Goal: Transaction & Acquisition: Purchase product/service

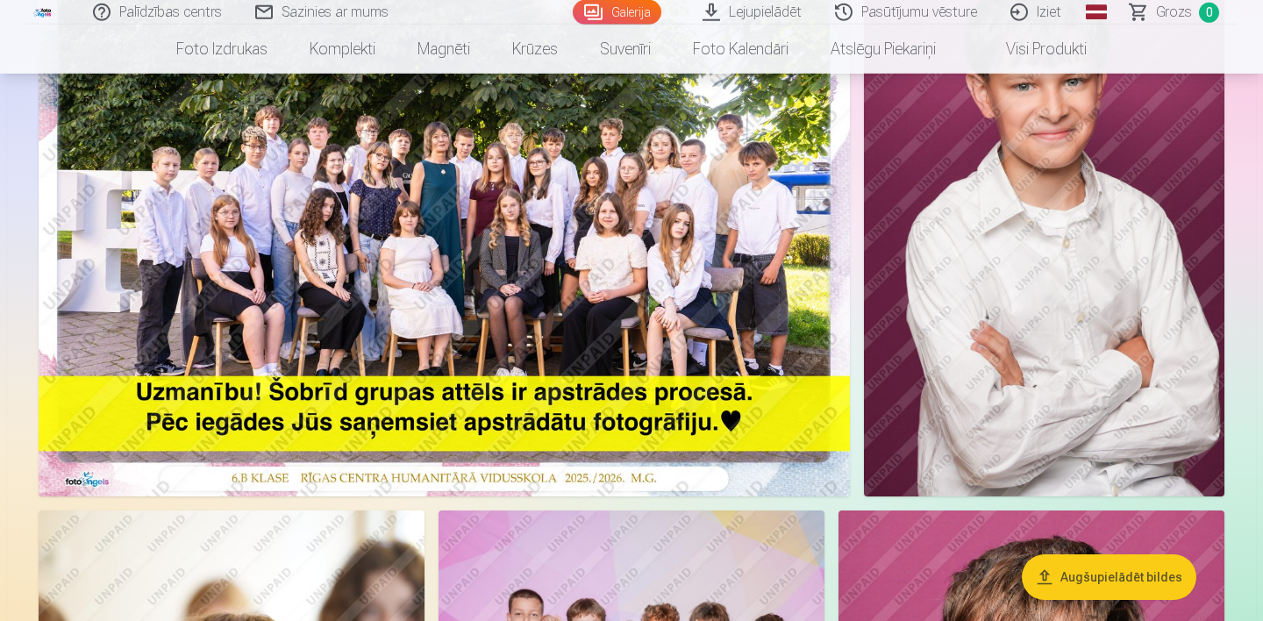
scroll to position [156, 0]
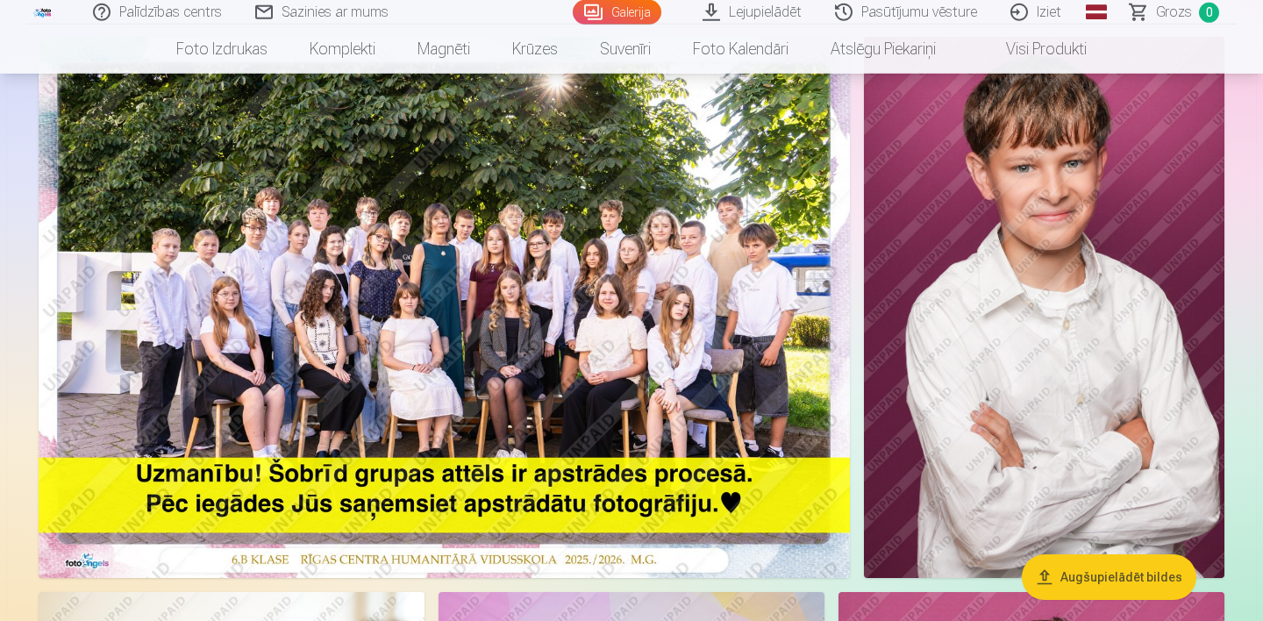
click at [517, 296] on img at bounding box center [444, 307] width 811 height 541
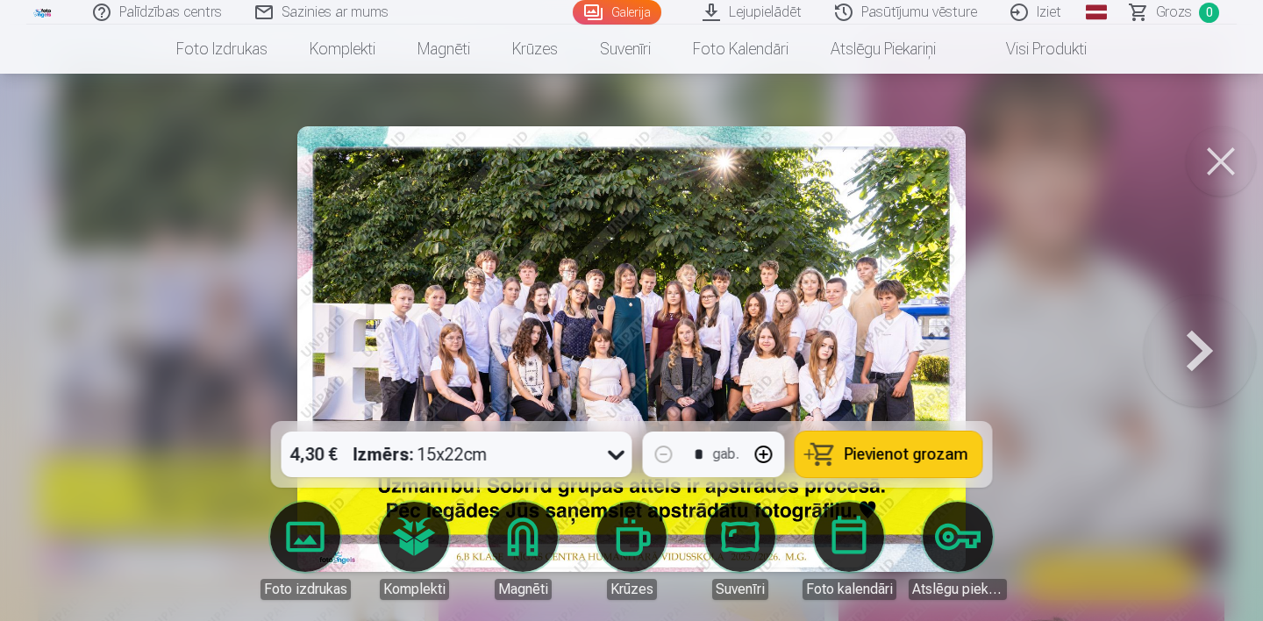
click at [1192, 355] on button at bounding box center [1200, 349] width 112 height 109
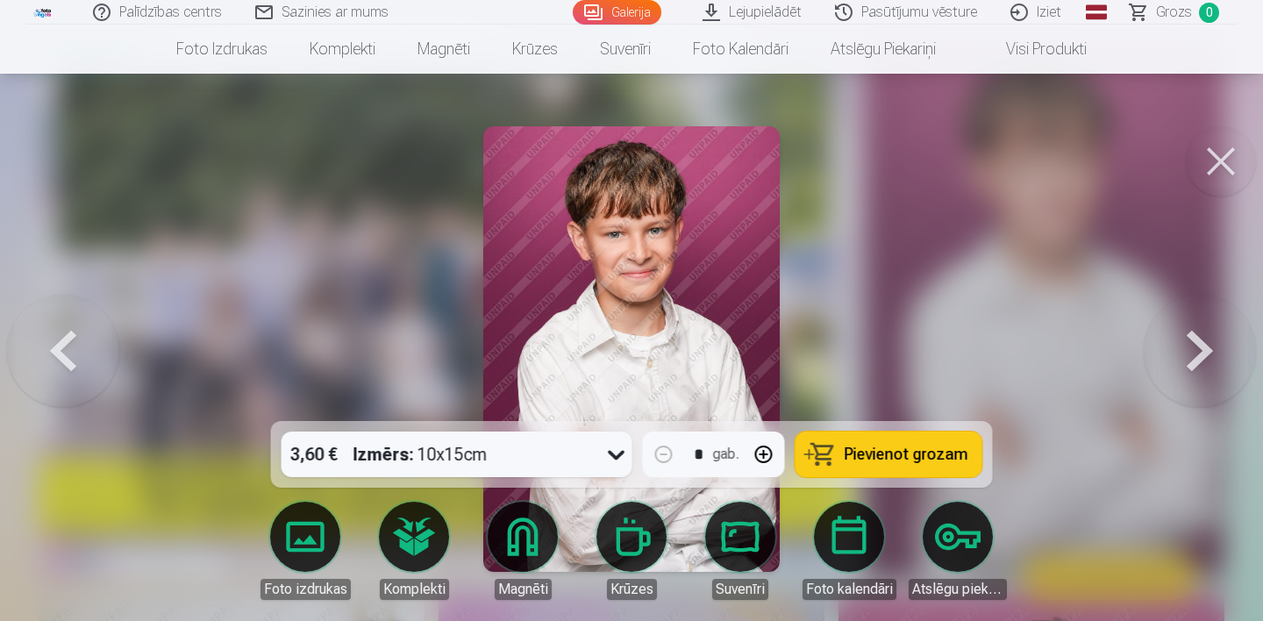
click at [1192, 355] on button at bounding box center [1200, 349] width 112 height 109
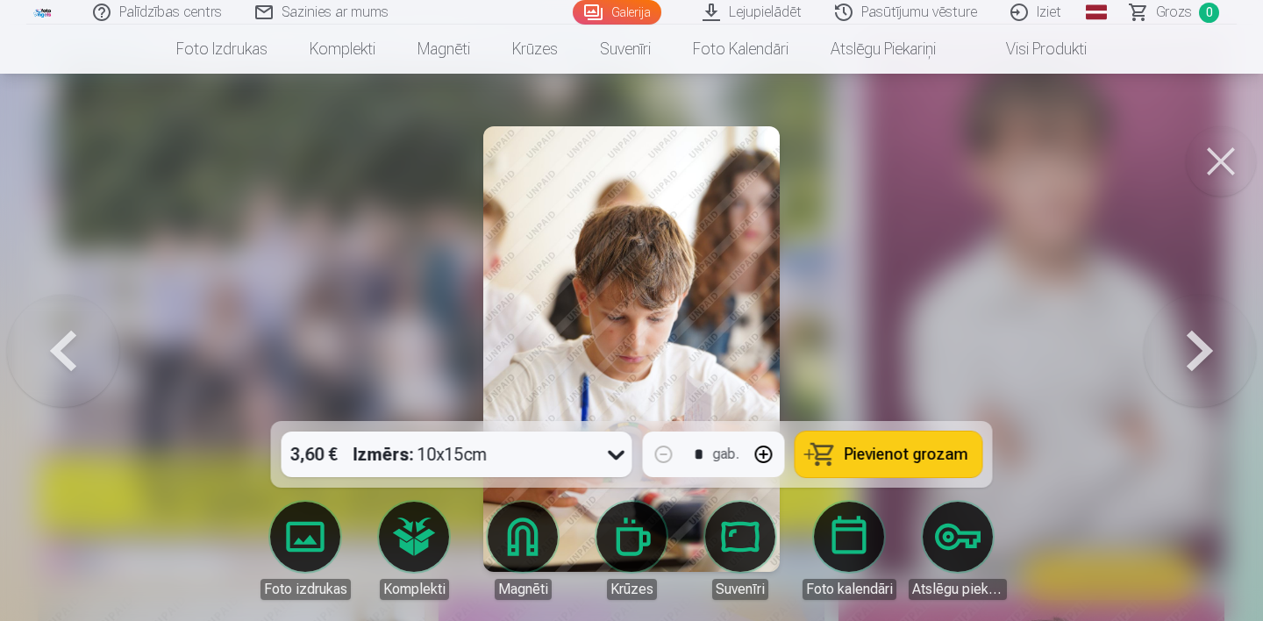
click at [1229, 158] on button at bounding box center [1221, 161] width 70 height 70
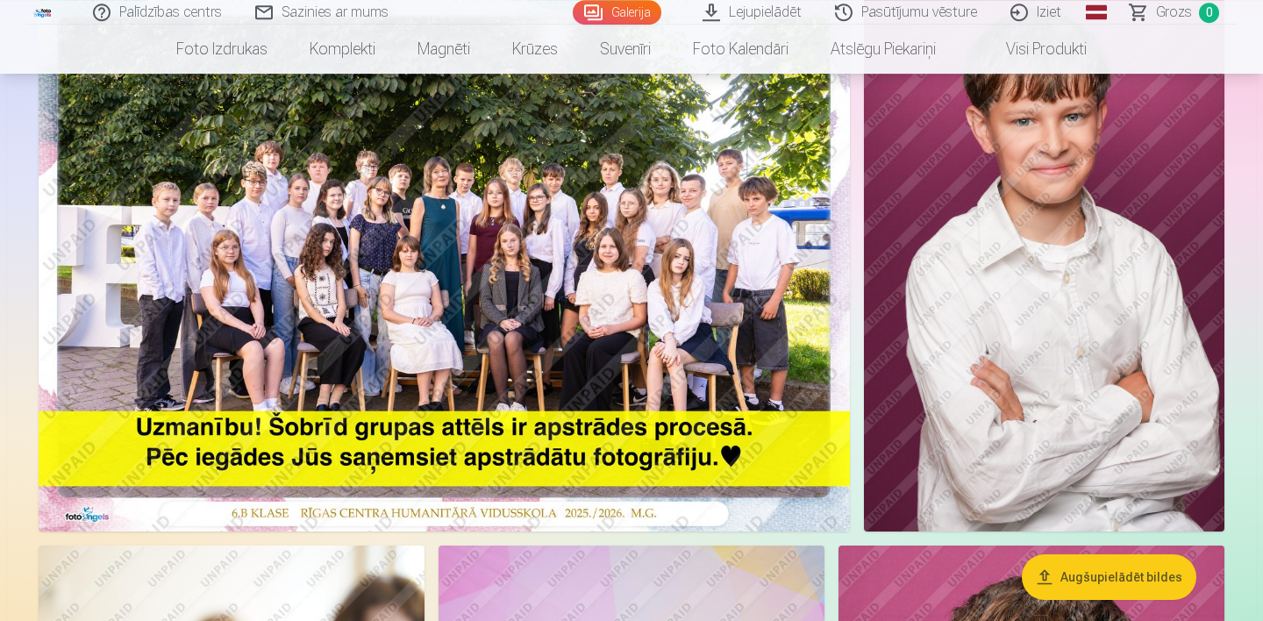
scroll to position [200, 0]
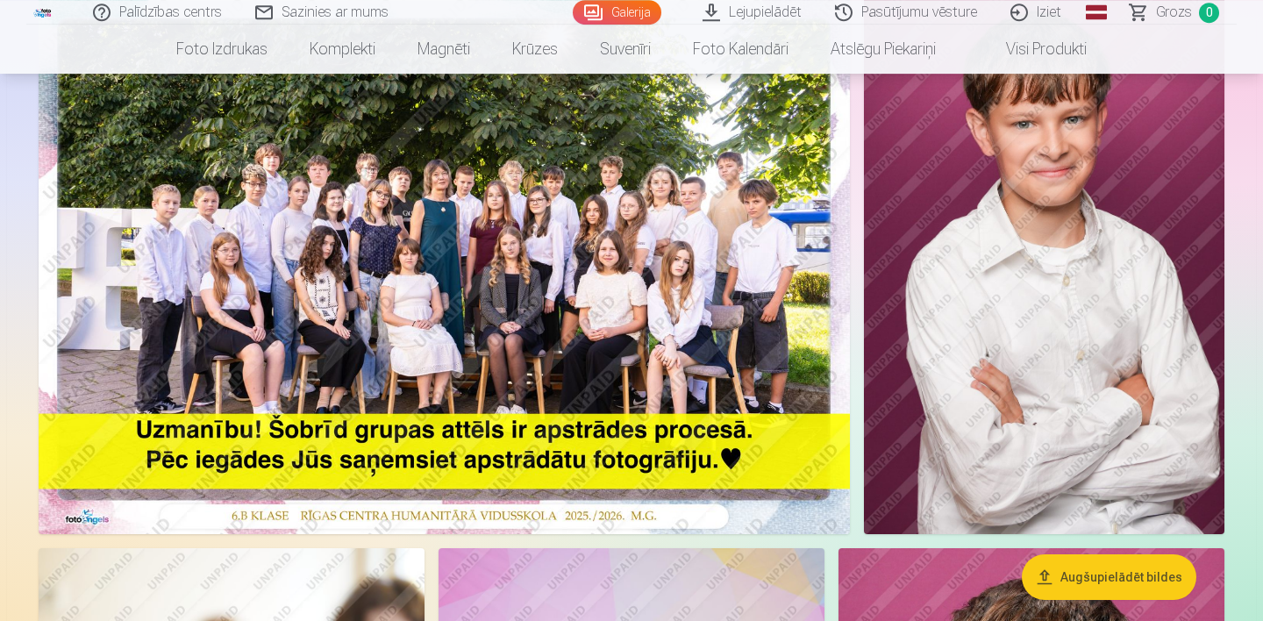
click at [482, 273] on img at bounding box center [444, 263] width 811 height 541
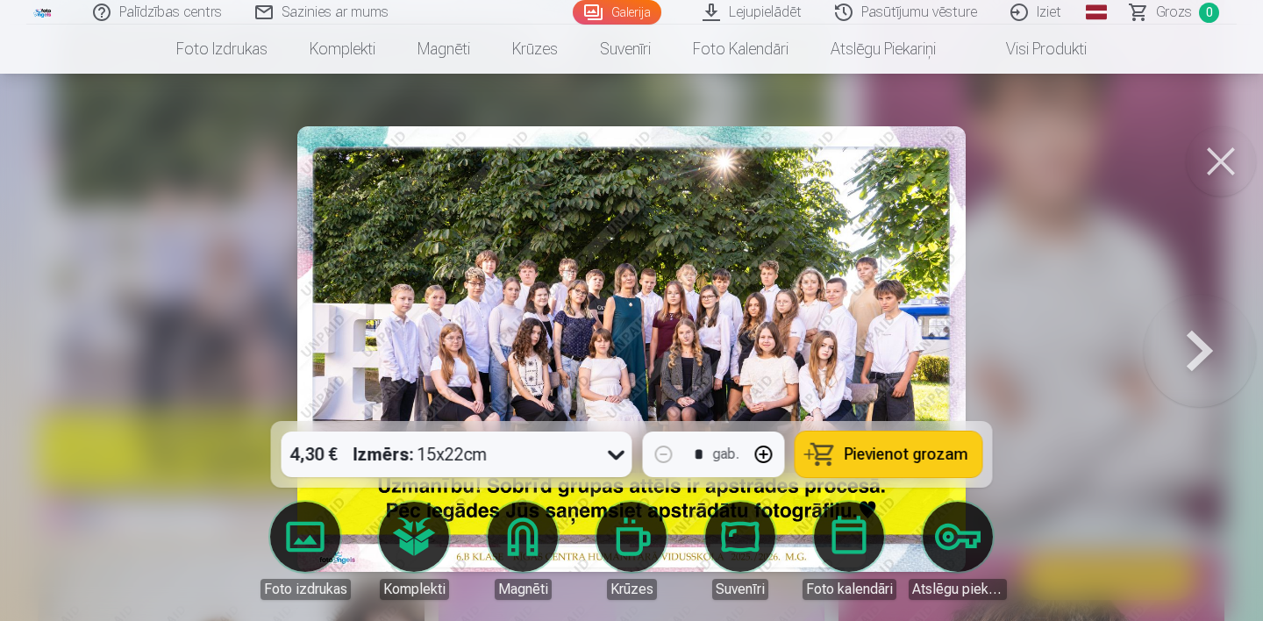
click at [785, 377] on img at bounding box center [630, 348] width 667 height 445
click at [1228, 165] on button at bounding box center [1221, 161] width 70 height 70
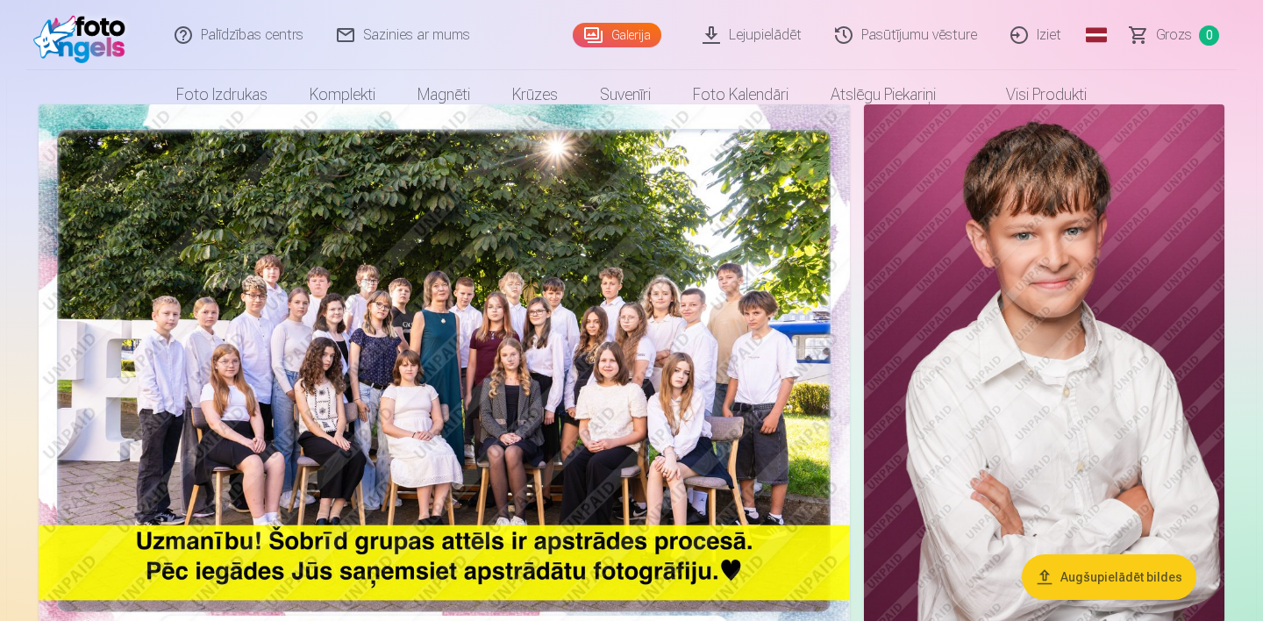
scroll to position [200, 0]
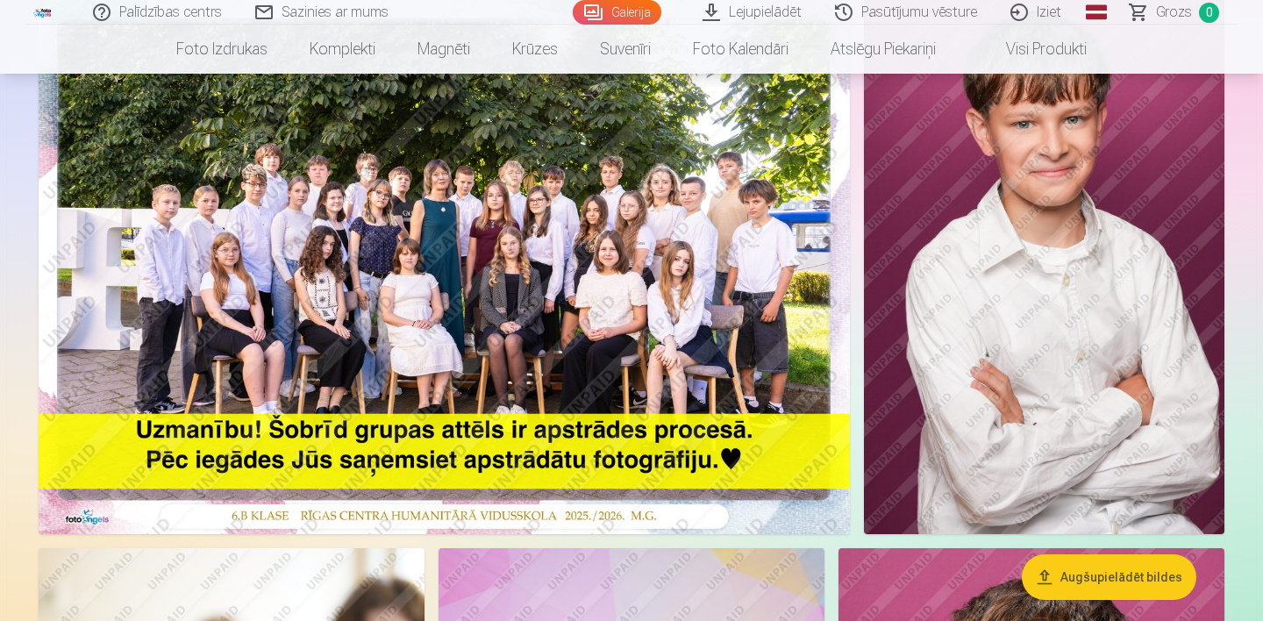
click at [511, 279] on img at bounding box center [444, 263] width 811 height 541
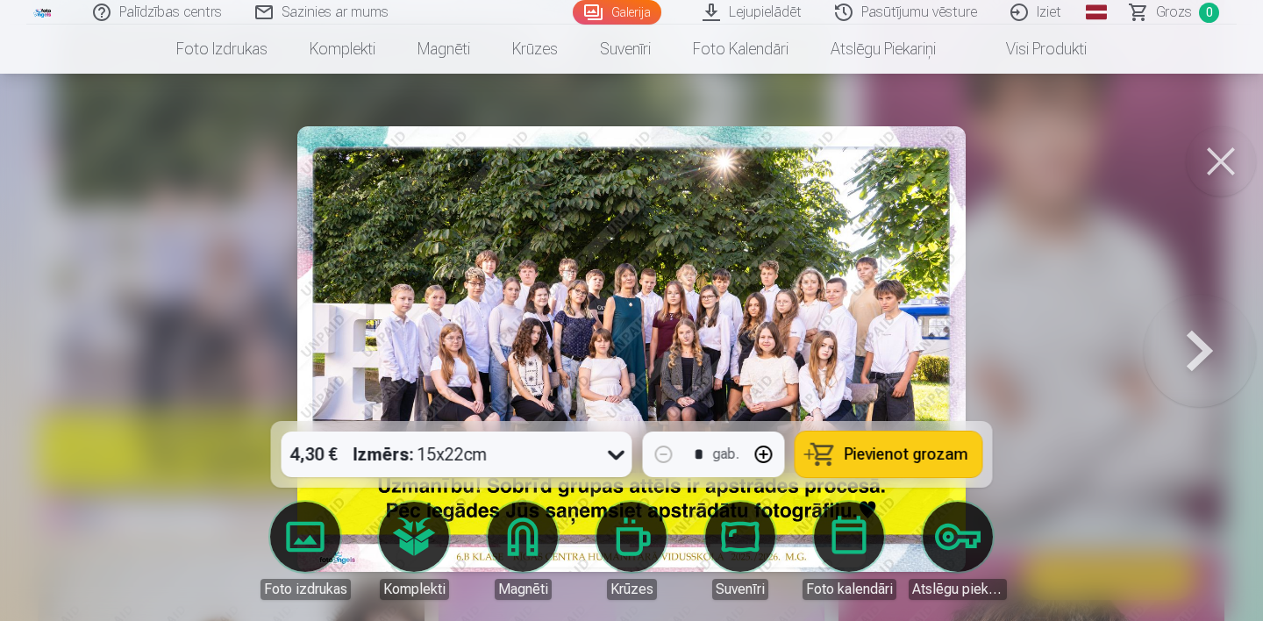
click at [613, 455] on icon at bounding box center [616, 456] width 17 height 10
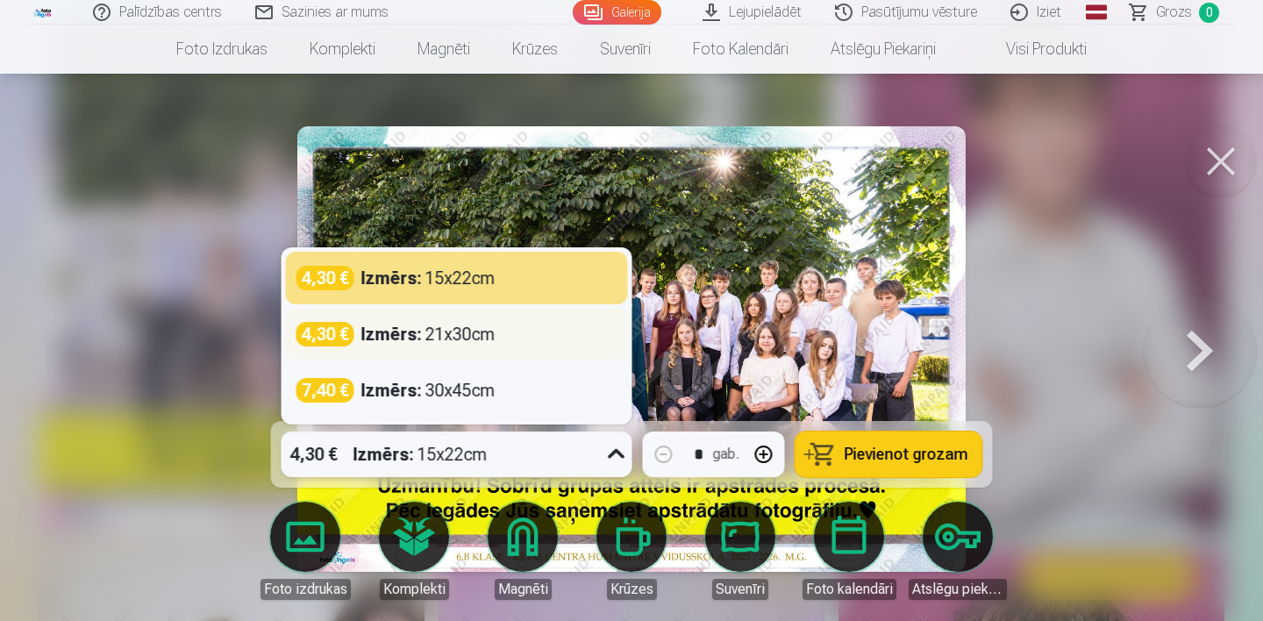
click at [462, 337] on div "Izmērs : 21x30cm" at bounding box center [428, 334] width 134 height 25
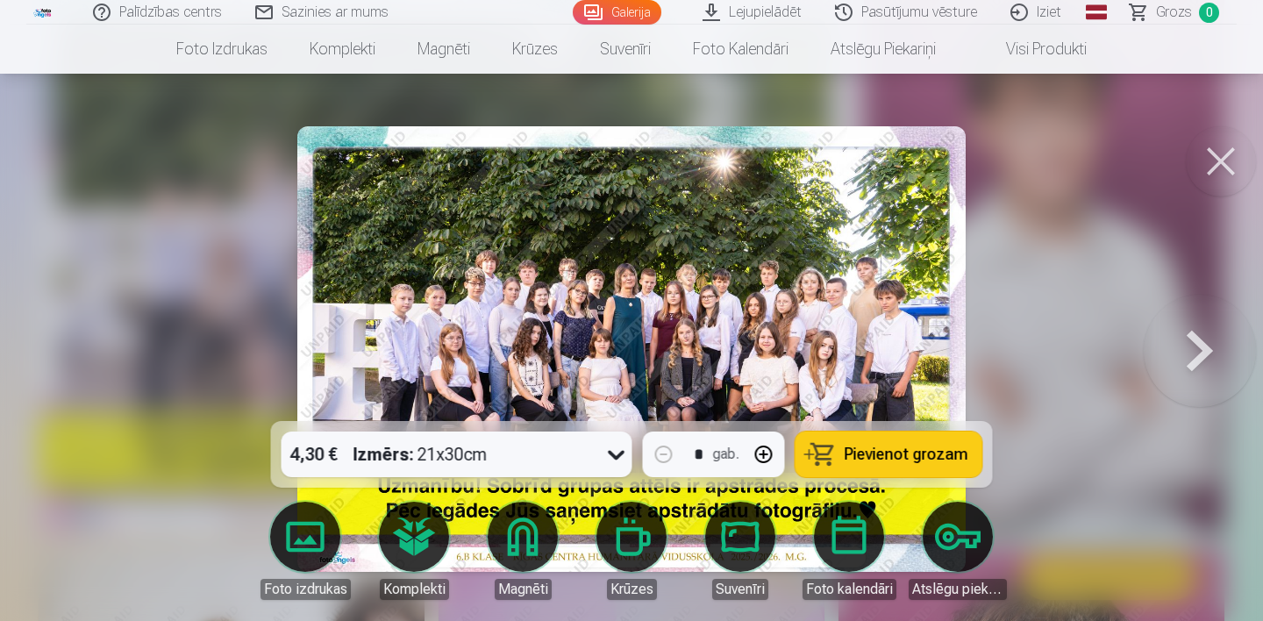
click at [839, 457] on button "Pievienot grozam" at bounding box center [888, 454] width 187 height 46
click at [1195, 358] on button at bounding box center [1200, 349] width 112 height 109
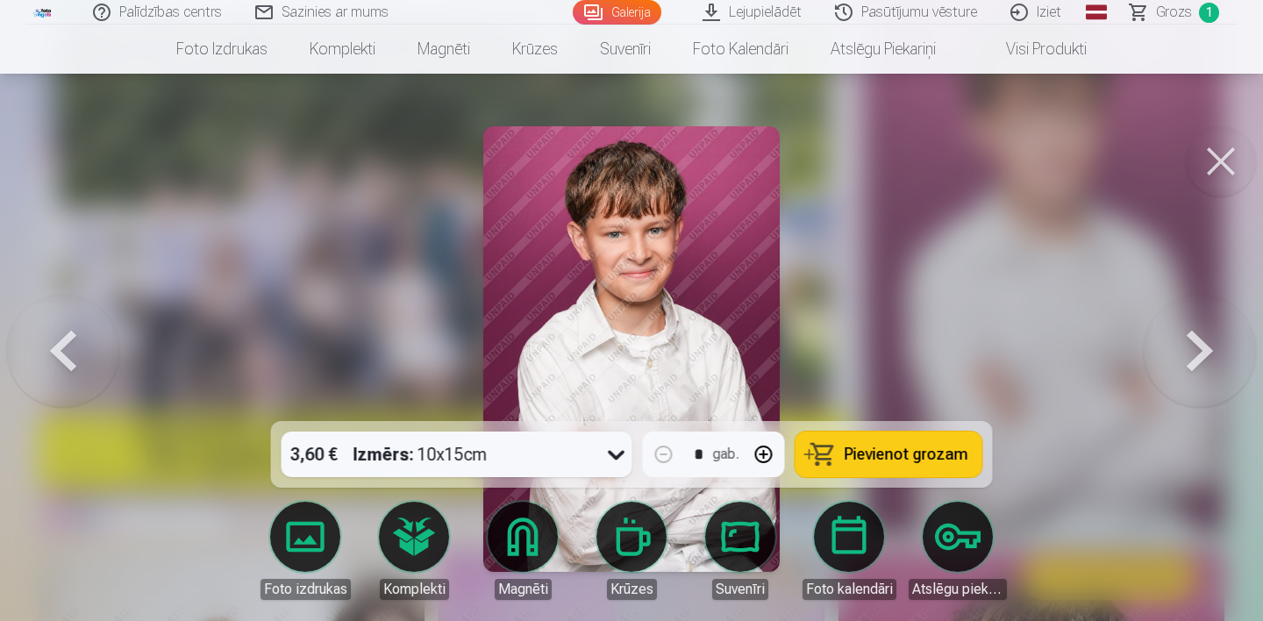
click at [1195, 358] on button at bounding box center [1200, 349] width 112 height 109
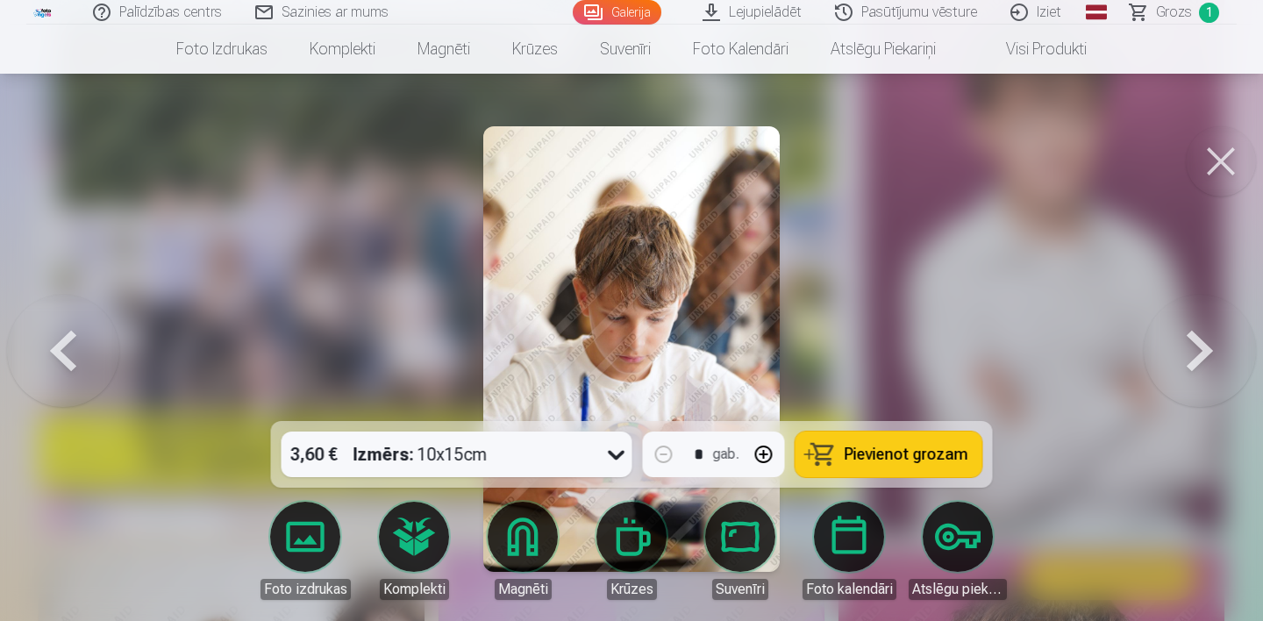
click at [1195, 358] on button at bounding box center [1200, 349] width 112 height 109
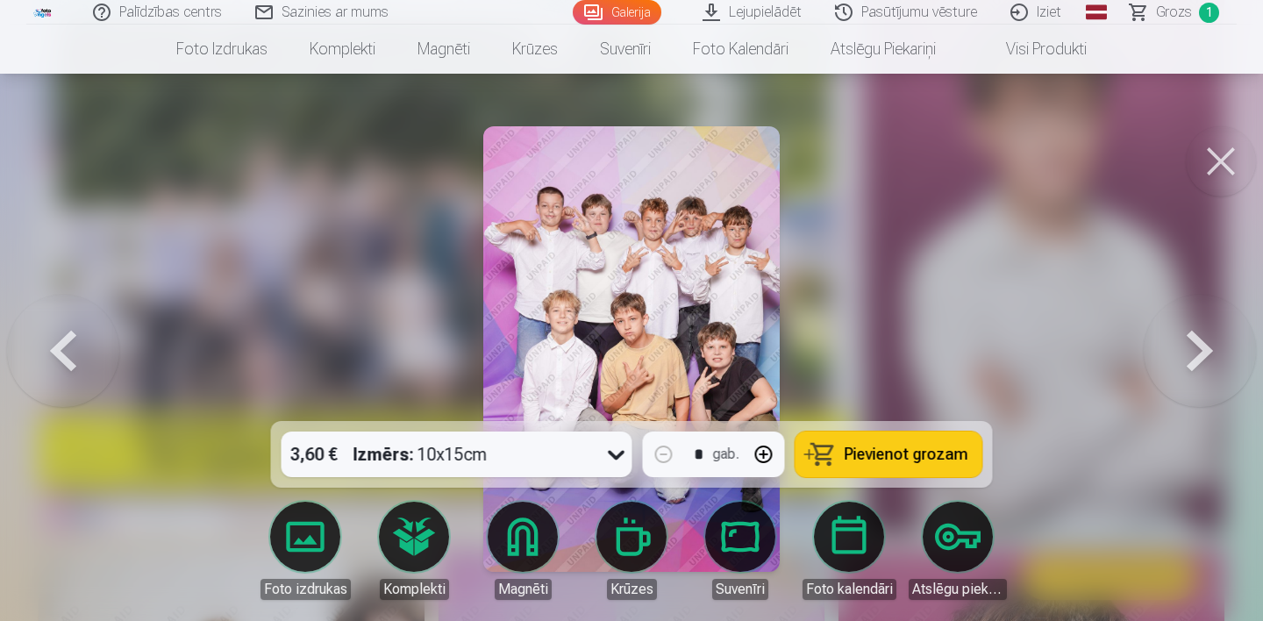
click at [1195, 358] on button at bounding box center [1200, 349] width 112 height 109
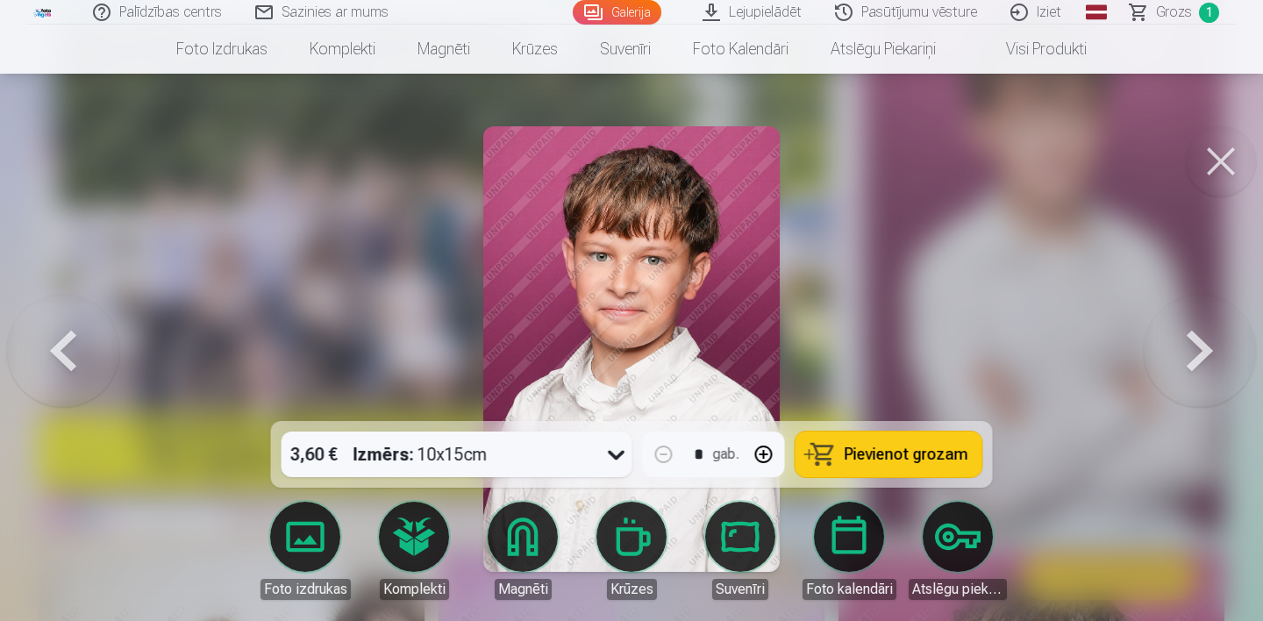
click at [1195, 358] on button at bounding box center [1200, 349] width 112 height 109
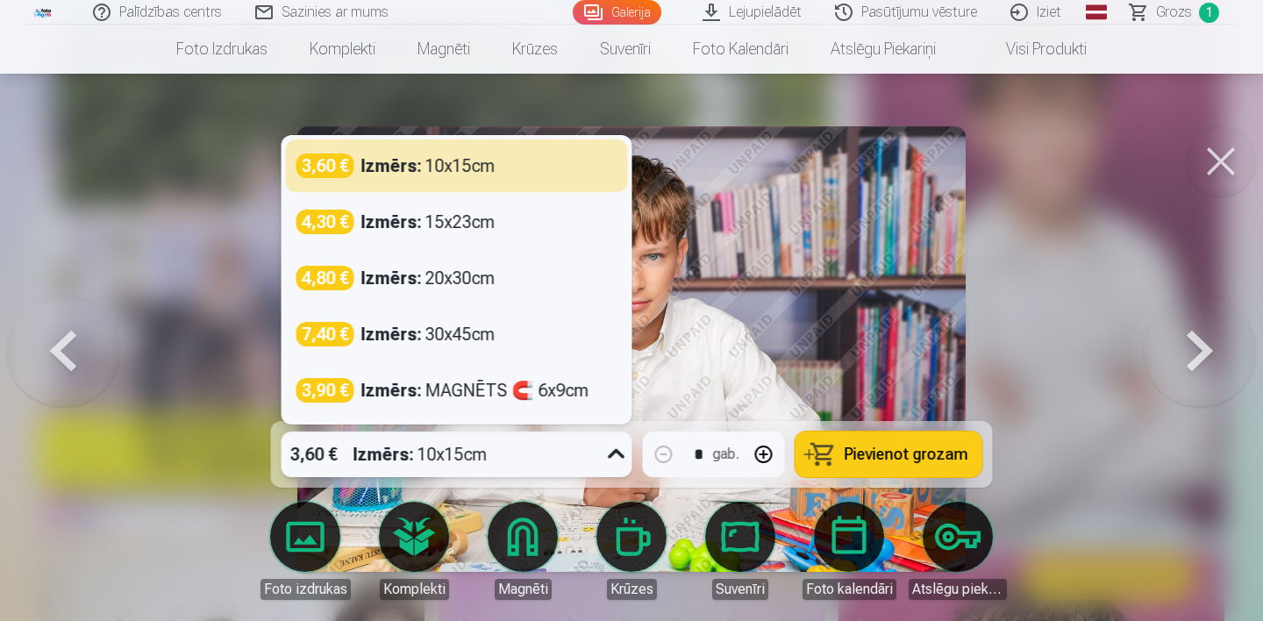
click at [614, 452] on icon at bounding box center [616, 454] width 28 height 28
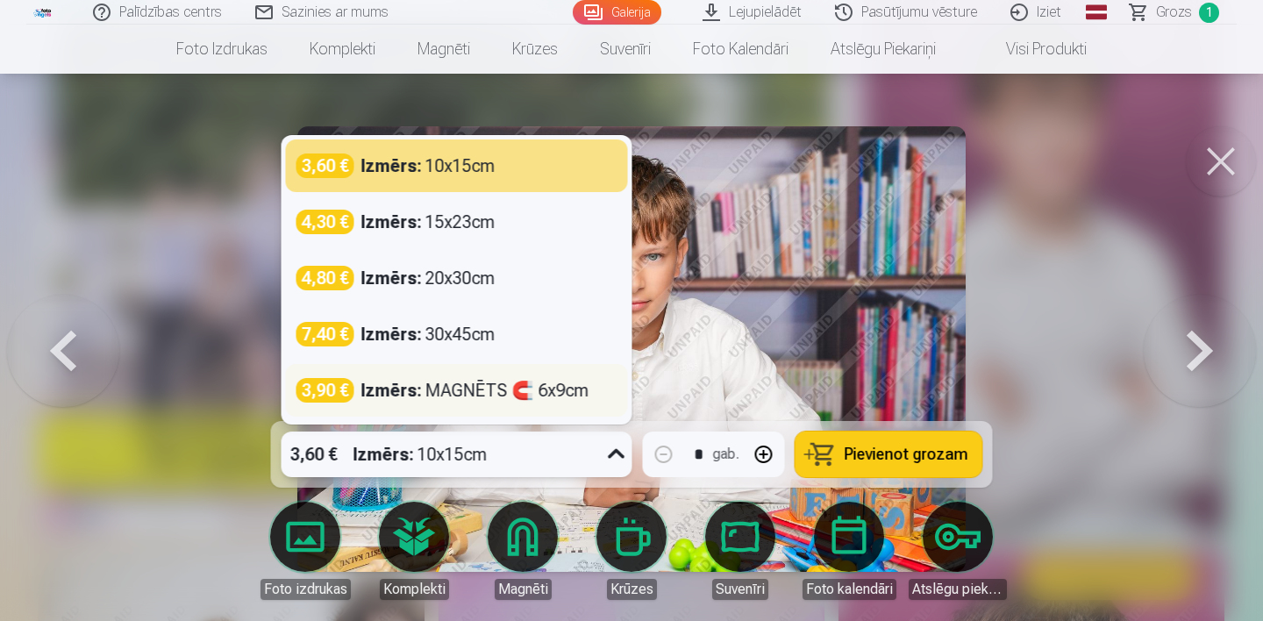
click at [568, 384] on div "Izmērs : MAGNĒTS 🧲 6x9cm" at bounding box center [475, 390] width 228 height 25
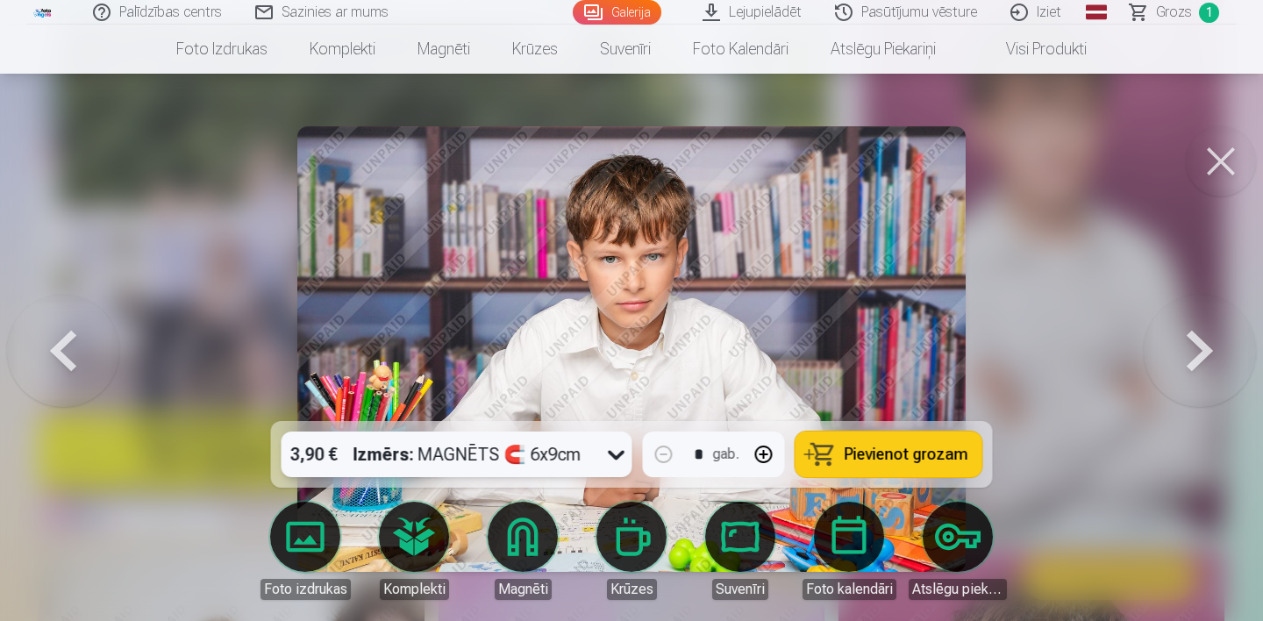
click at [759, 457] on button "button" at bounding box center [764, 454] width 42 height 42
click at [866, 461] on span "Pievienot grozam" at bounding box center [906, 454] width 124 height 16
type input "*"
click at [1193, 357] on button at bounding box center [1200, 349] width 112 height 109
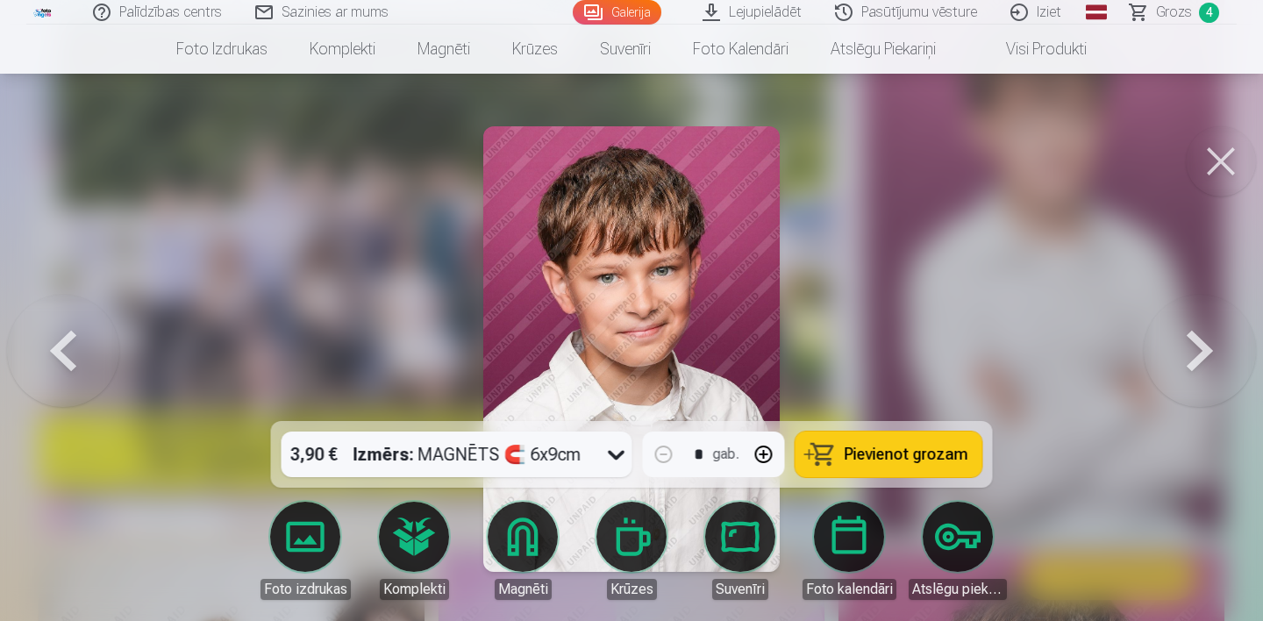
click at [1193, 357] on button at bounding box center [1200, 349] width 112 height 109
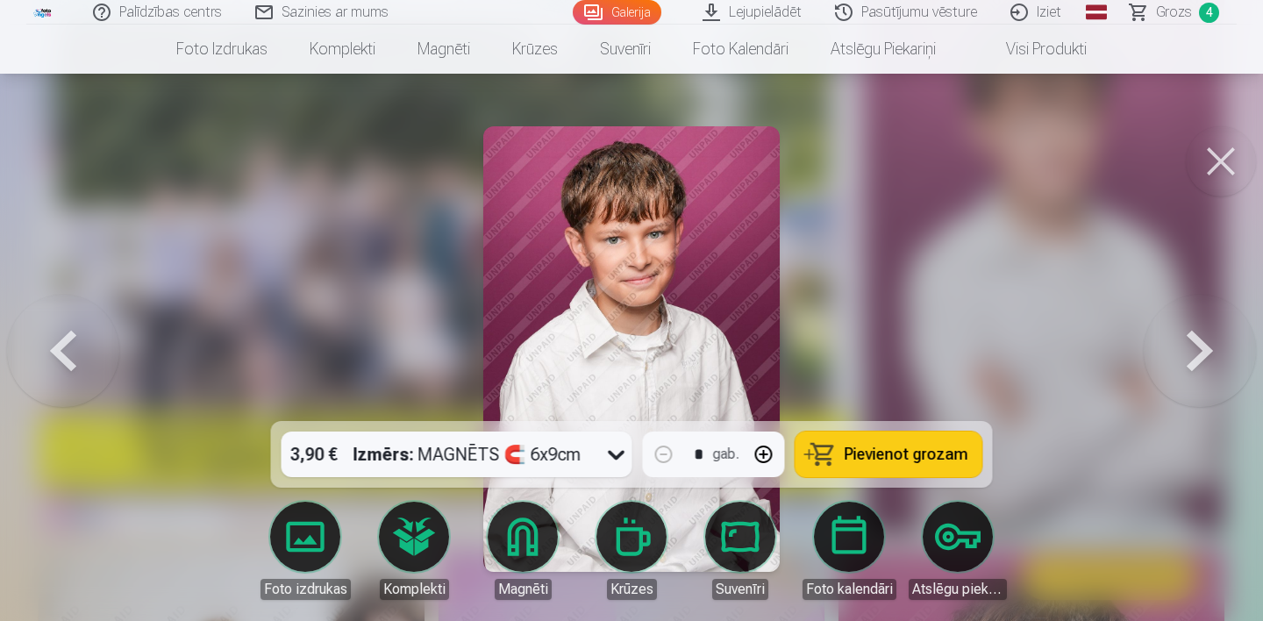
click at [1193, 357] on button at bounding box center [1200, 349] width 112 height 109
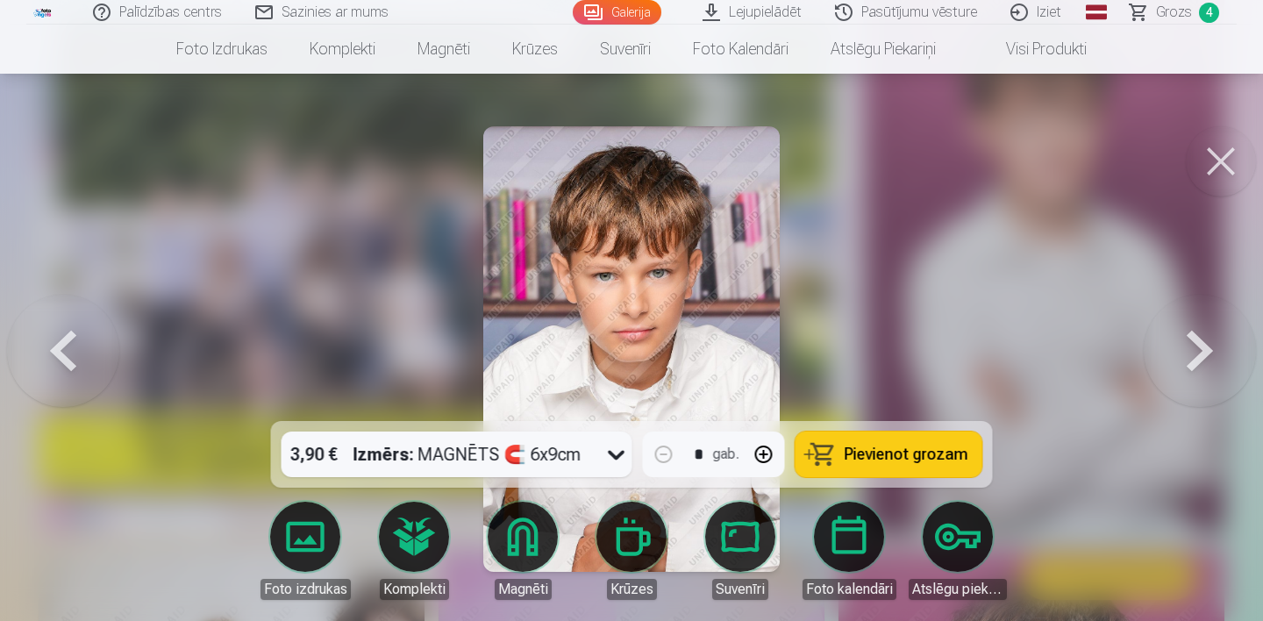
click at [616, 451] on icon at bounding box center [616, 454] width 28 height 28
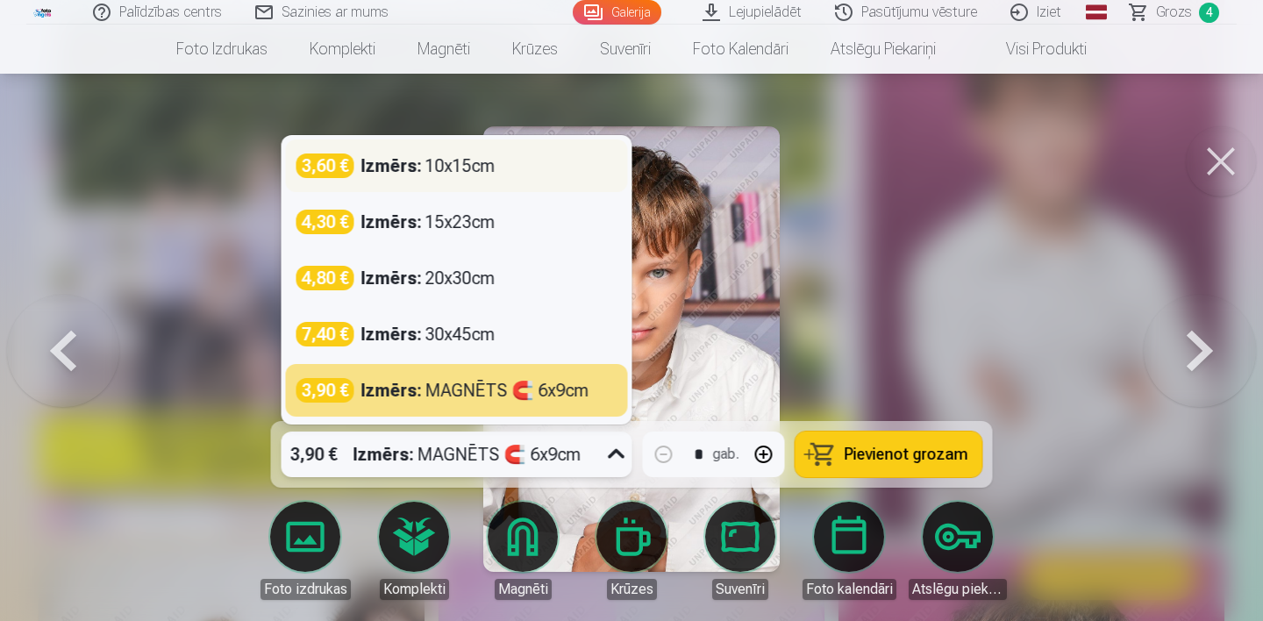
click at [487, 168] on div "Izmērs : 10x15cm" at bounding box center [428, 165] width 134 height 25
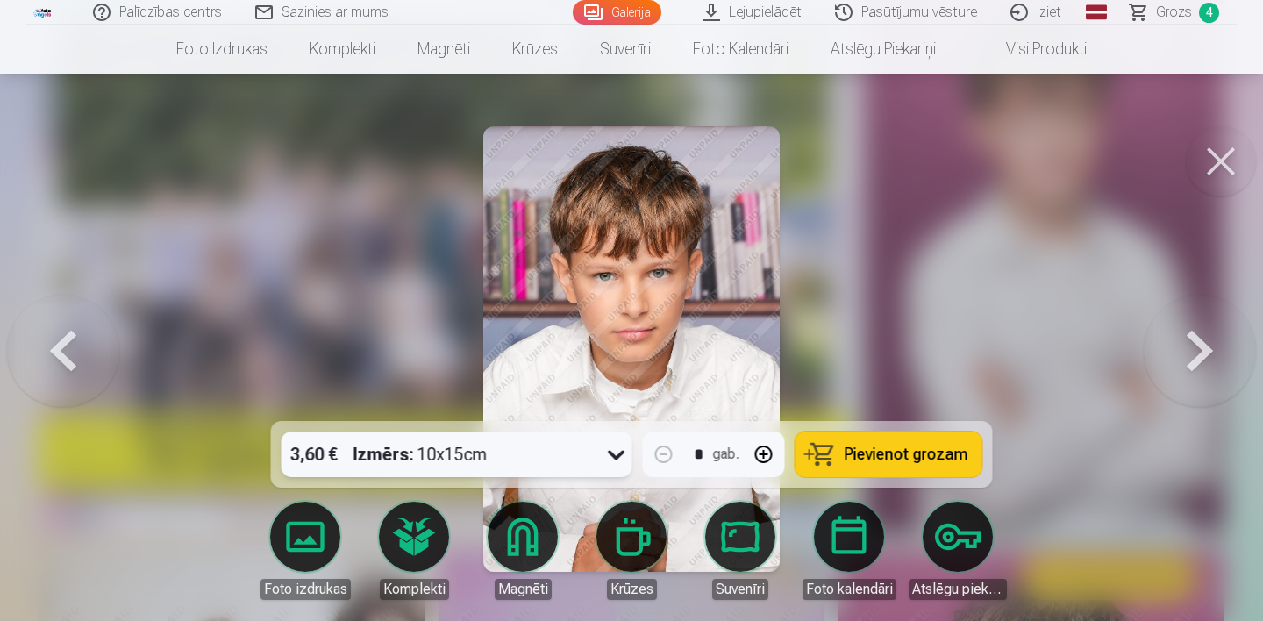
click at [880, 460] on span "Pievienot grozam" at bounding box center [906, 454] width 124 height 16
click at [1195, 365] on button at bounding box center [1200, 349] width 112 height 109
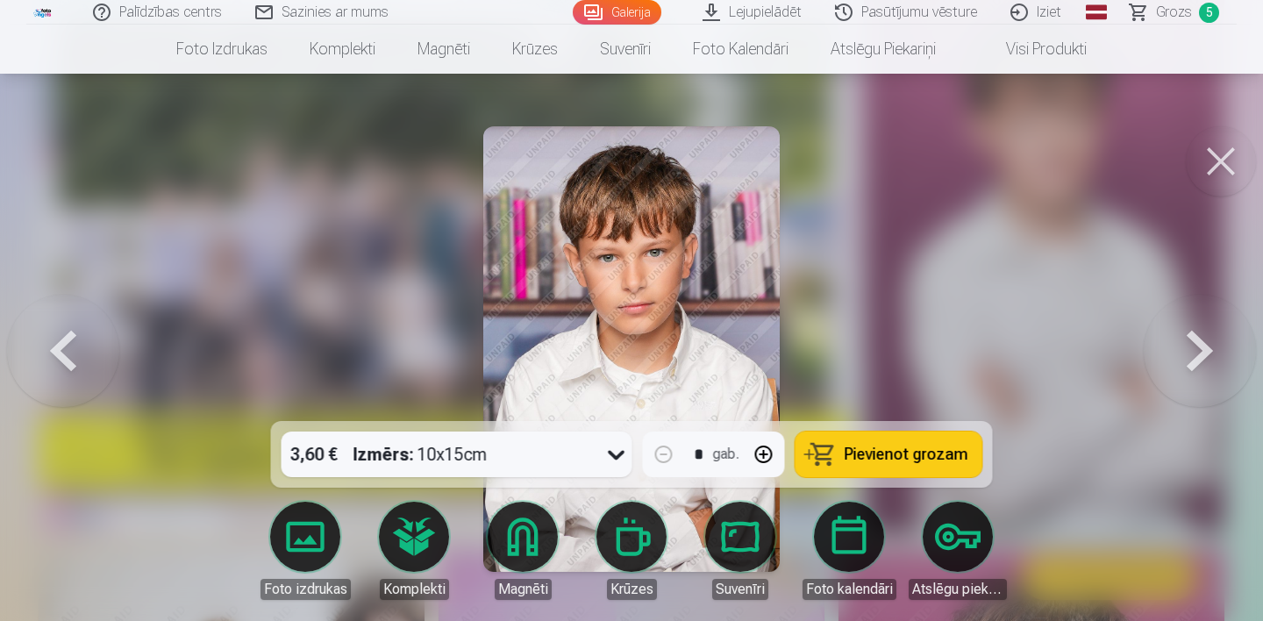
click at [1195, 365] on button at bounding box center [1200, 349] width 112 height 109
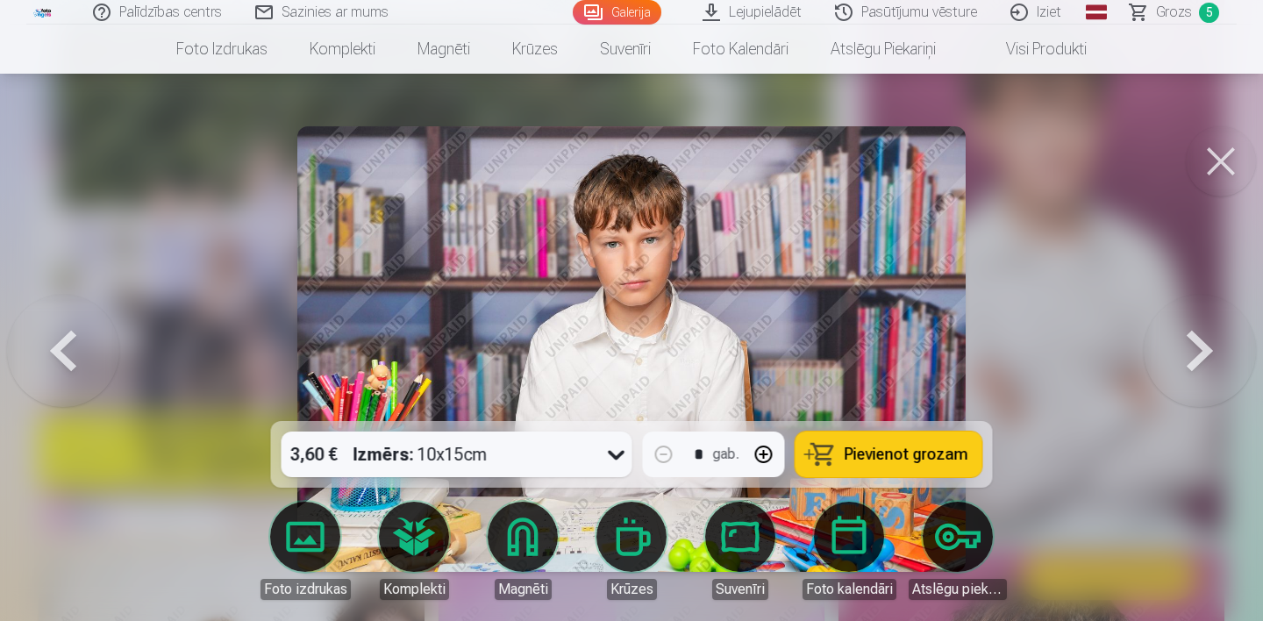
click at [1195, 365] on button at bounding box center [1200, 349] width 112 height 109
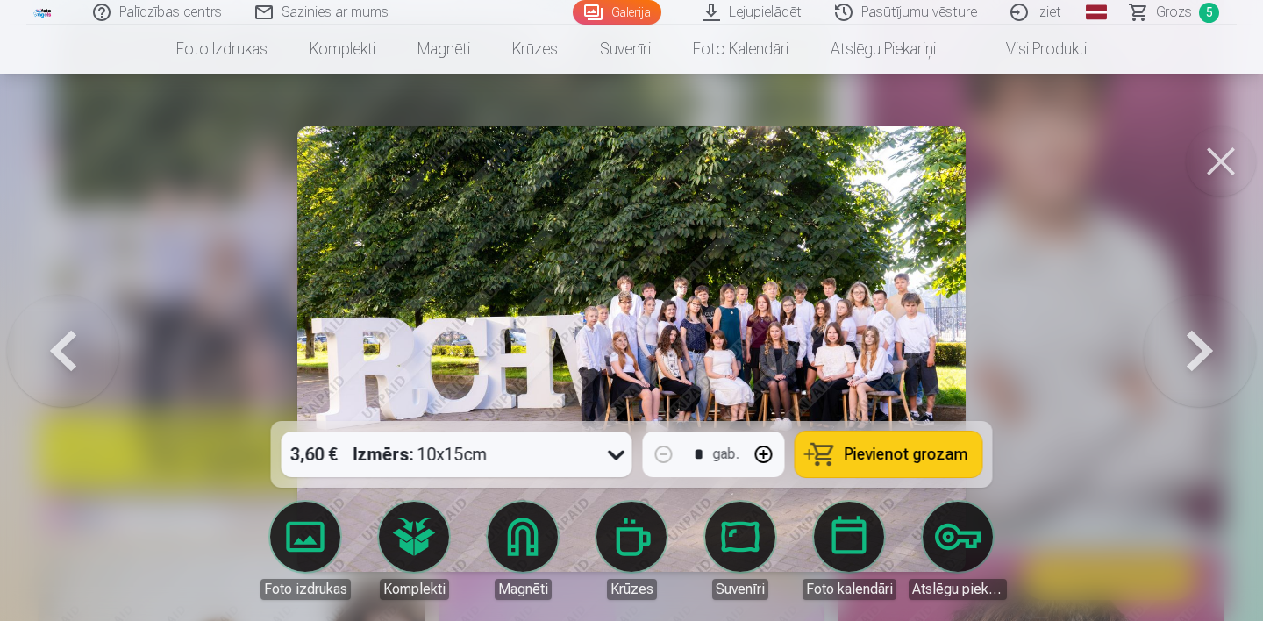
click at [1195, 365] on button at bounding box center [1200, 349] width 112 height 109
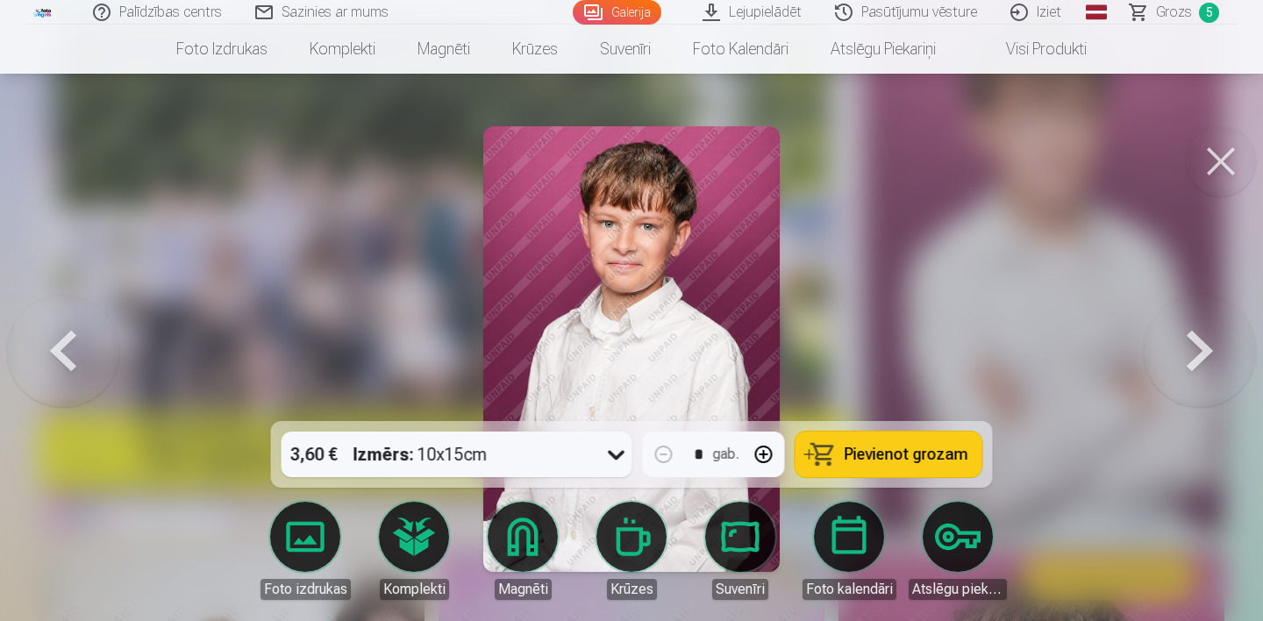
click at [1195, 365] on button at bounding box center [1200, 349] width 112 height 109
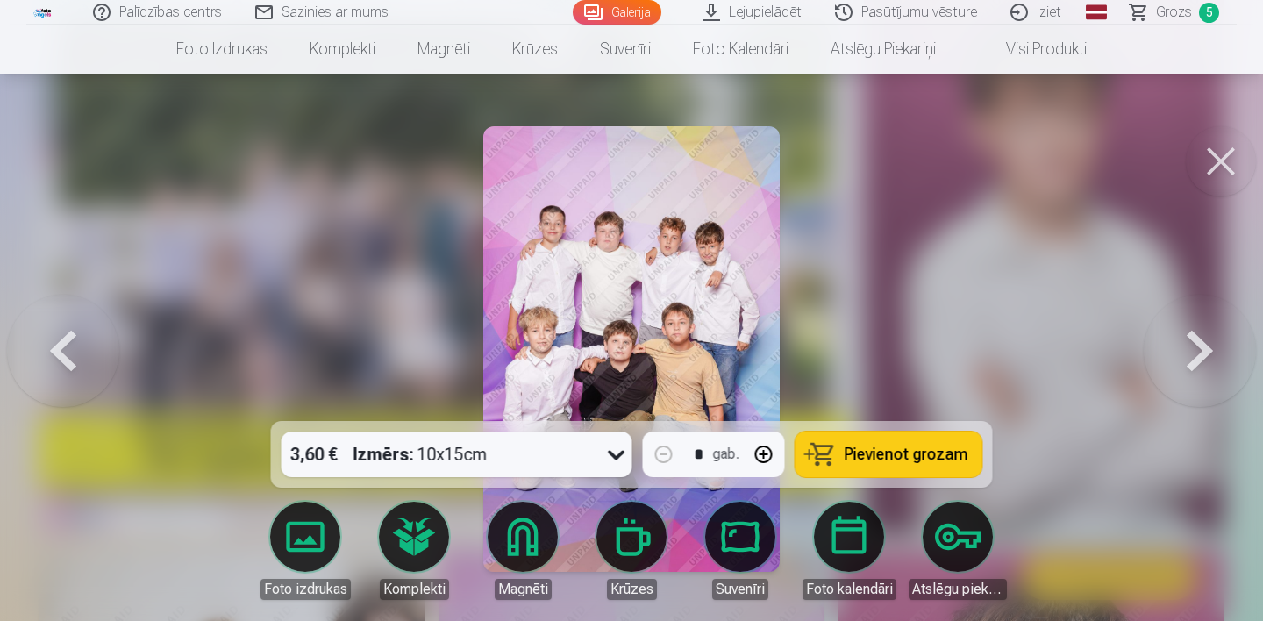
click at [1195, 365] on button at bounding box center [1200, 349] width 112 height 109
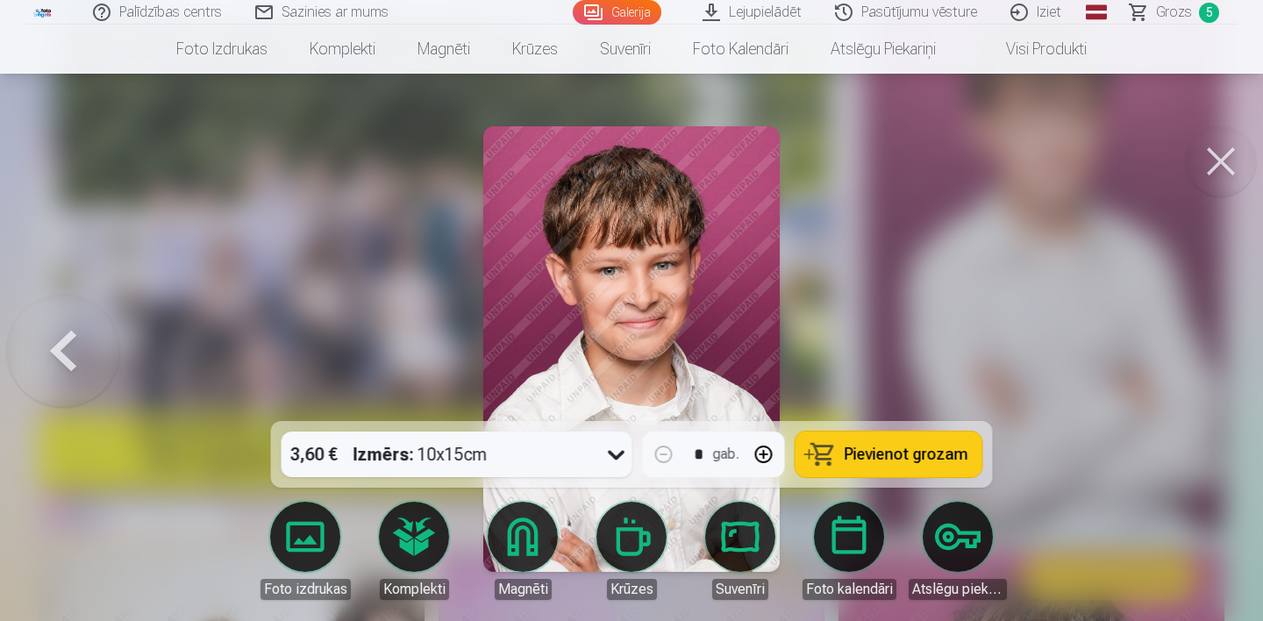
click at [1215, 172] on button at bounding box center [1221, 161] width 70 height 70
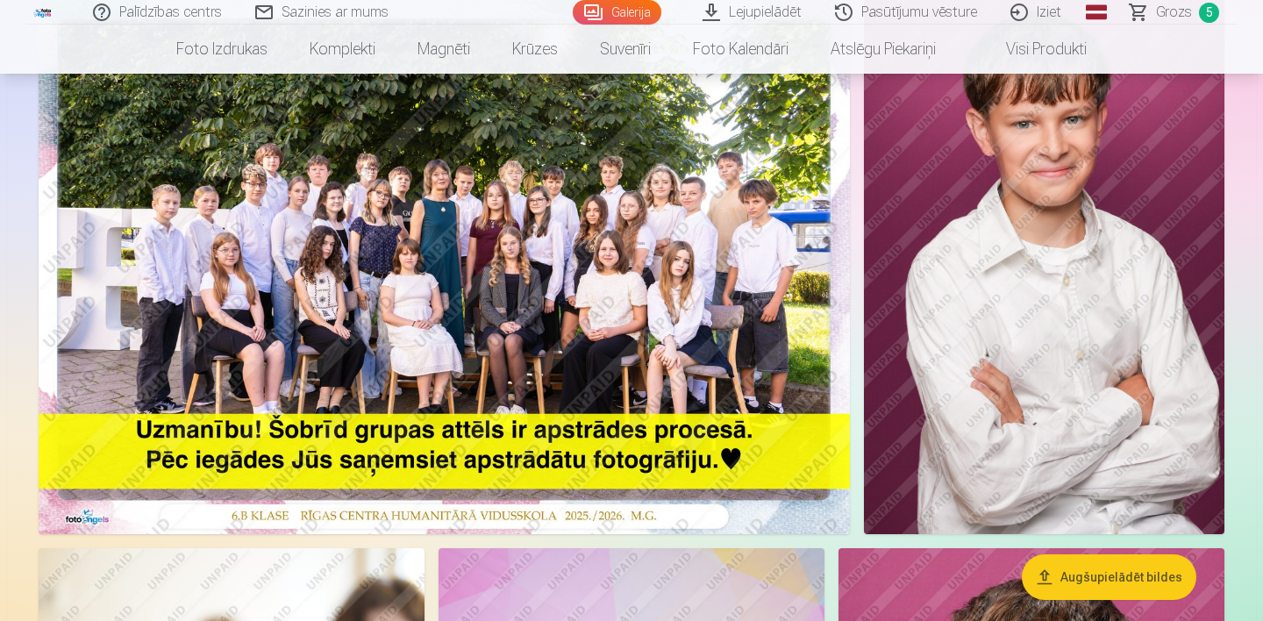
click at [587, 317] on img at bounding box center [444, 263] width 811 height 541
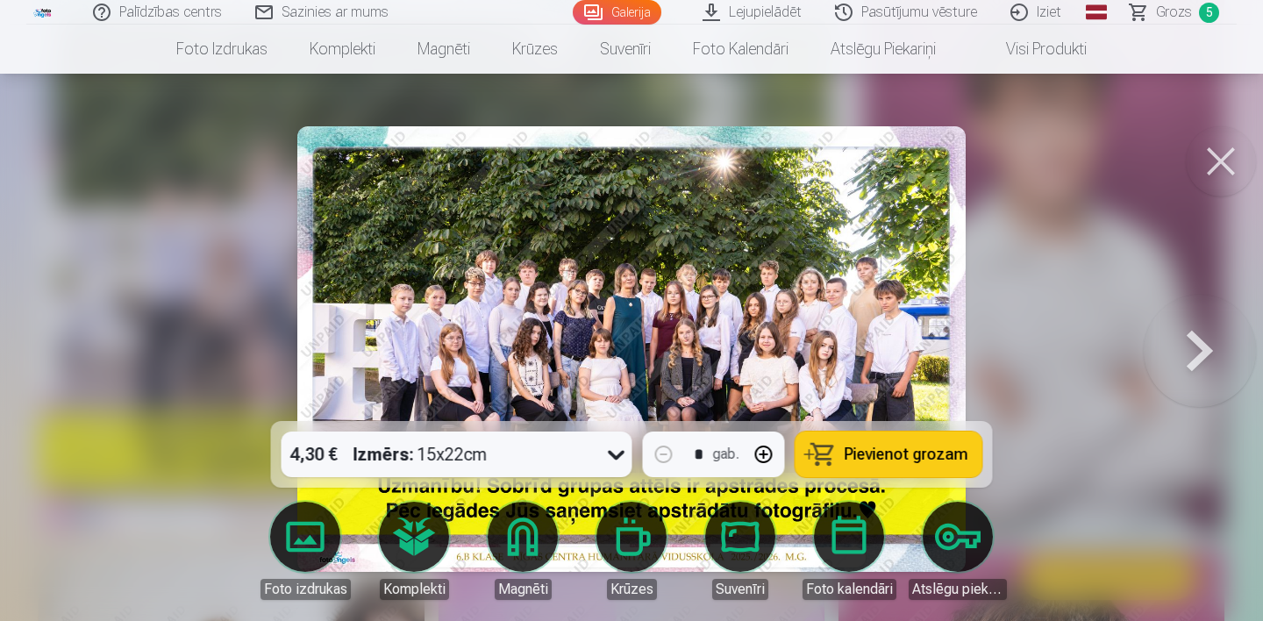
click at [1194, 360] on button at bounding box center [1200, 349] width 112 height 109
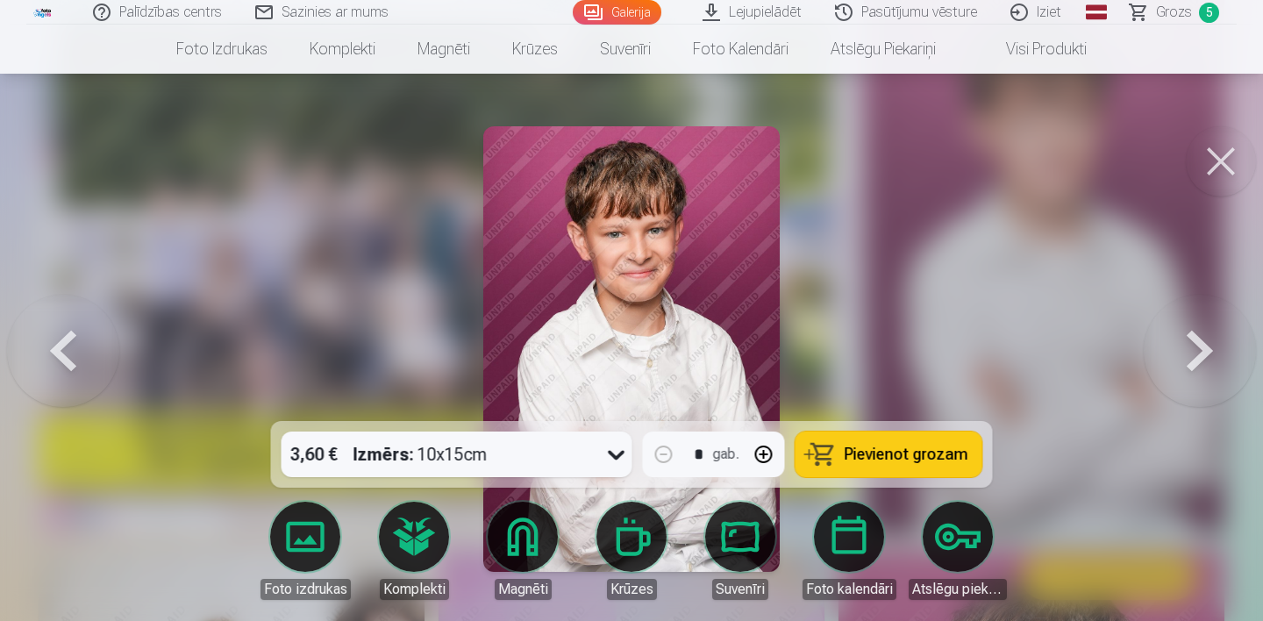
click at [1203, 359] on button at bounding box center [1200, 349] width 112 height 109
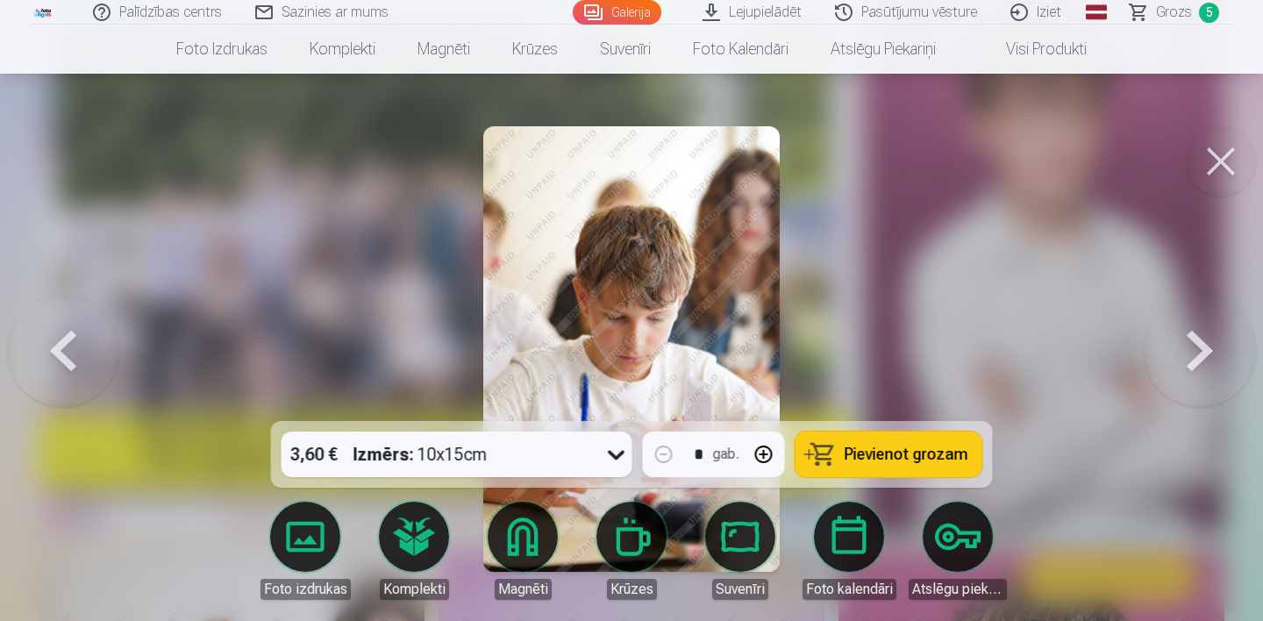
click at [1203, 359] on button at bounding box center [1200, 349] width 112 height 109
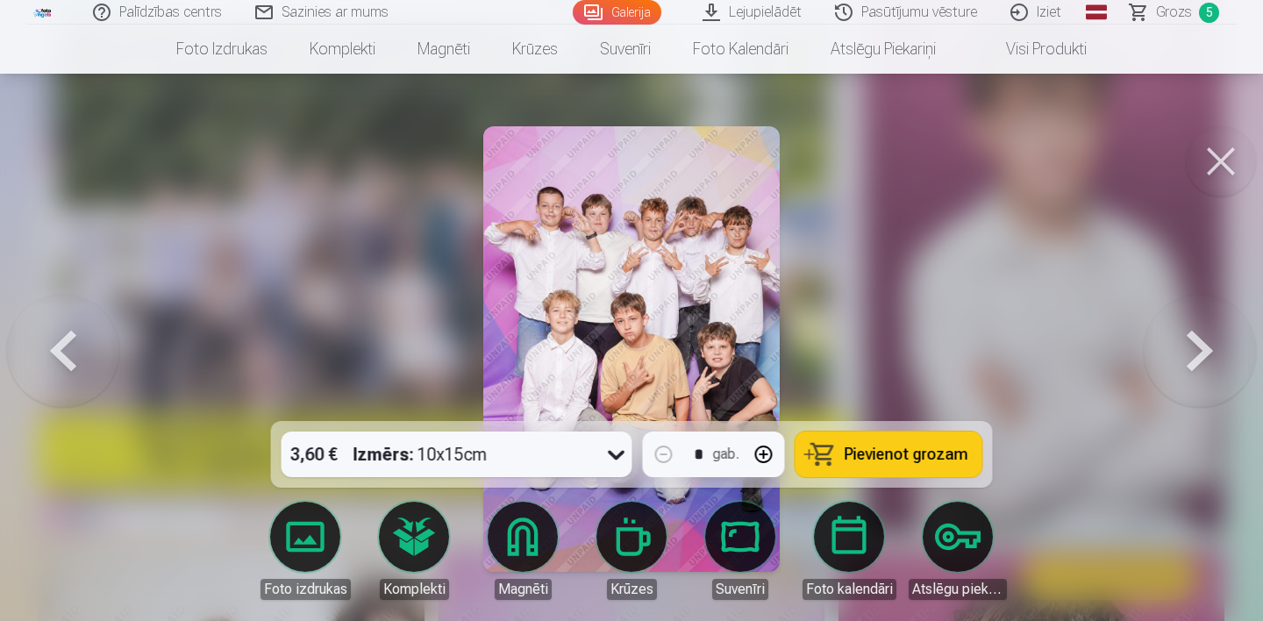
click at [1203, 359] on button at bounding box center [1200, 349] width 112 height 109
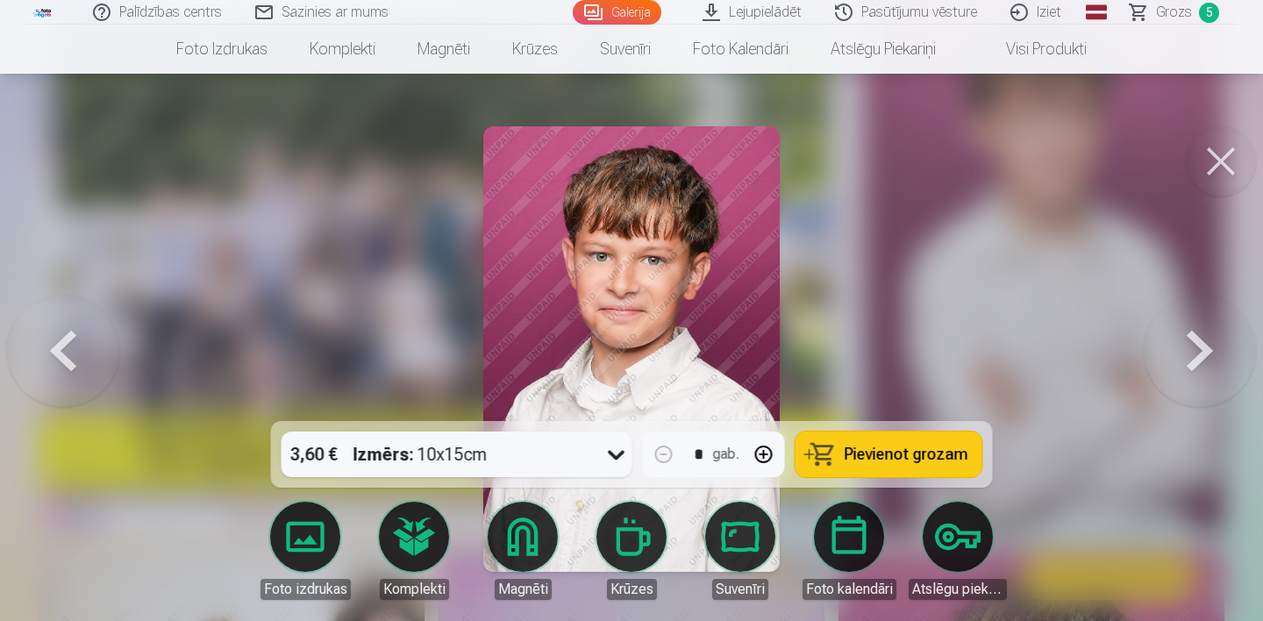
click at [1203, 359] on button at bounding box center [1200, 349] width 112 height 109
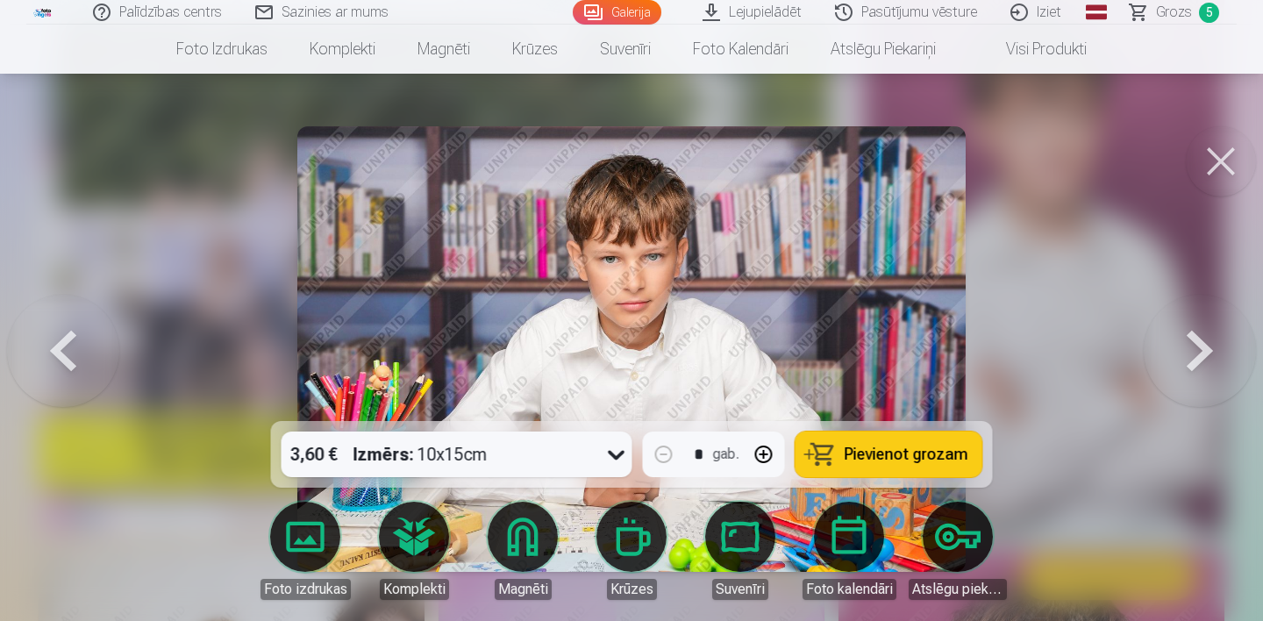
click at [1203, 359] on button at bounding box center [1200, 349] width 112 height 109
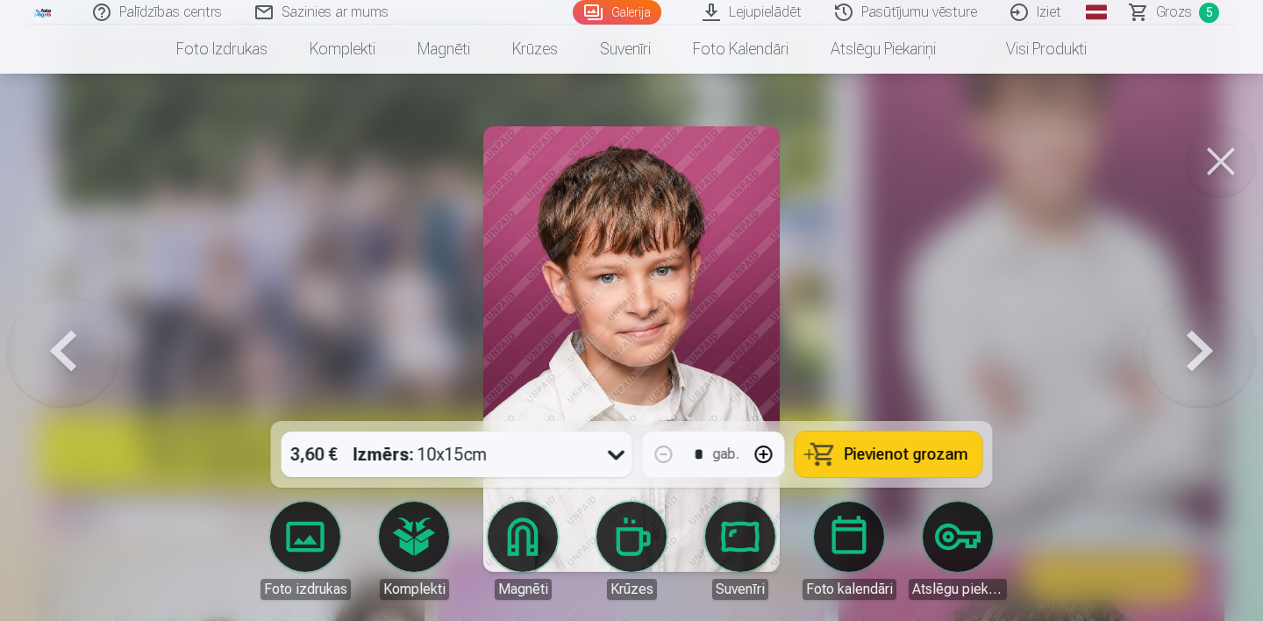
click at [1203, 359] on button at bounding box center [1200, 349] width 112 height 109
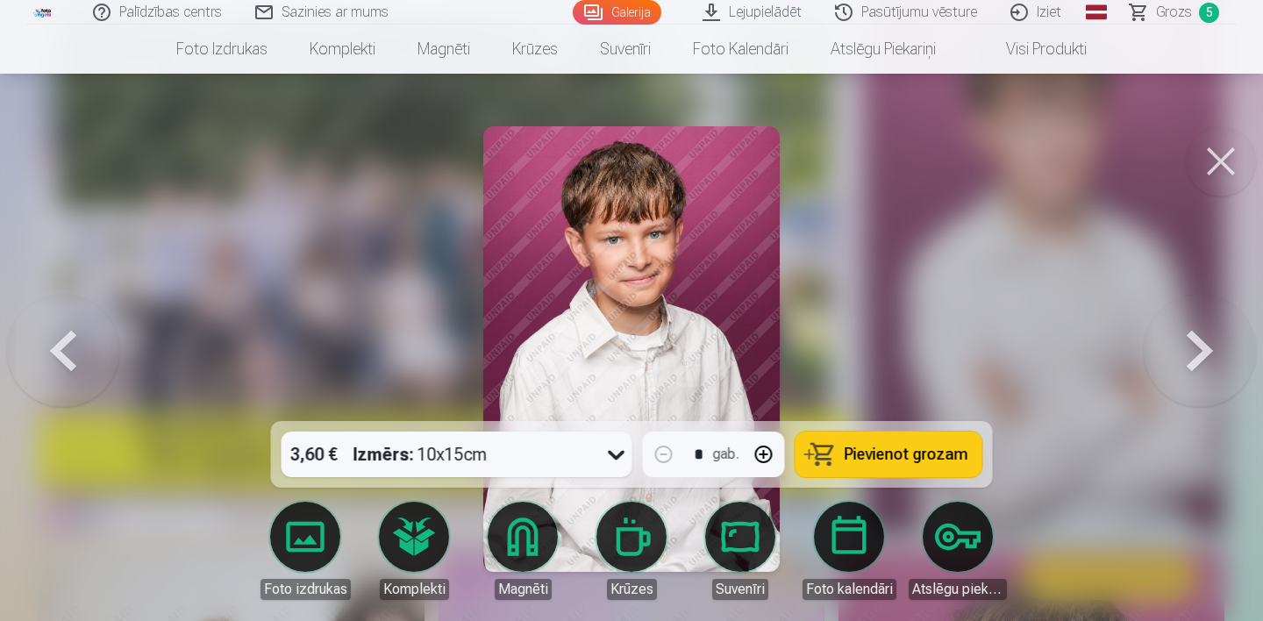
click at [1203, 359] on button at bounding box center [1200, 349] width 112 height 109
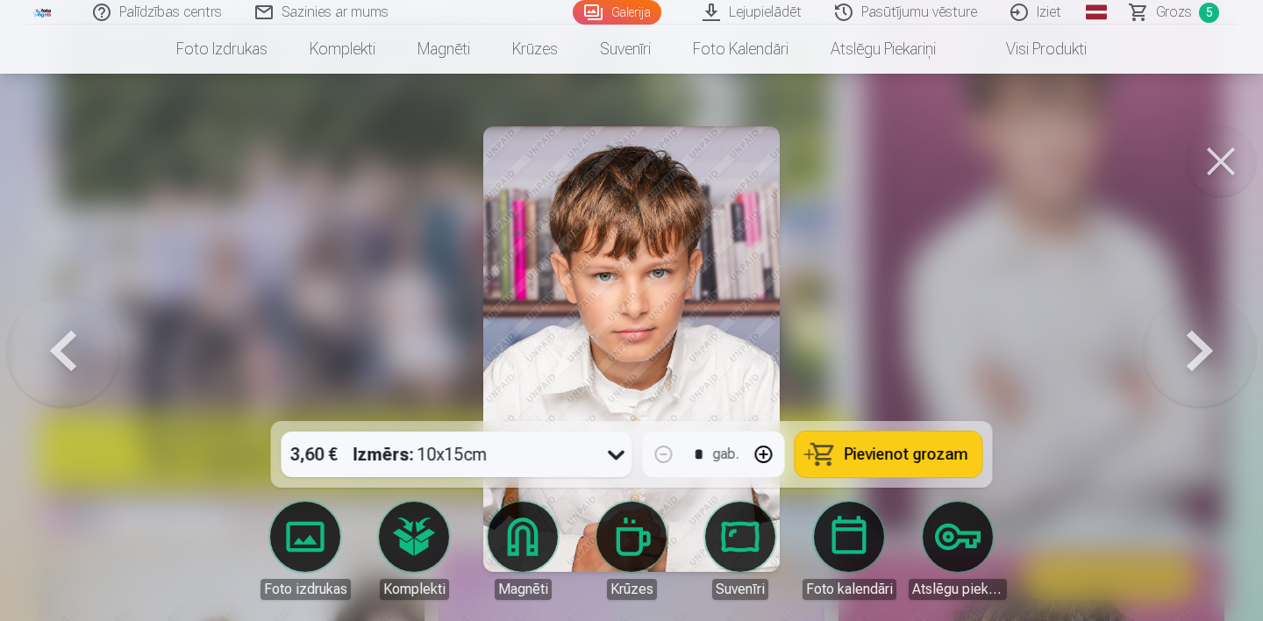
click at [1203, 359] on button at bounding box center [1200, 349] width 112 height 109
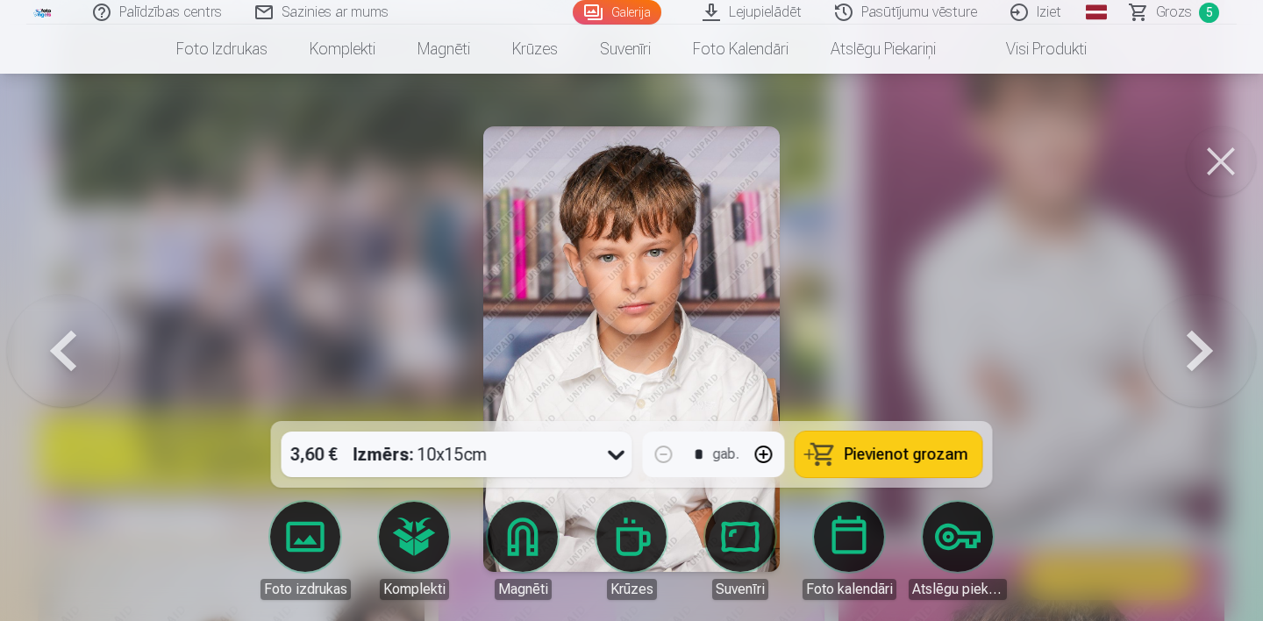
click at [1203, 359] on button at bounding box center [1200, 349] width 112 height 109
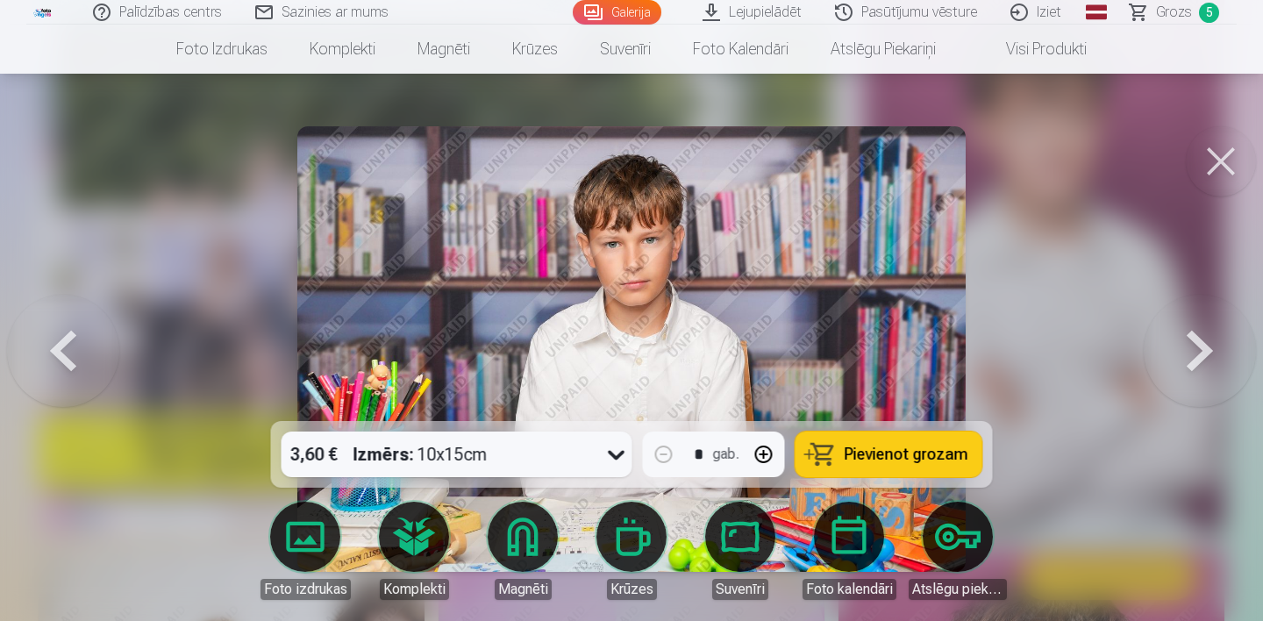
click at [1203, 359] on button at bounding box center [1200, 349] width 112 height 109
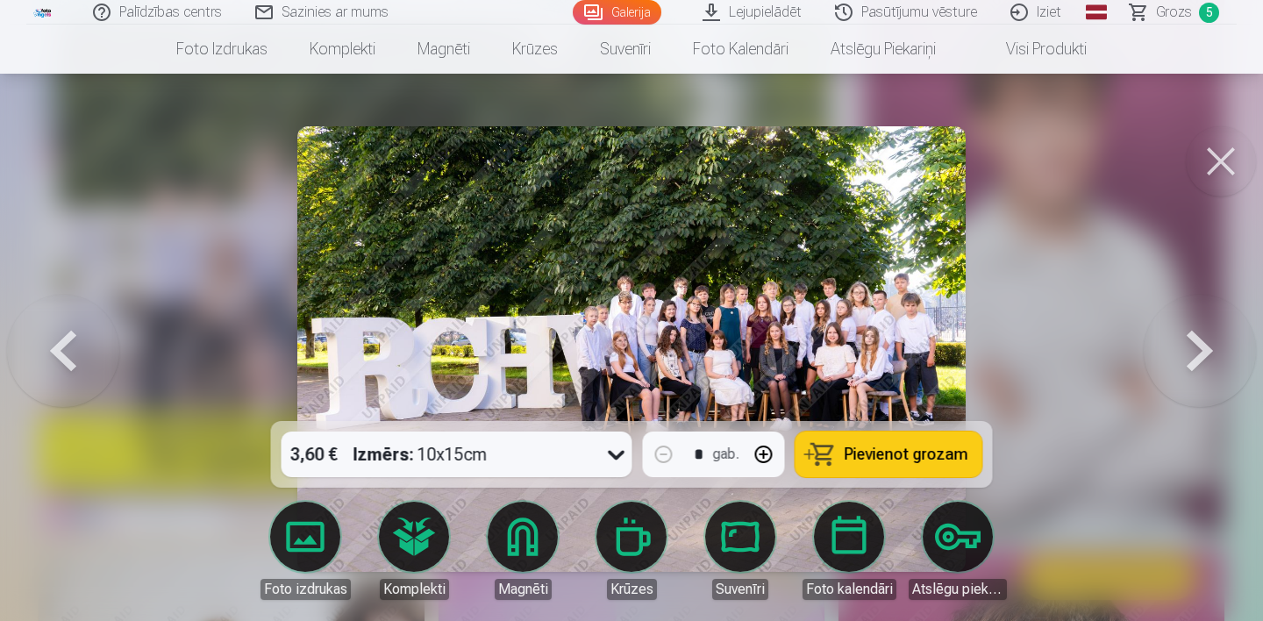
click at [1204, 357] on button at bounding box center [1200, 349] width 112 height 109
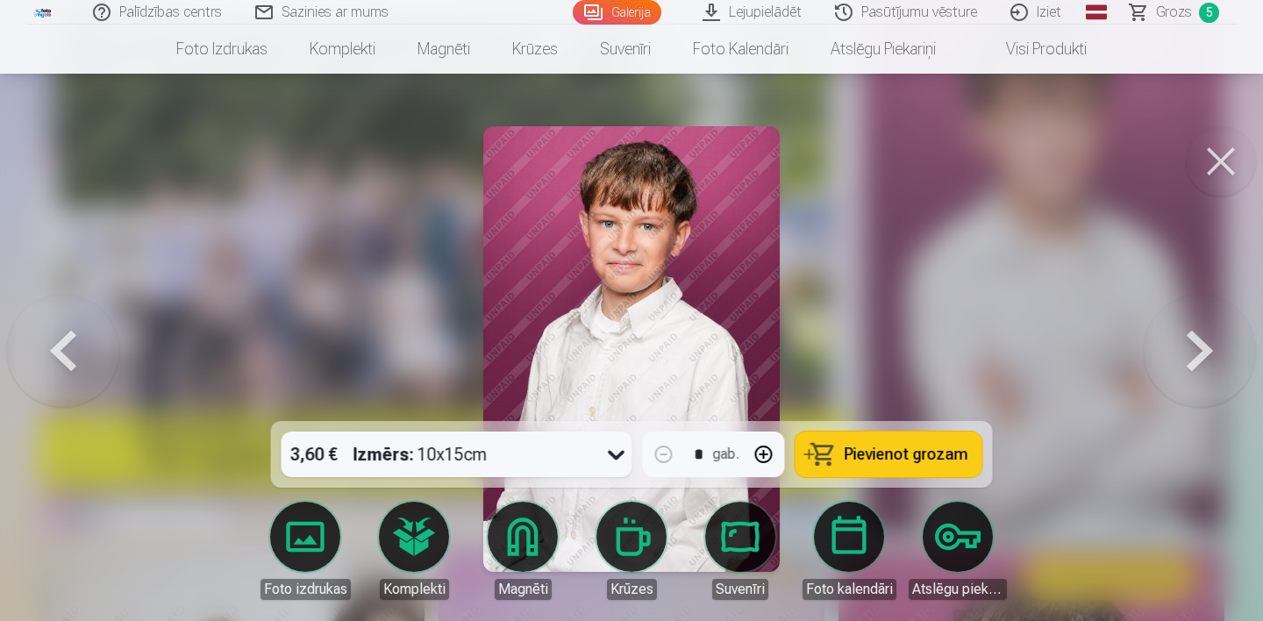
click at [1204, 357] on button at bounding box center [1200, 349] width 112 height 109
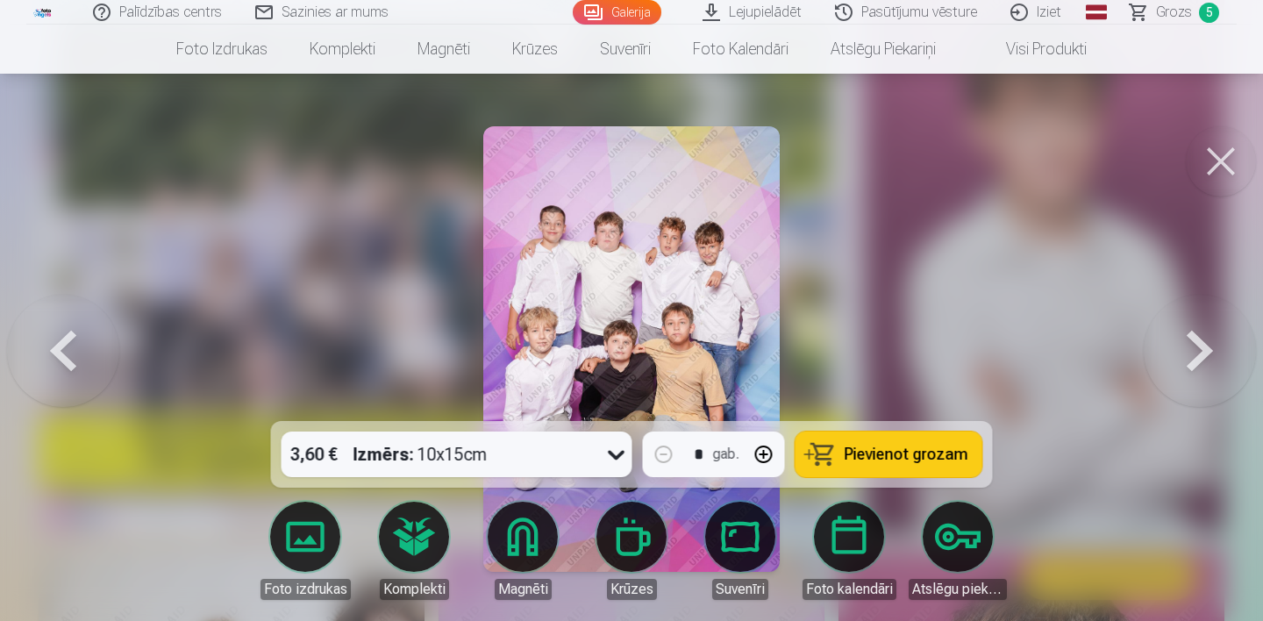
click at [1204, 357] on button at bounding box center [1200, 349] width 112 height 109
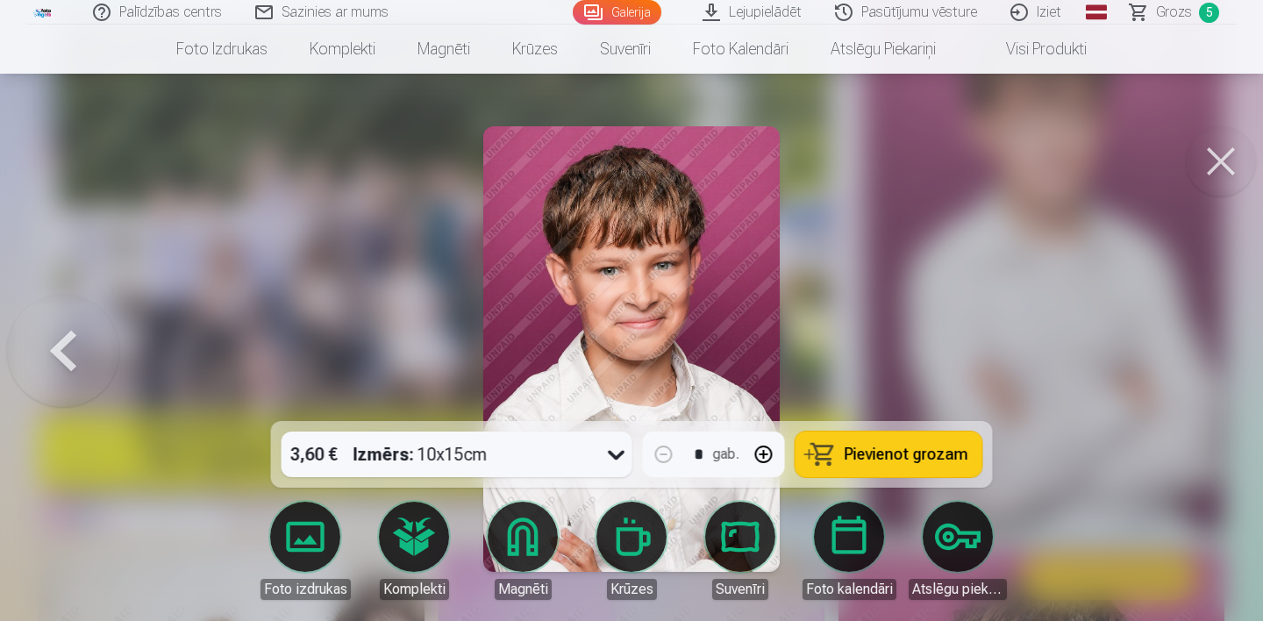
click at [1204, 357] on div at bounding box center [631, 310] width 1263 height 621
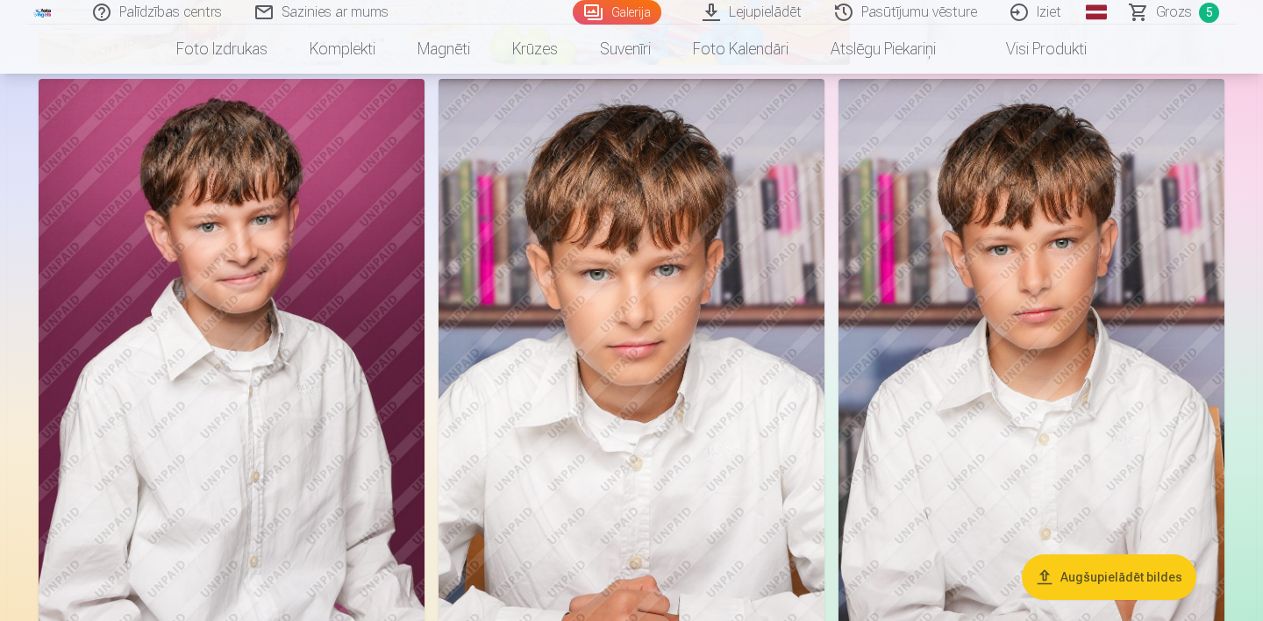
scroll to position [1810, 0]
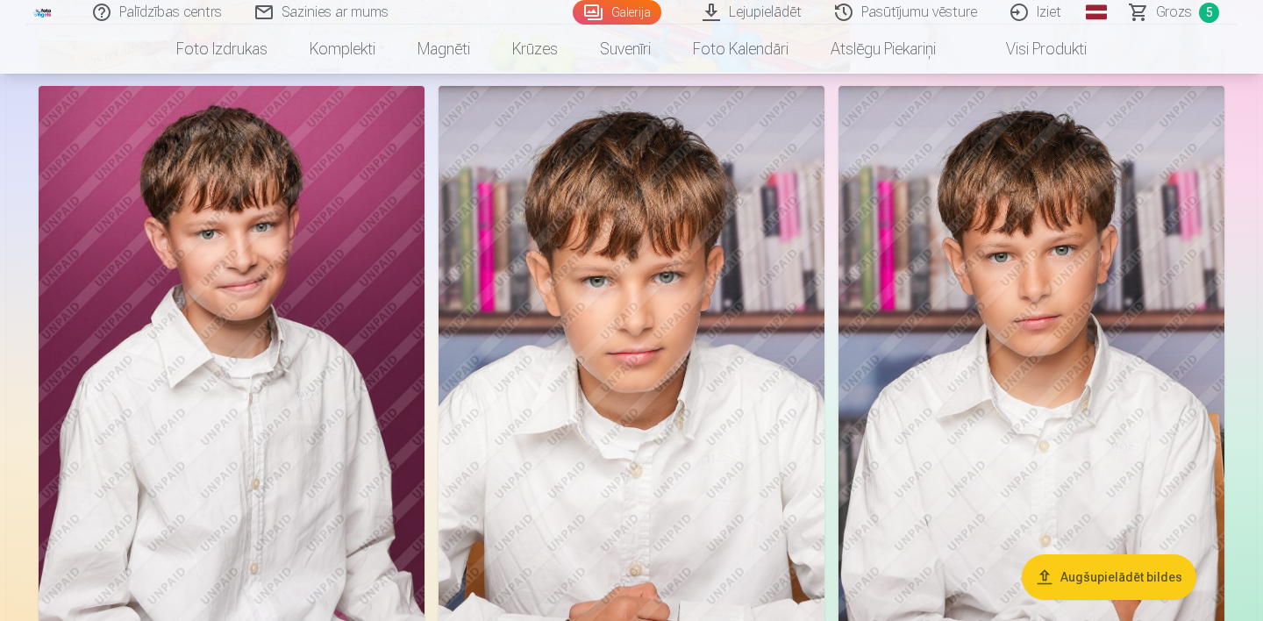
click at [626, 338] on img at bounding box center [631, 375] width 386 height 579
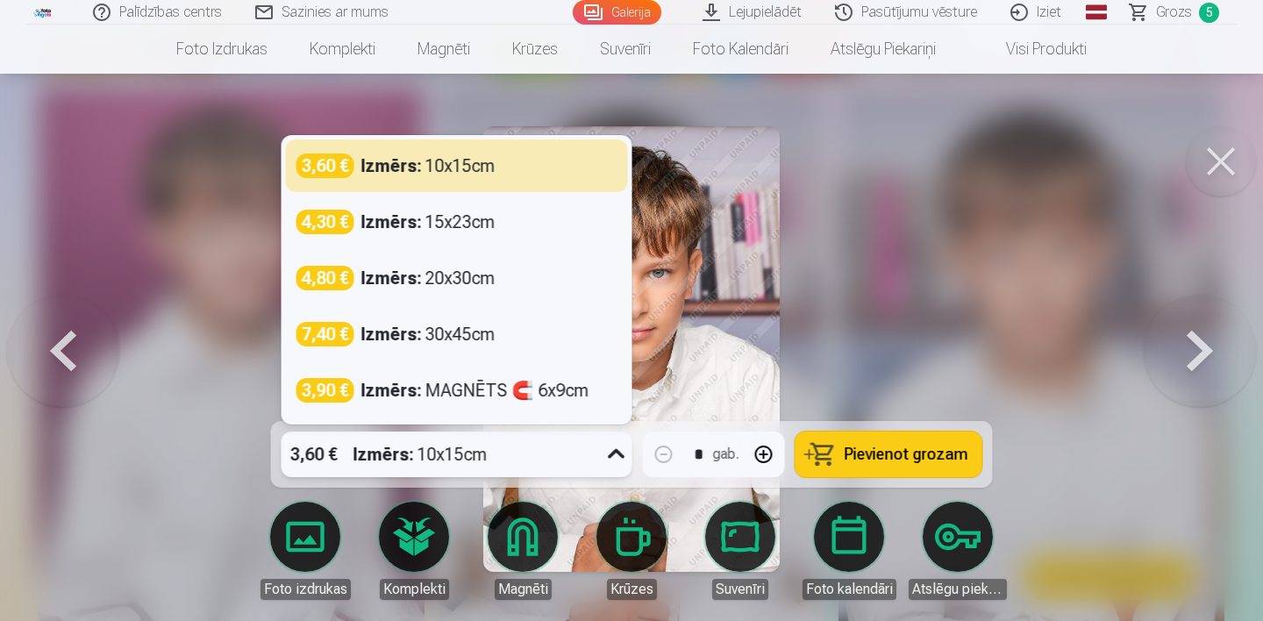
click at [608, 451] on icon at bounding box center [616, 454] width 28 height 28
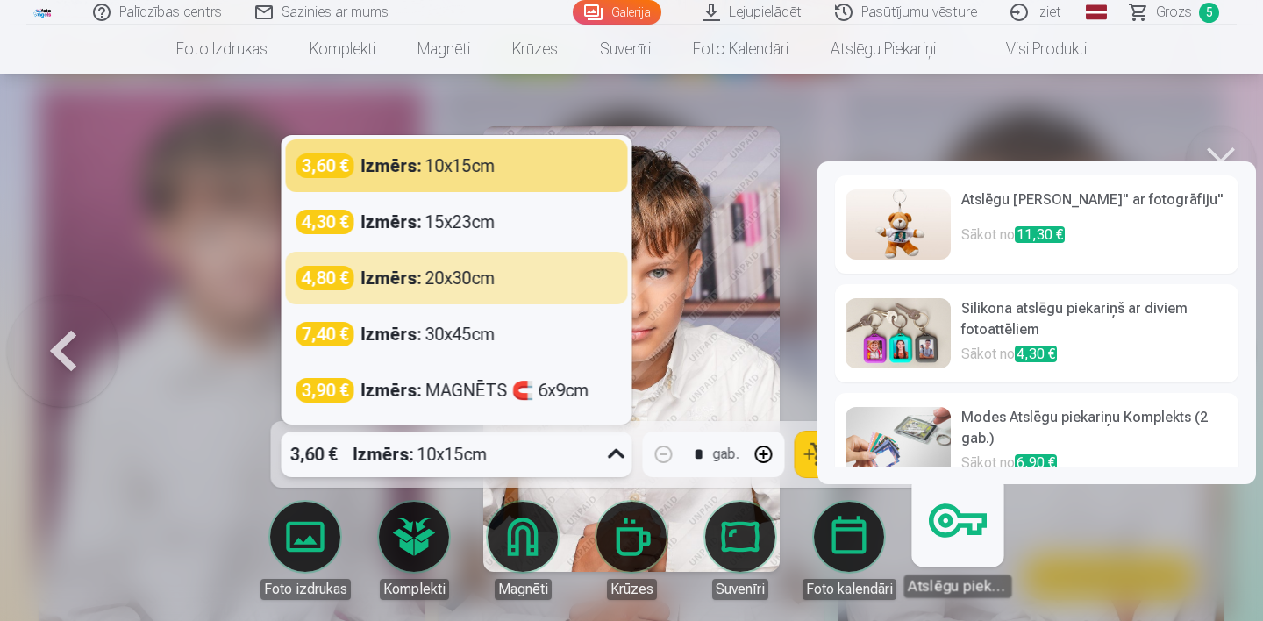
click at [955, 540] on link "Atslēgu piekariņi" at bounding box center [957, 543] width 108 height 108
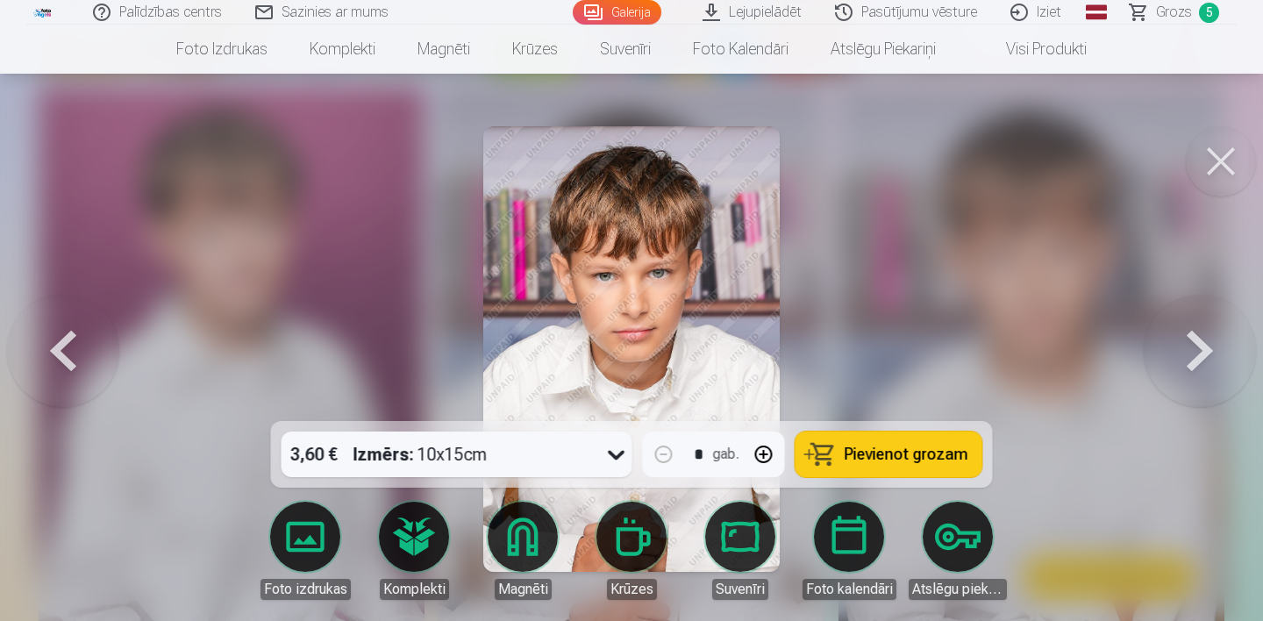
click at [1226, 148] on button at bounding box center [1221, 161] width 70 height 70
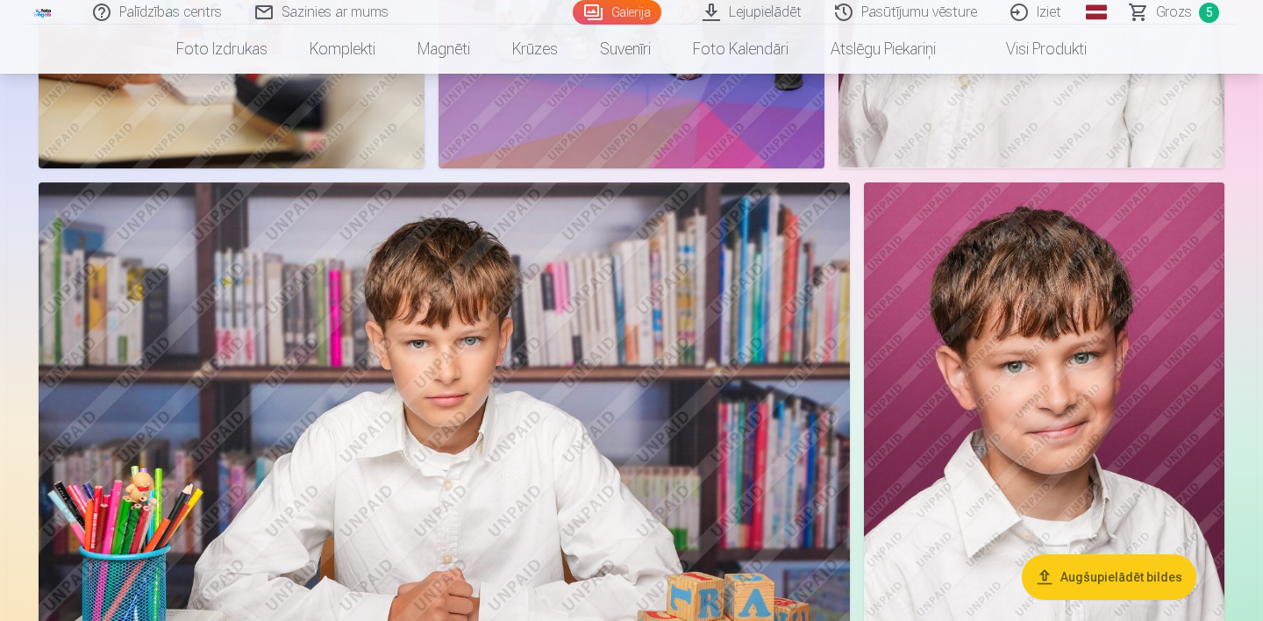
scroll to position [1176, 0]
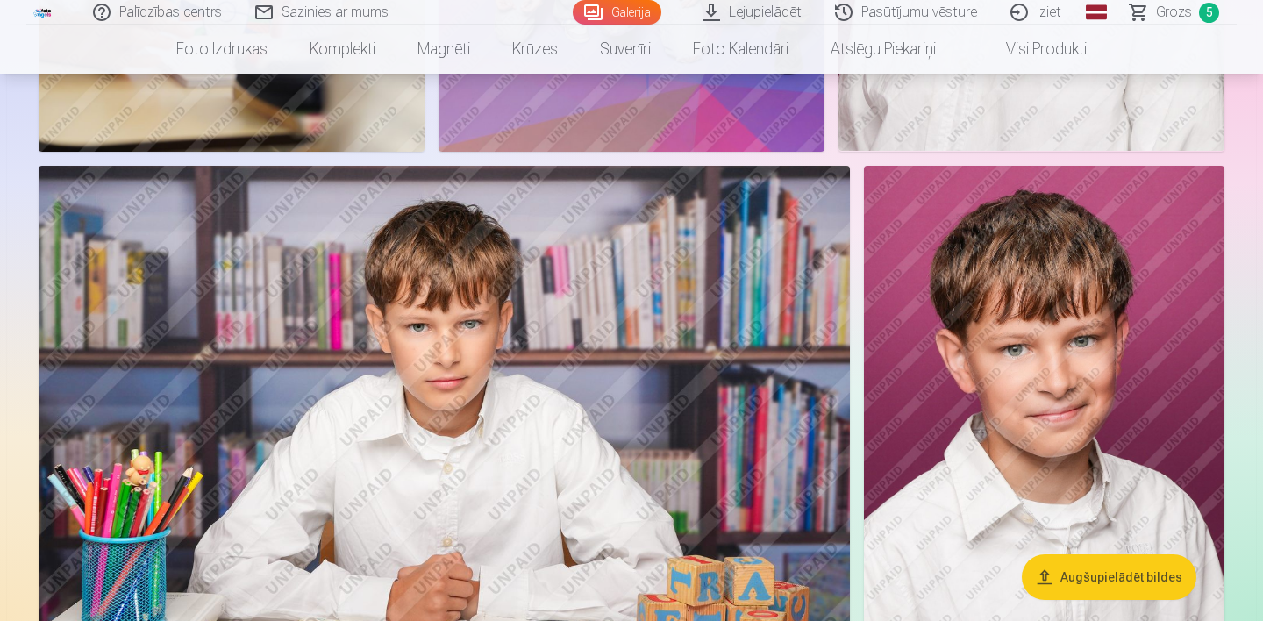
click at [1057, 344] on img at bounding box center [1044, 436] width 360 height 541
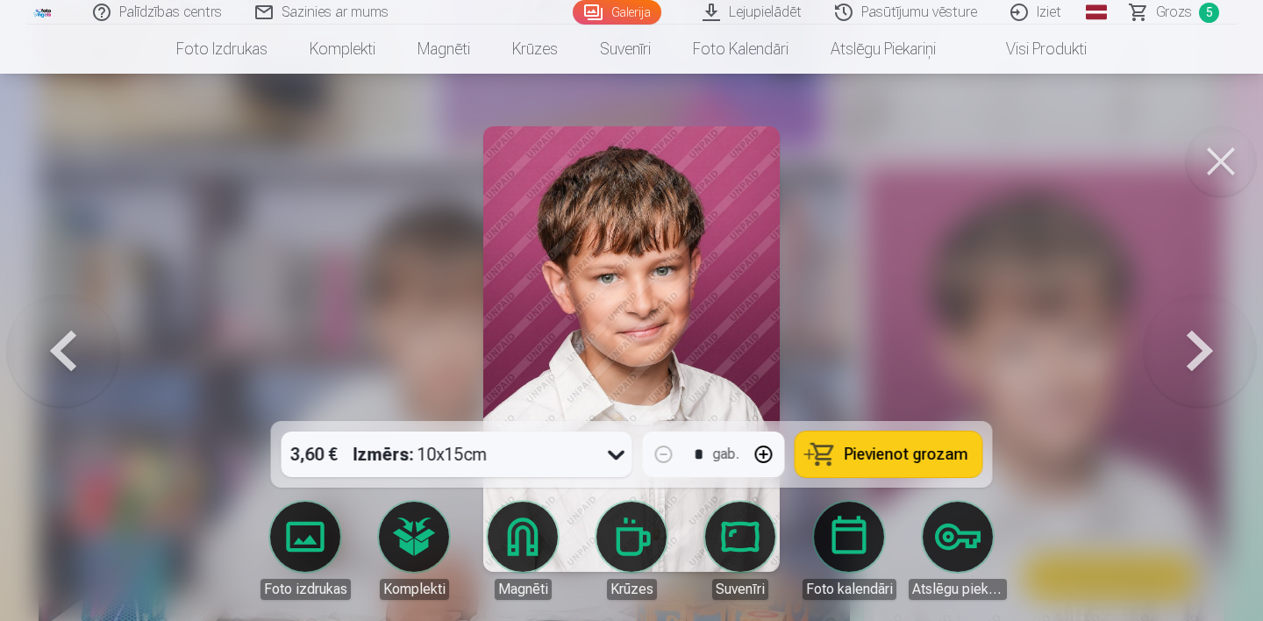
click at [602, 457] on div at bounding box center [617, 454] width 32 height 46
click at [619, 453] on icon at bounding box center [616, 454] width 28 height 28
click at [936, 274] on div at bounding box center [631, 310] width 1263 height 621
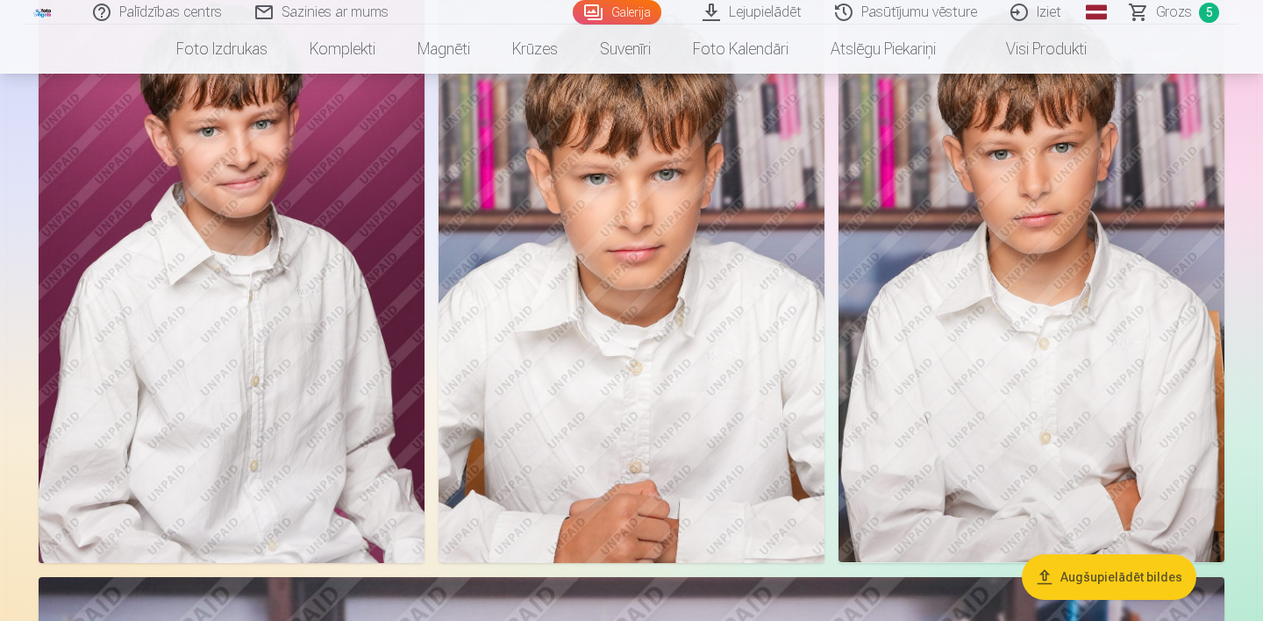
scroll to position [1912, 0]
click at [683, 371] on img at bounding box center [631, 273] width 386 height 579
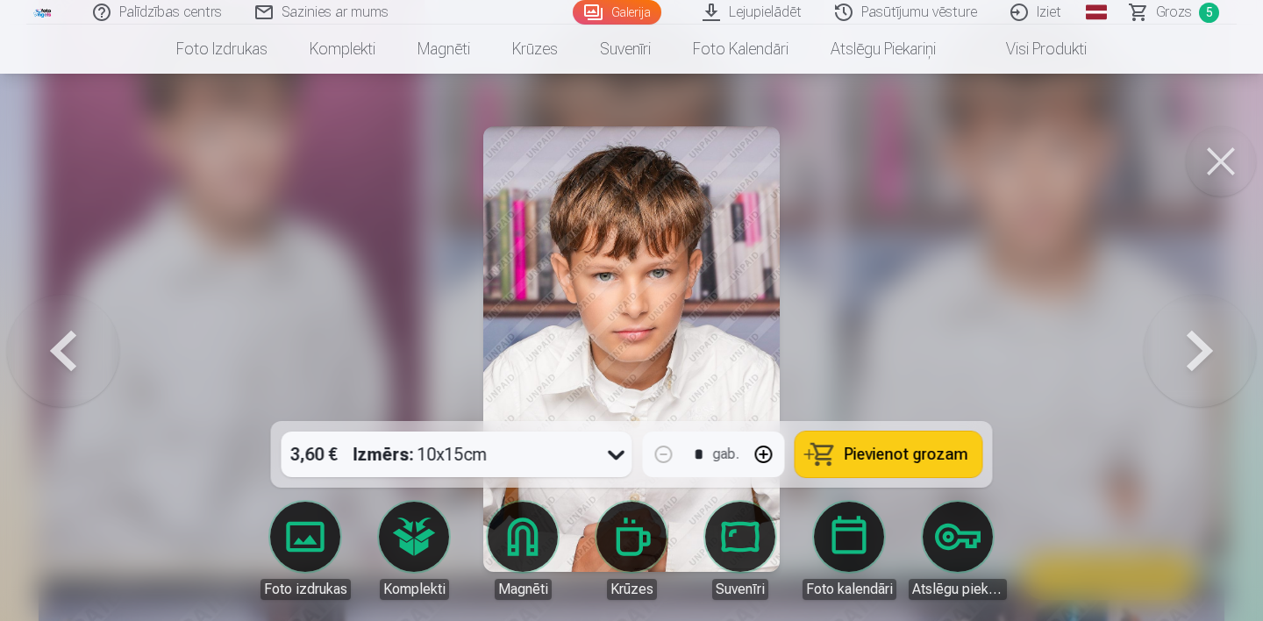
click at [615, 449] on icon at bounding box center [616, 454] width 28 height 28
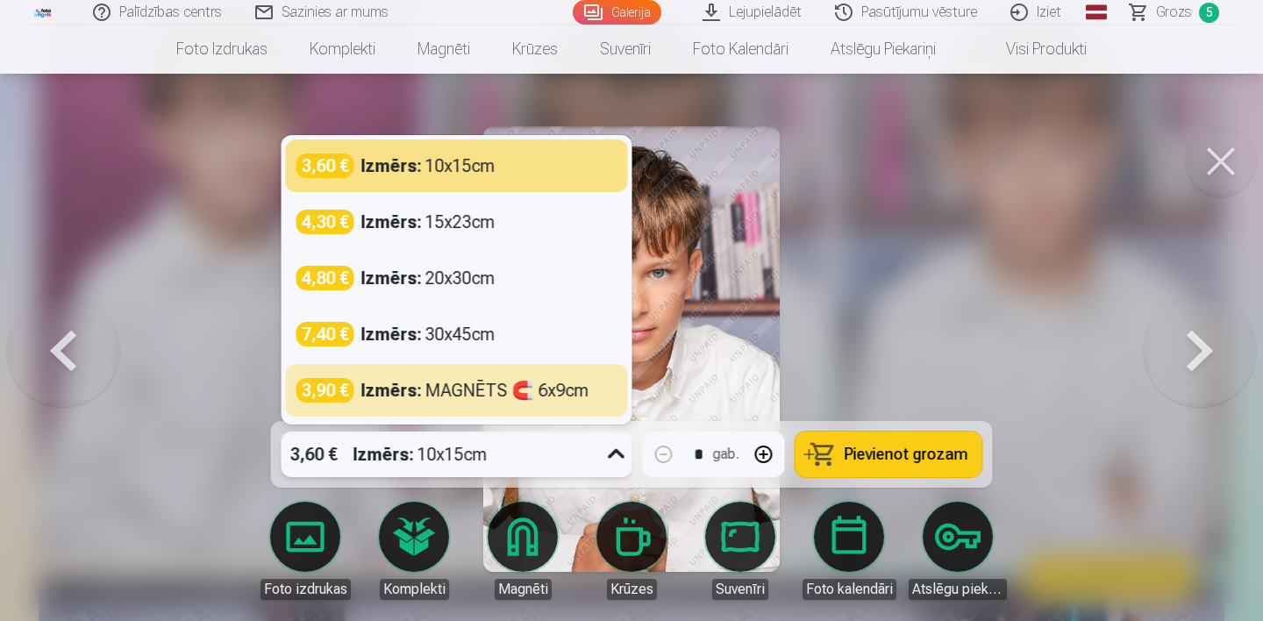
click at [951, 524] on link "Atslēgu piekariņi" at bounding box center [957, 551] width 98 height 98
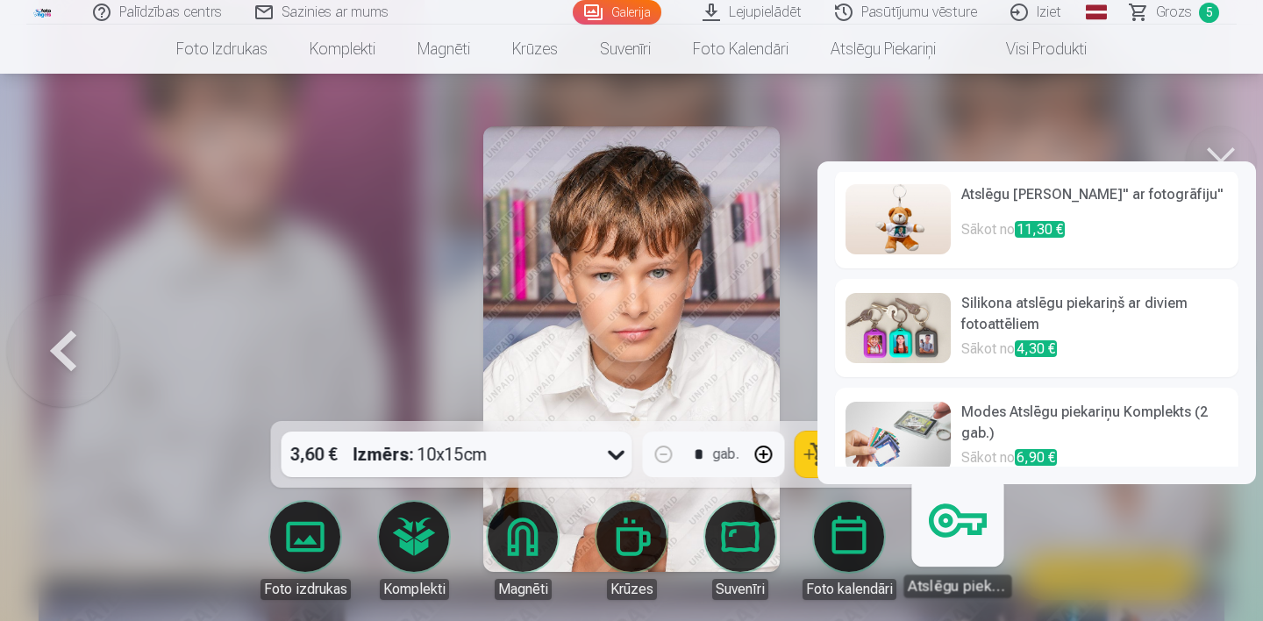
scroll to position [28, 0]
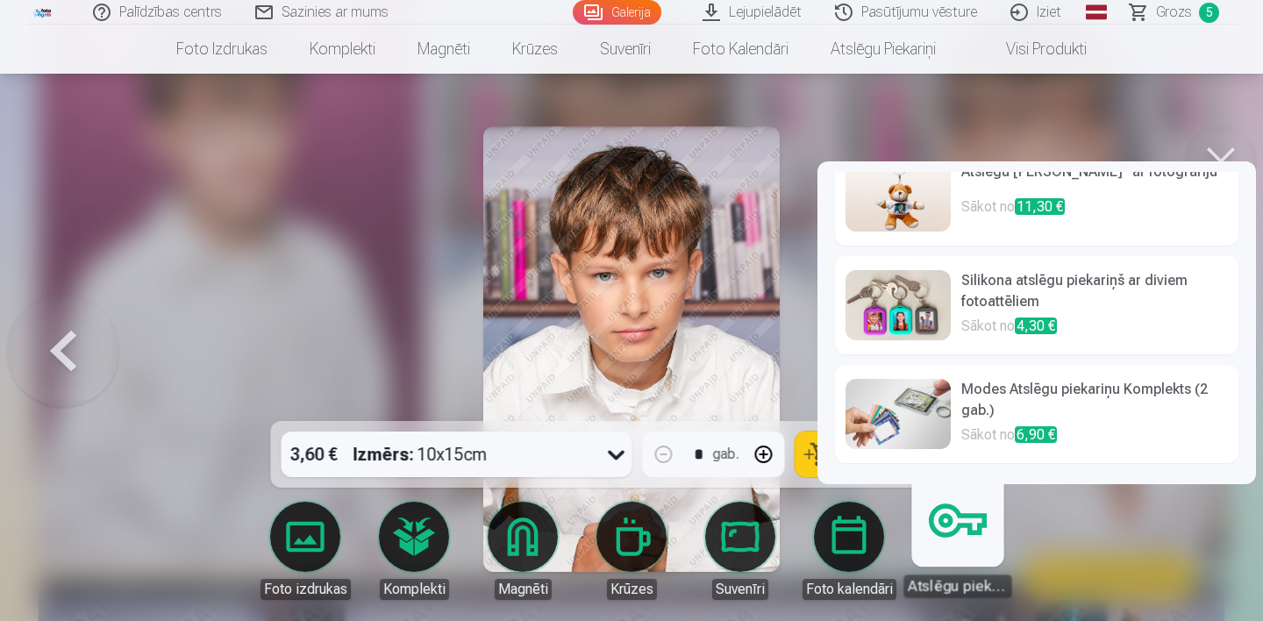
click at [998, 281] on h6 "Silikona atslēgu piekariņš ar diviem fotoattēliem" at bounding box center [1094, 293] width 267 height 46
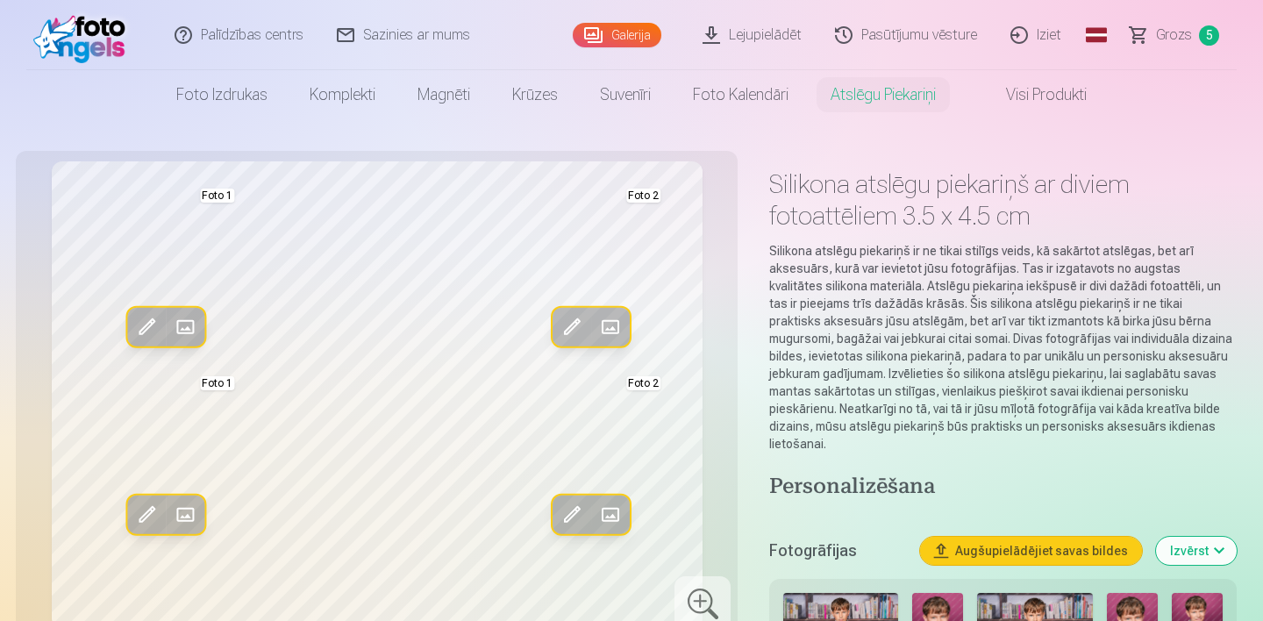
scroll to position [1912, 0]
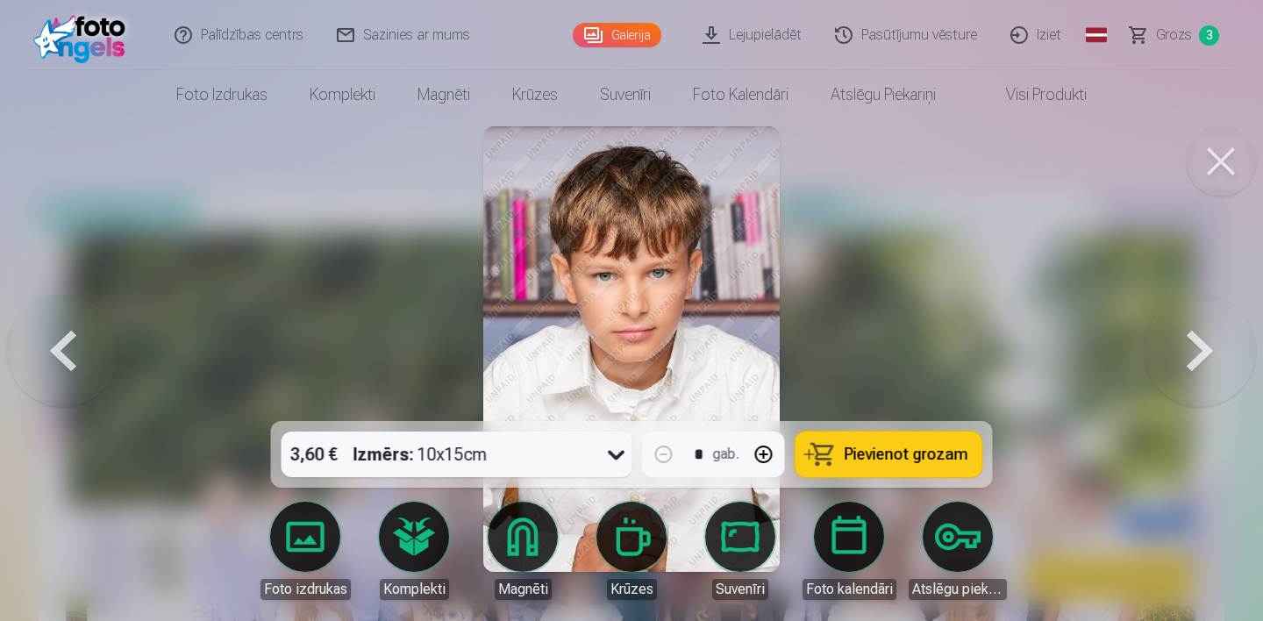
click at [974, 543] on body "Palīdzības centrs Sazinies ar mums Galerija Lejupielādēt Pasūtījumu vēsture Izi…" at bounding box center [631, 310] width 1263 height 621
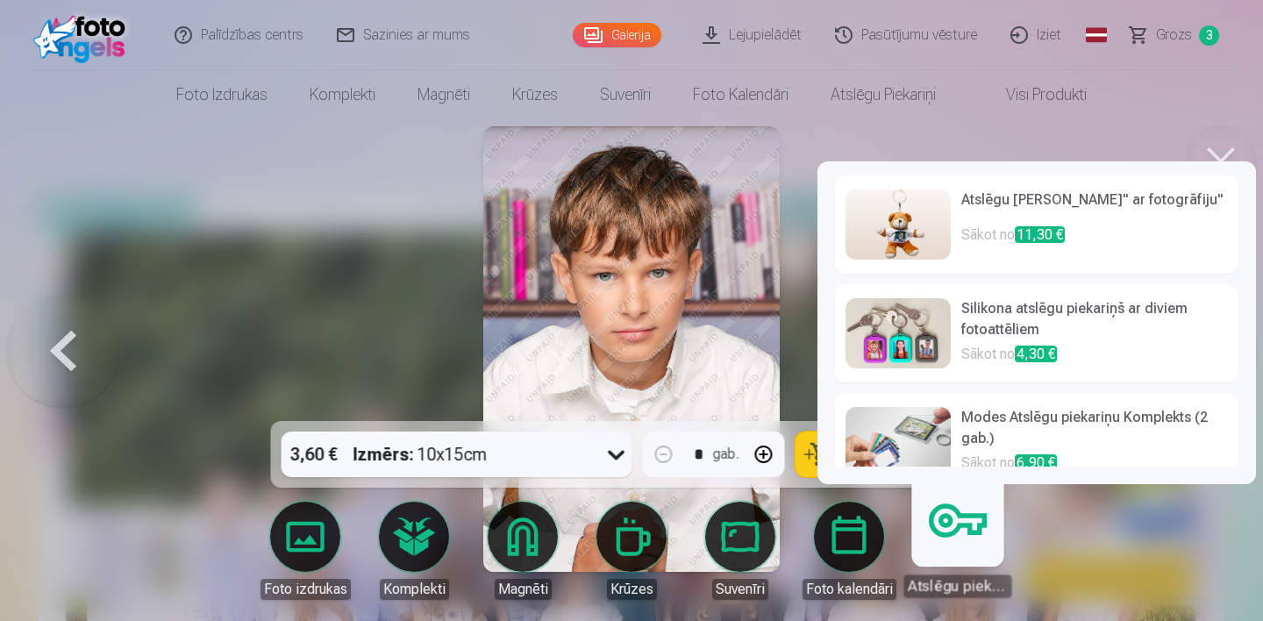
scroll to position [28, 0]
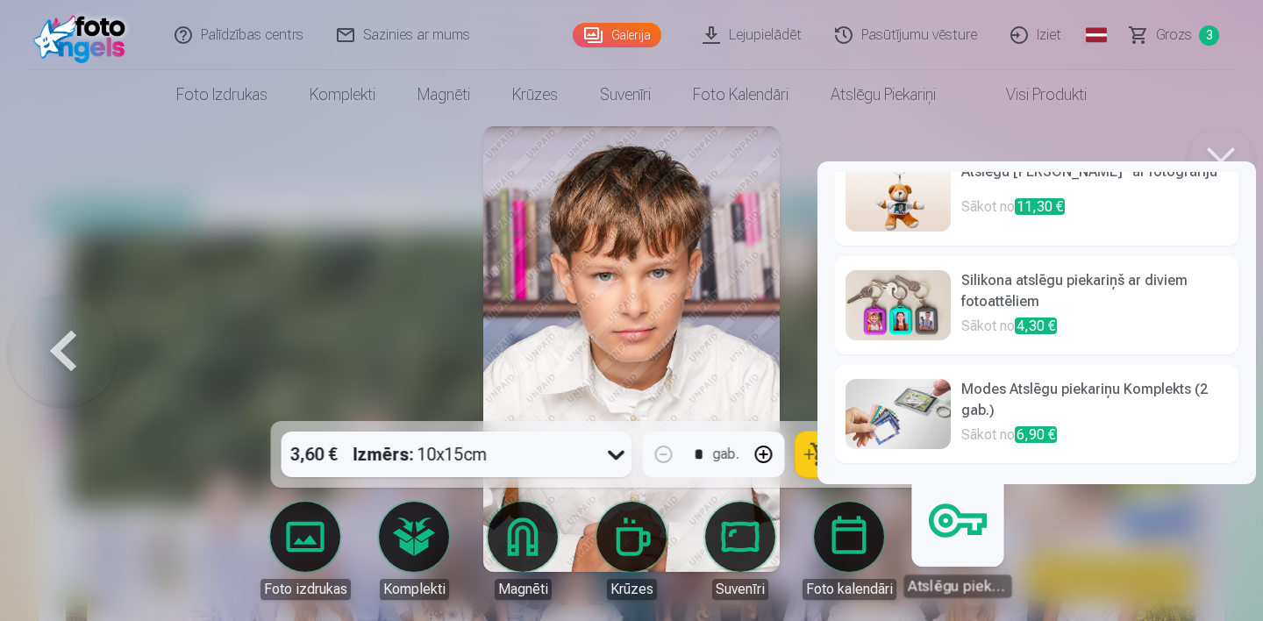
click at [1092, 406] on h6 "Modes Atslēgu piekariņu Komplekts (2 gab.)" at bounding box center [1094, 402] width 267 height 46
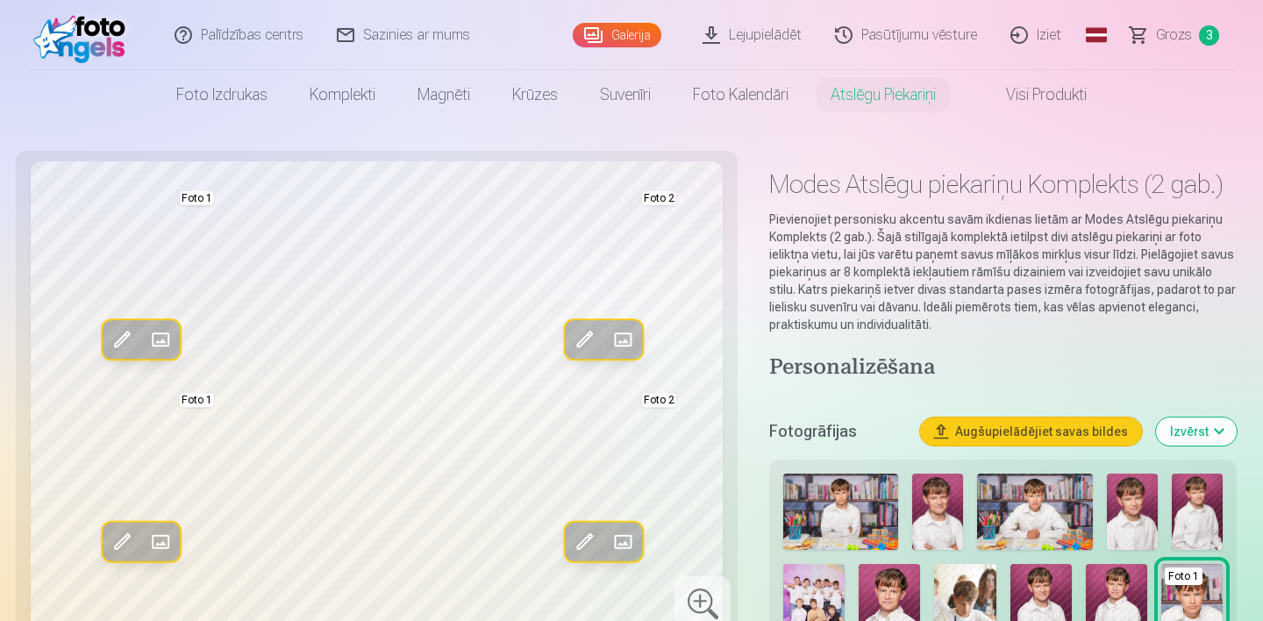
click at [120, 541] on span at bounding box center [122, 542] width 28 height 28
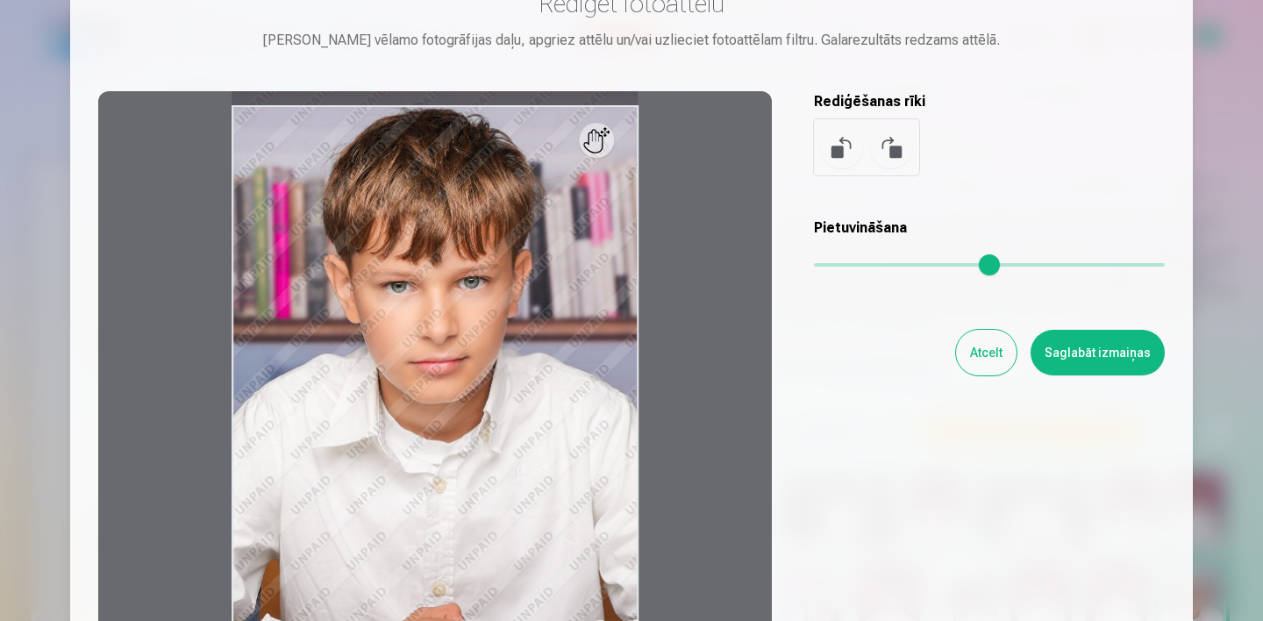
scroll to position [203, 0]
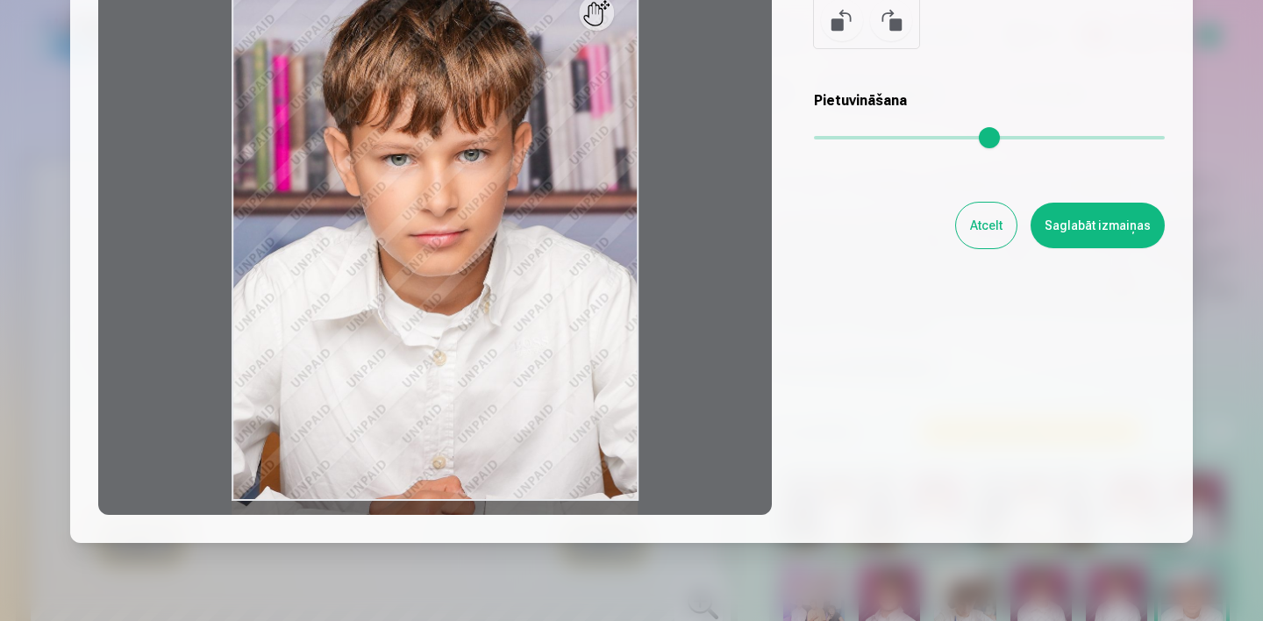
click at [412, 422] on div at bounding box center [434, 239] width 673 height 551
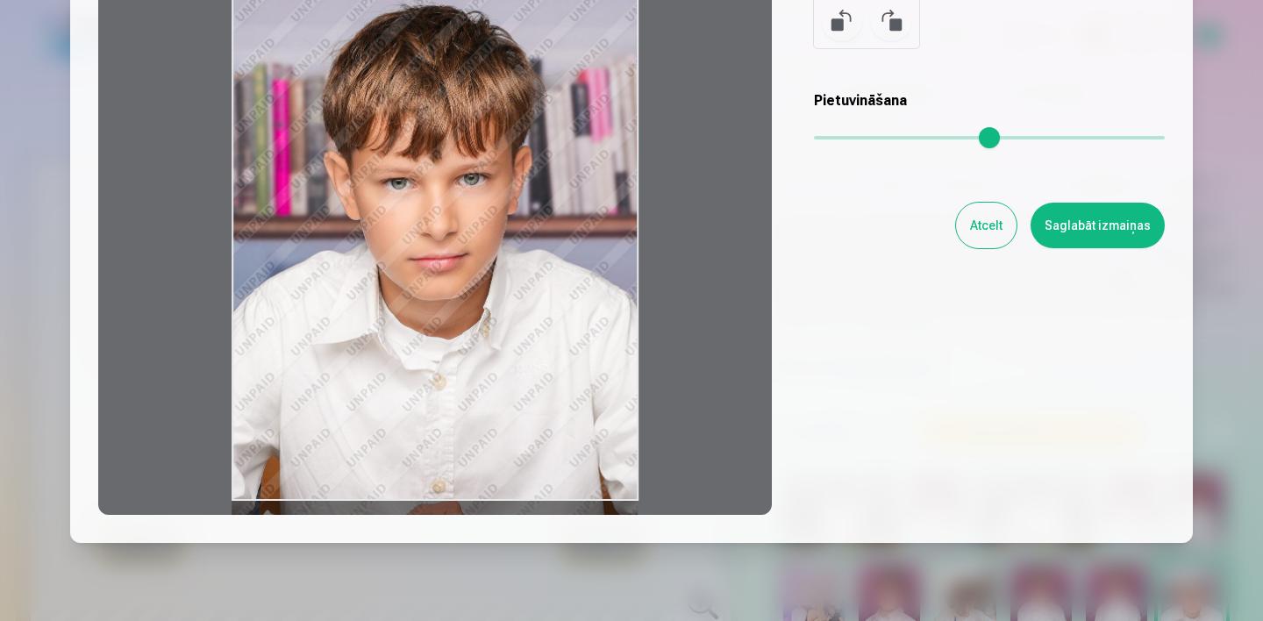
drag, startPoint x: 421, startPoint y: 226, endPoint x: 474, endPoint y: 413, distance: 194.1
click at [473, 412] on div at bounding box center [434, 239] width 673 height 551
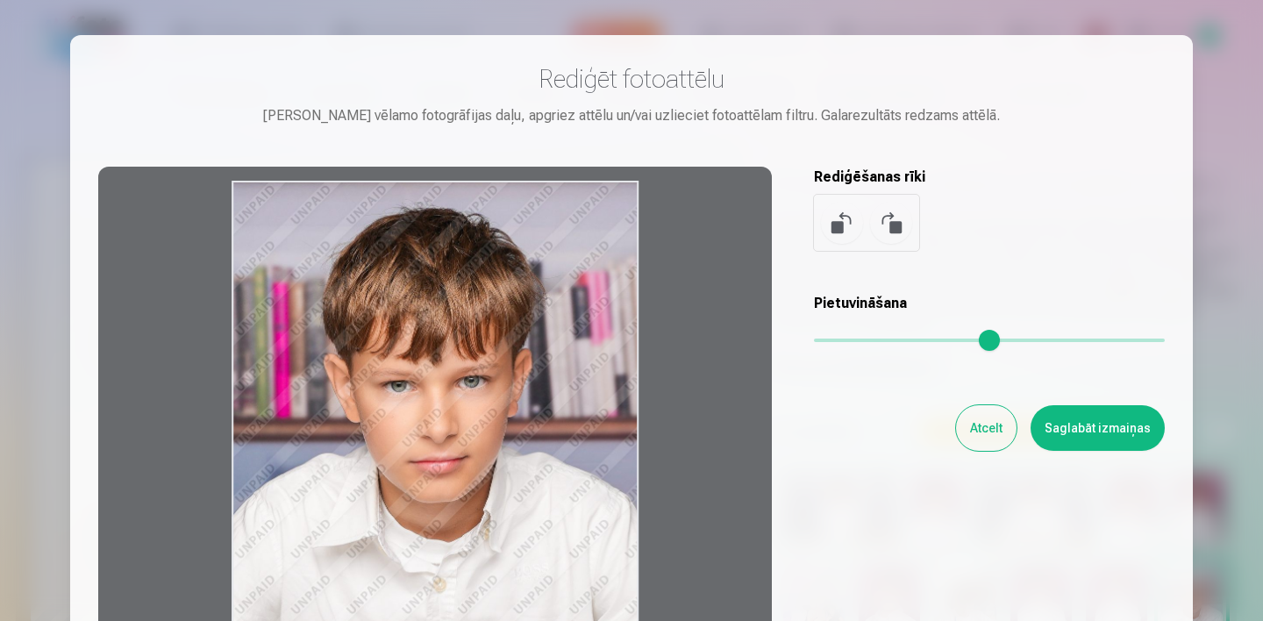
scroll to position [12, 0]
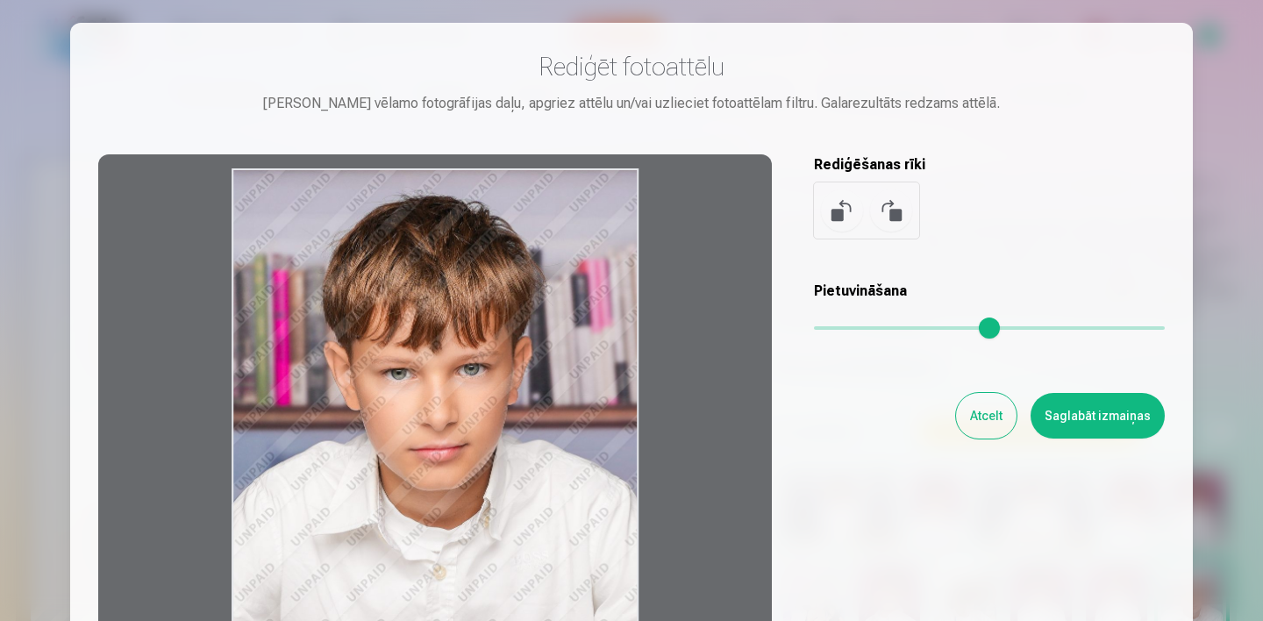
click at [460, 303] on div at bounding box center [434, 429] width 673 height 551
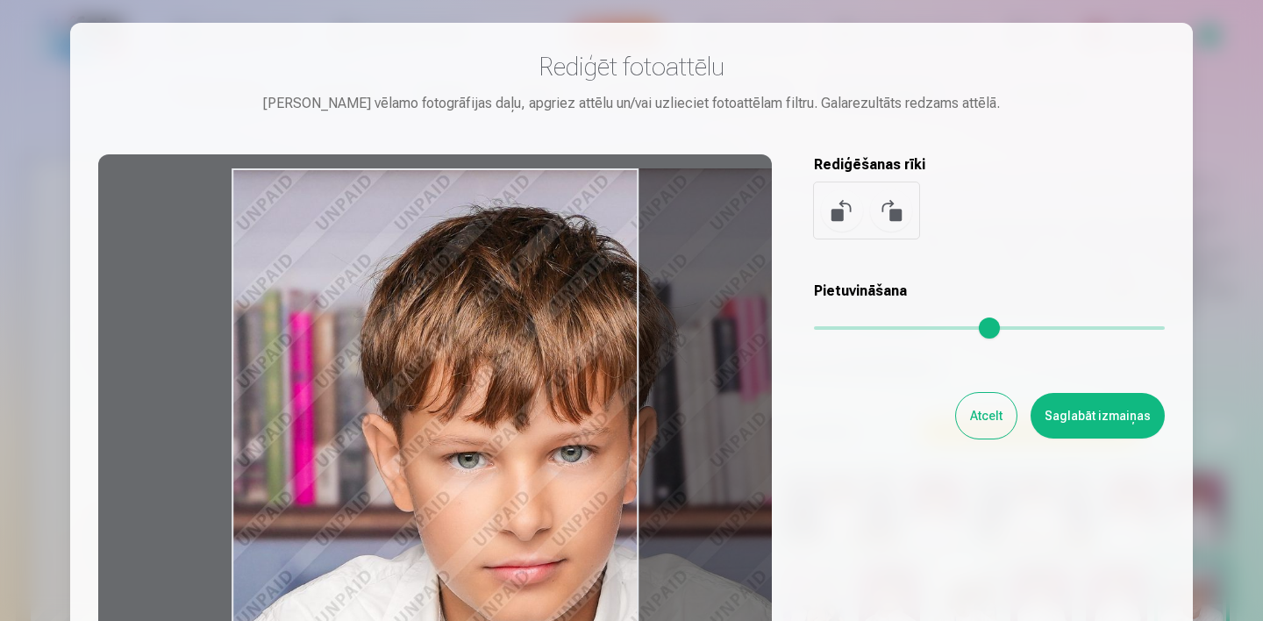
type input "*"
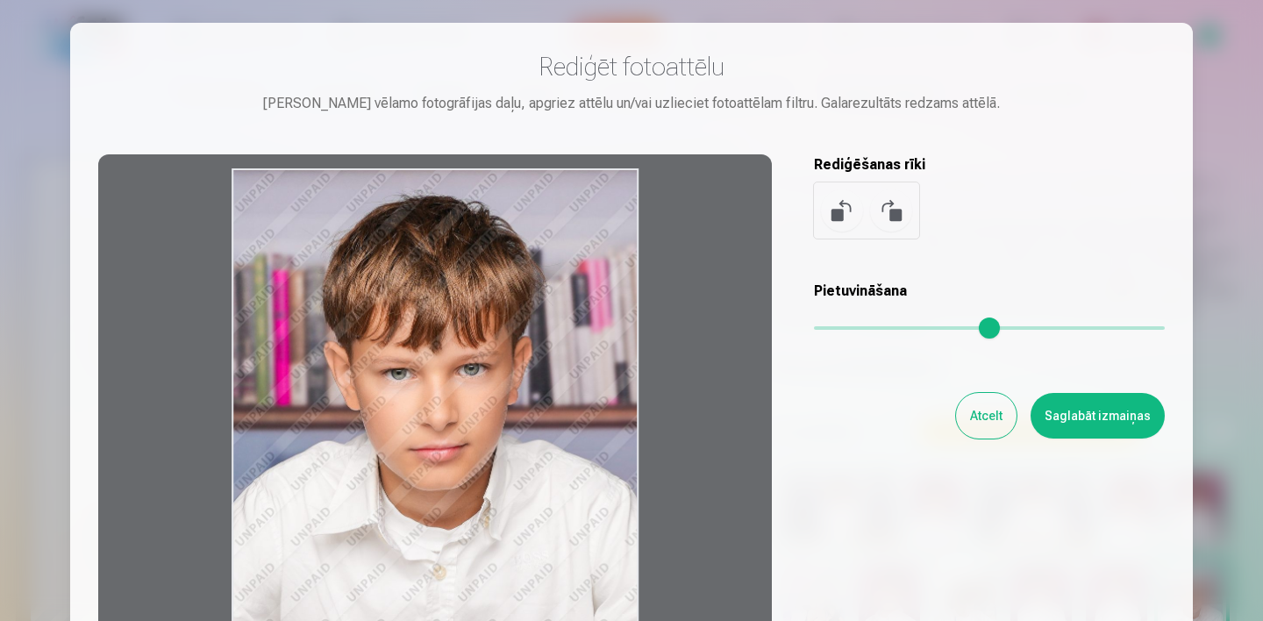
drag, startPoint x: 821, startPoint y: 322, endPoint x: 792, endPoint y: 325, distance: 29.2
click at [814, 326] on input "range" at bounding box center [989, 328] width 351 height 4
click at [993, 423] on button "Atcelt" at bounding box center [986, 416] width 61 height 46
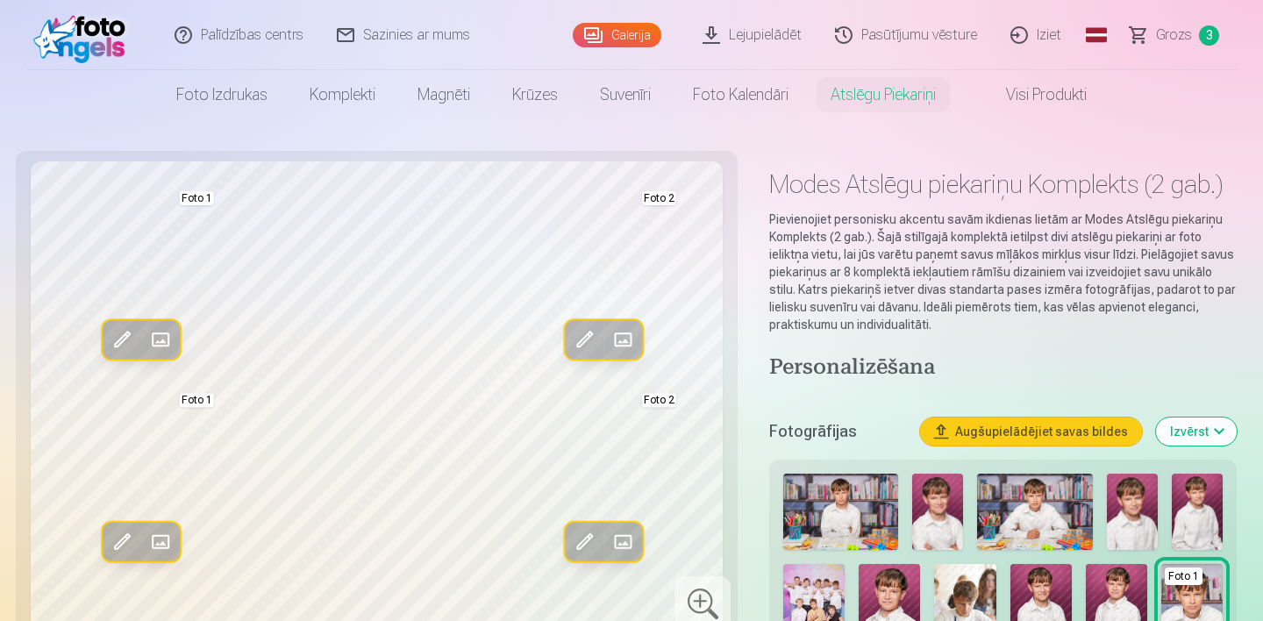
click at [116, 340] on span at bounding box center [122, 340] width 28 height 28
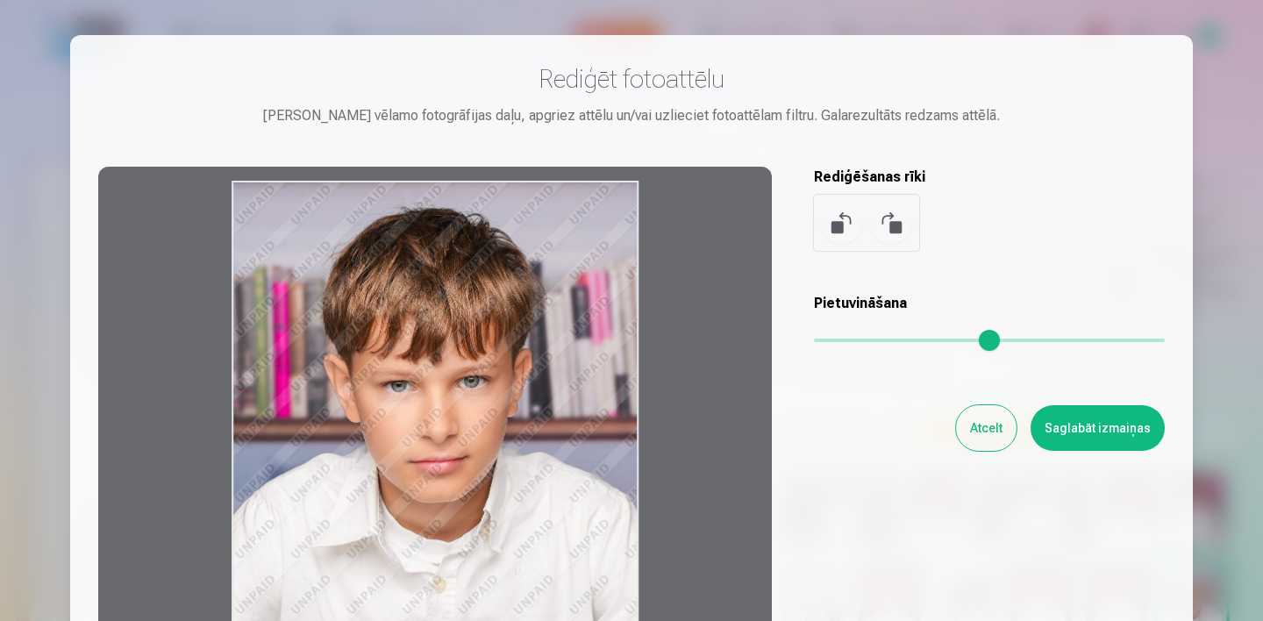
drag, startPoint x: 449, startPoint y: 276, endPoint x: 488, endPoint y: 275, distance: 39.5
click at [488, 276] on div at bounding box center [434, 442] width 673 height 551
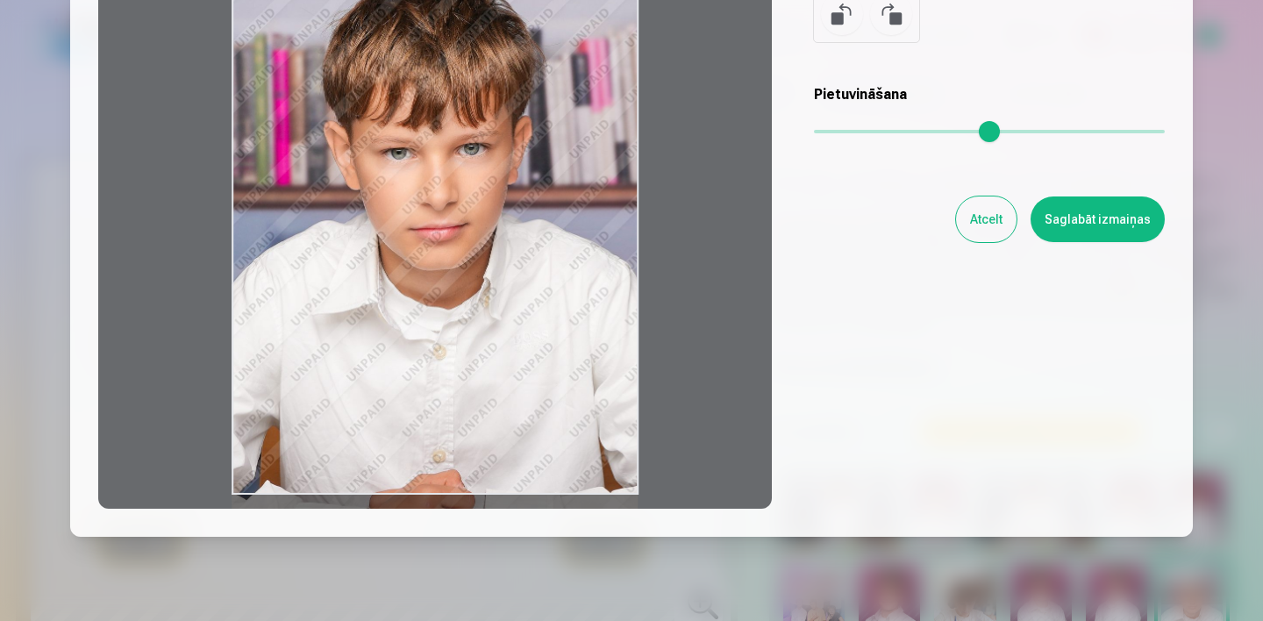
scroll to position [140, 0]
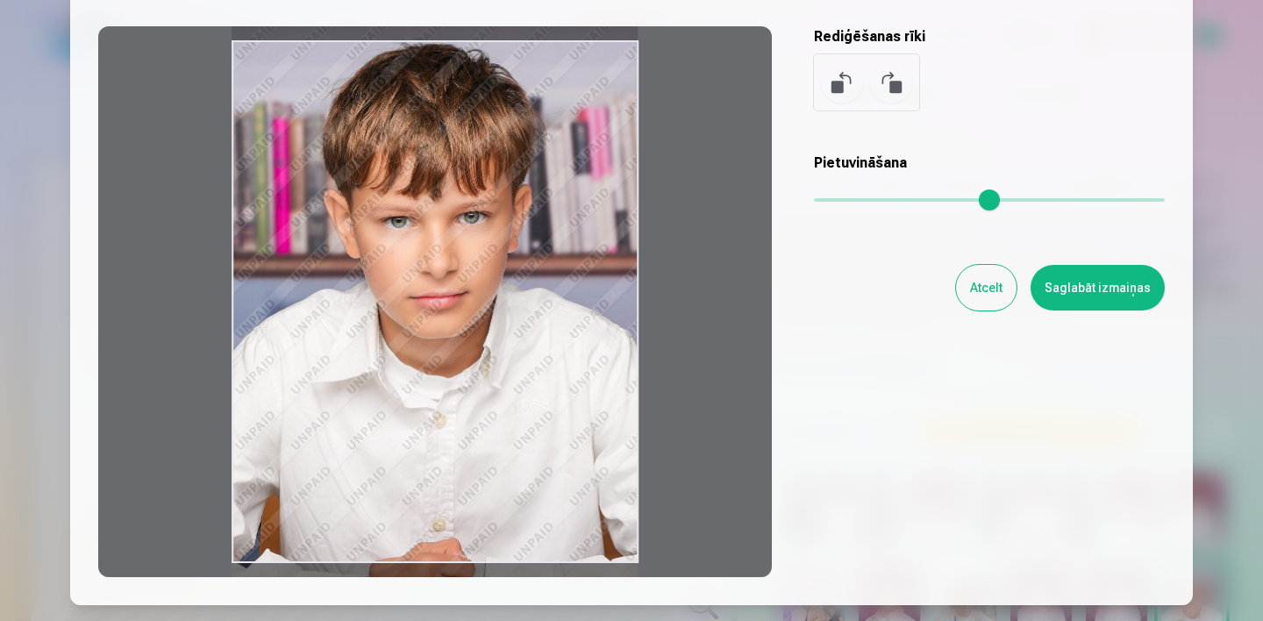
click at [994, 296] on button "Atcelt" at bounding box center [986, 288] width 61 height 46
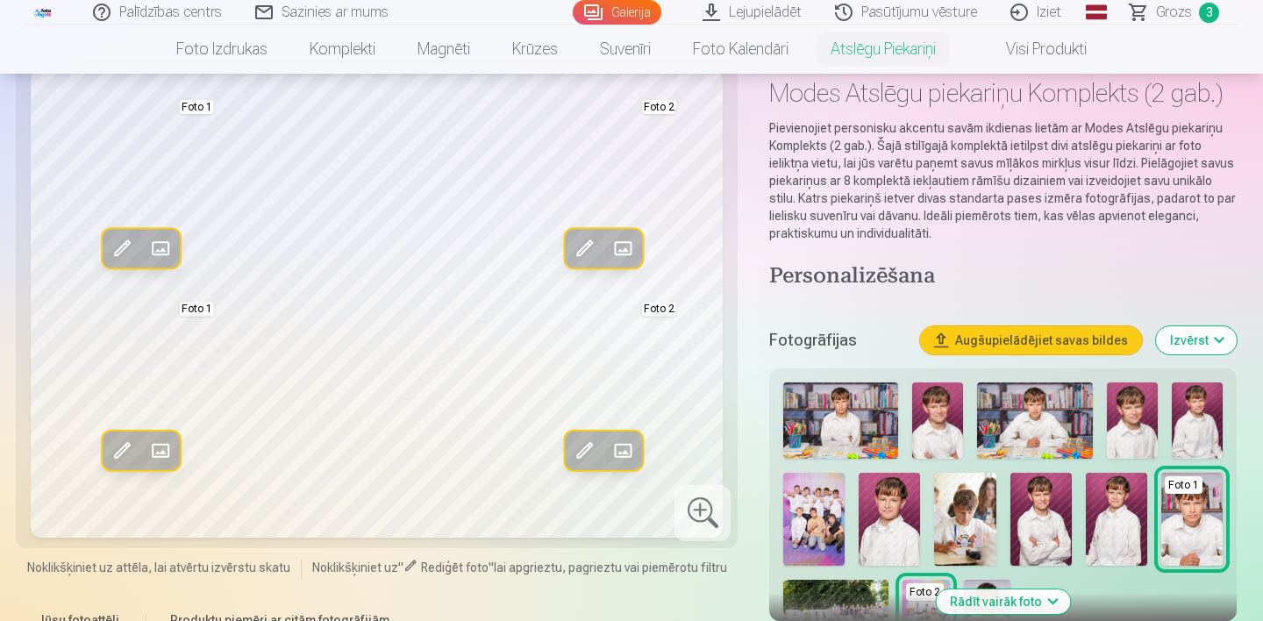
scroll to position [18, 0]
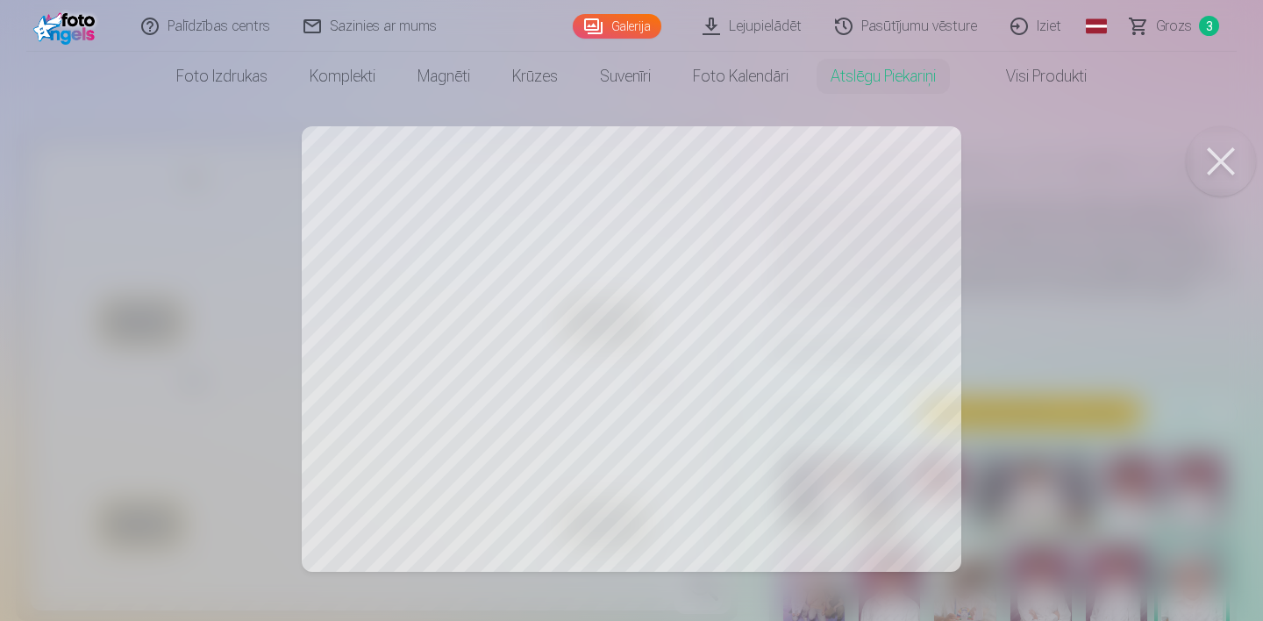
drag, startPoint x: 489, startPoint y: 454, endPoint x: 488, endPoint y: 397, distance: 57.0
click at [488, 397] on div at bounding box center [631, 310] width 1263 height 621
click at [390, 448] on div at bounding box center [631, 310] width 1263 height 621
click at [408, 468] on div at bounding box center [631, 310] width 1263 height 621
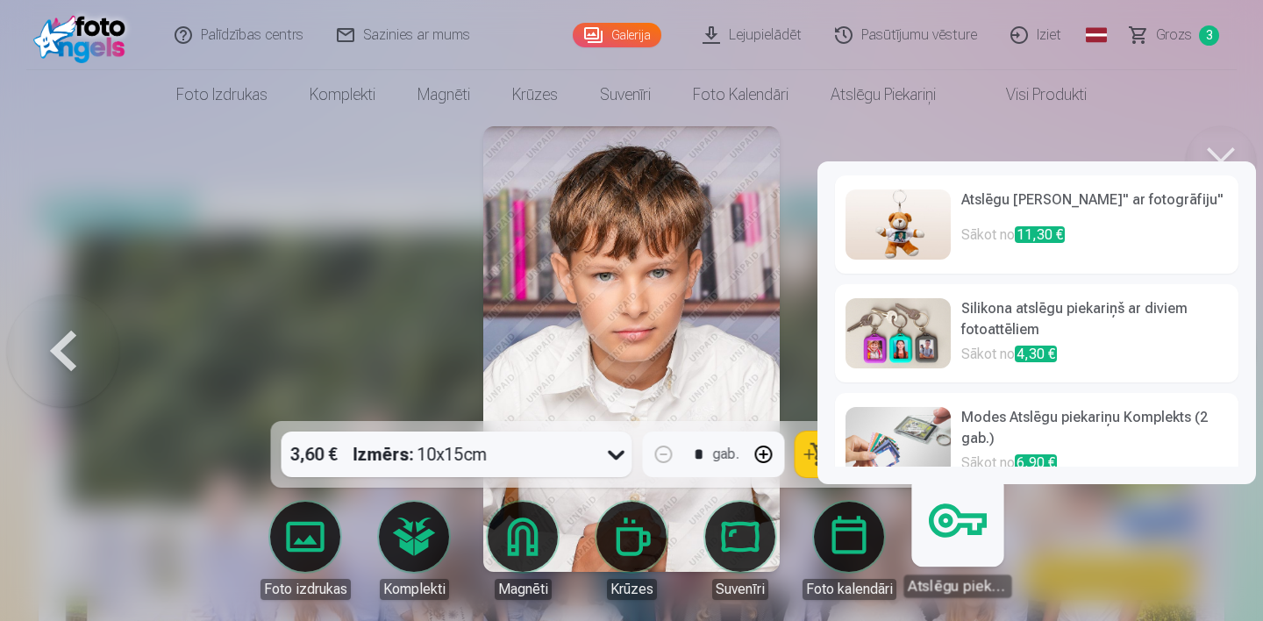
click at [956, 532] on link "Atslēgu piekariņi" at bounding box center [957, 543] width 108 height 108
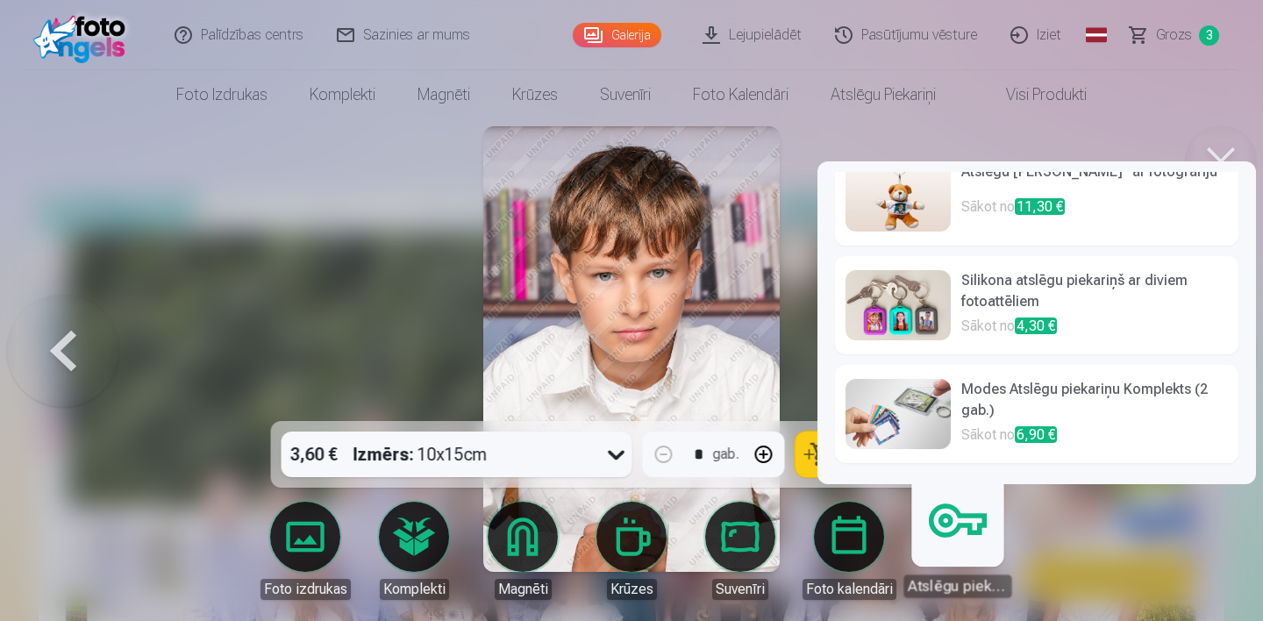
click at [1002, 398] on h6 "Modes Atslēgu piekariņu Komplekts (2 gab.)" at bounding box center [1094, 402] width 267 height 46
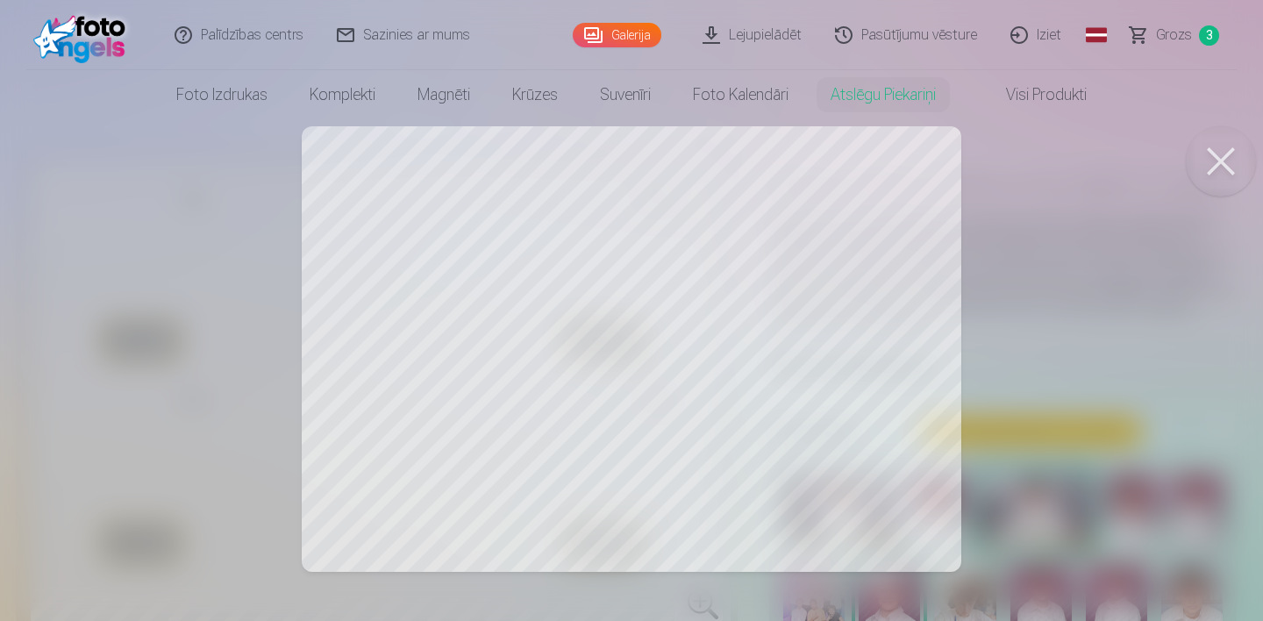
click at [377, 461] on div at bounding box center [631, 310] width 1263 height 621
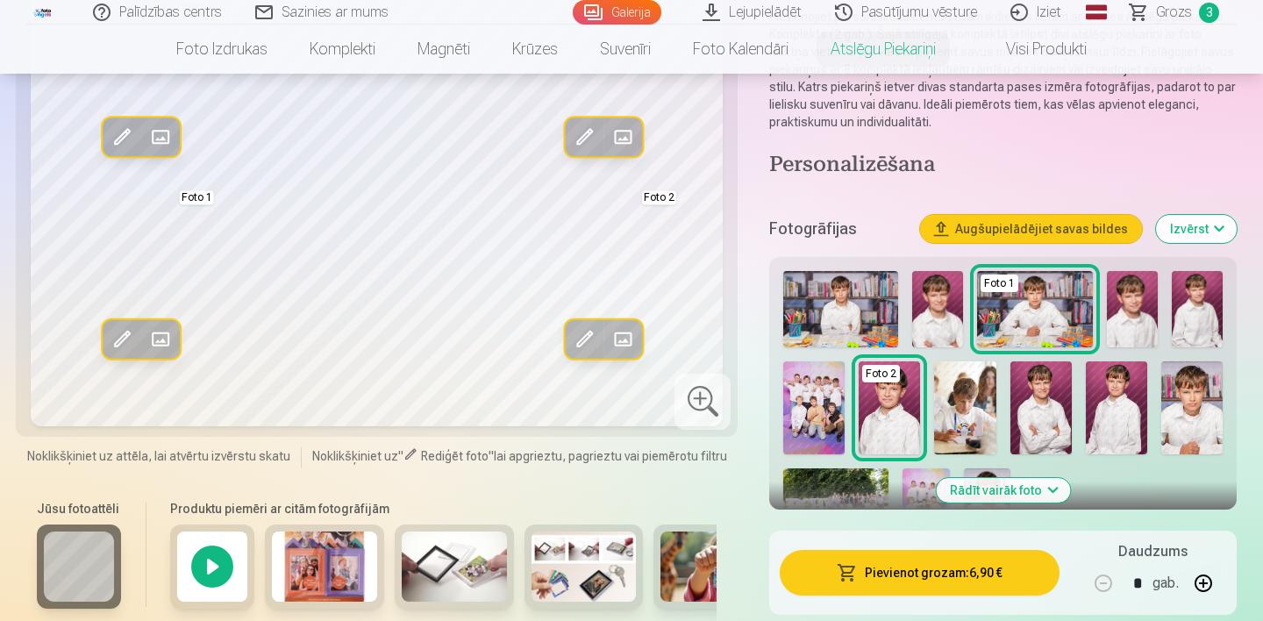
scroll to position [159, 0]
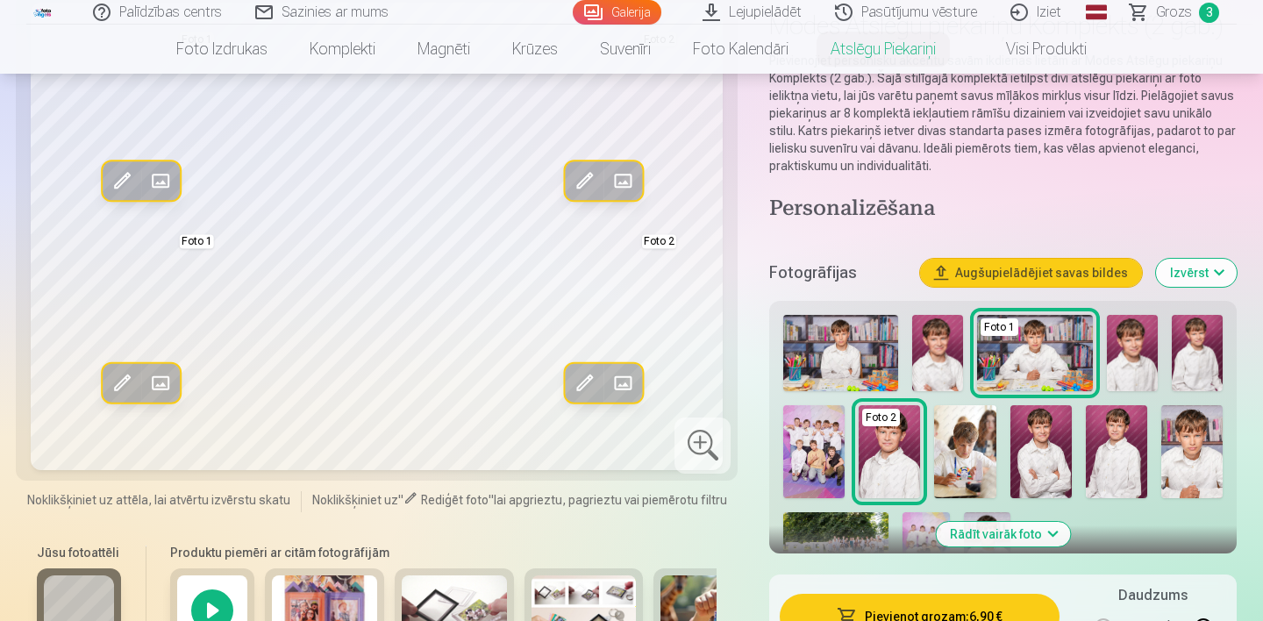
click at [125, 385] on span at bounding box center [122, 383] width 28 height 28
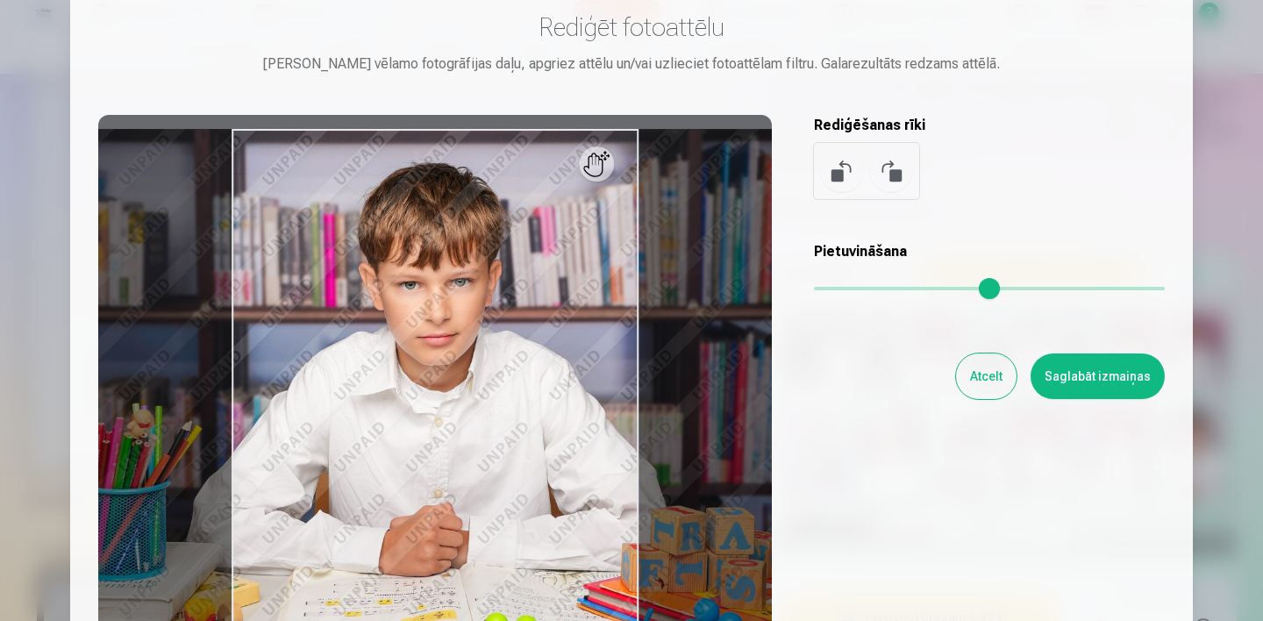
scroll to position [109, 0]
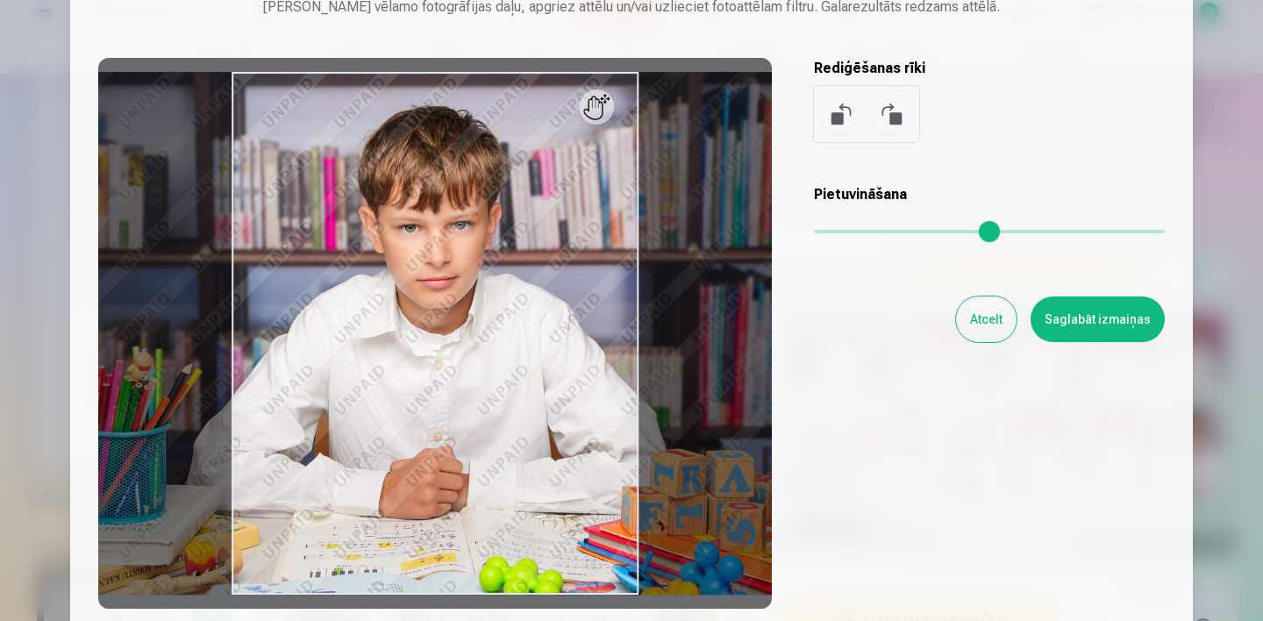
click at [1071, 322] on button "Saglabāt izmaiņas" at bounding box center [1097, 319] width 134 height 46
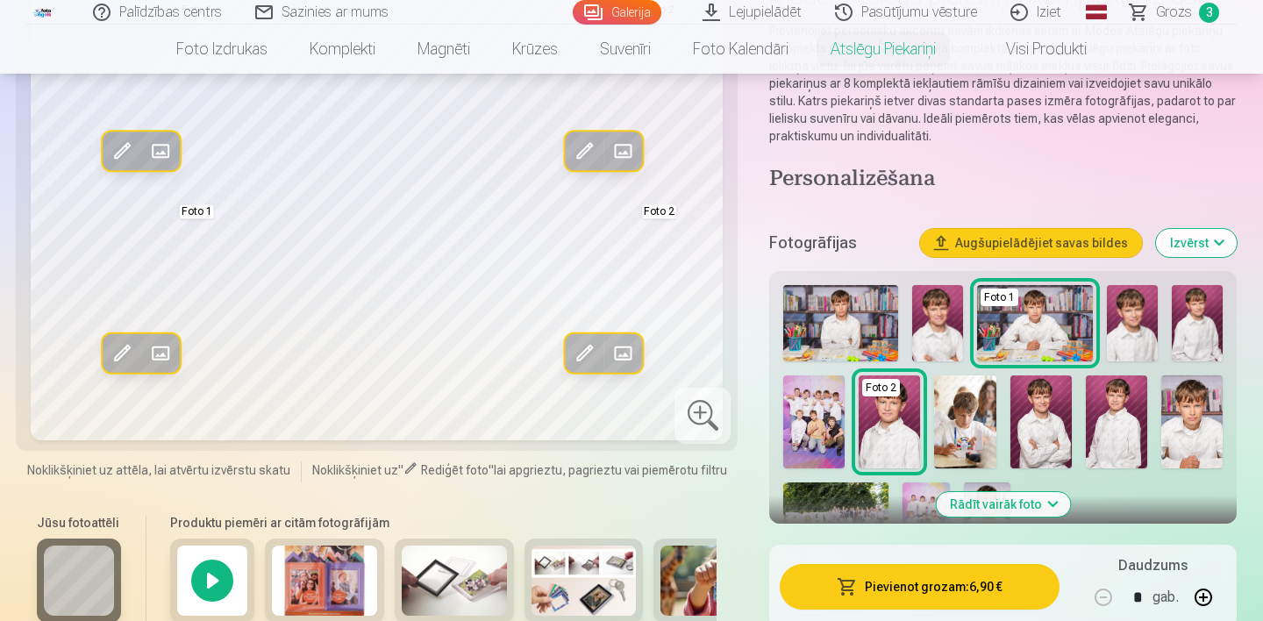
scroll to position [198, 0]
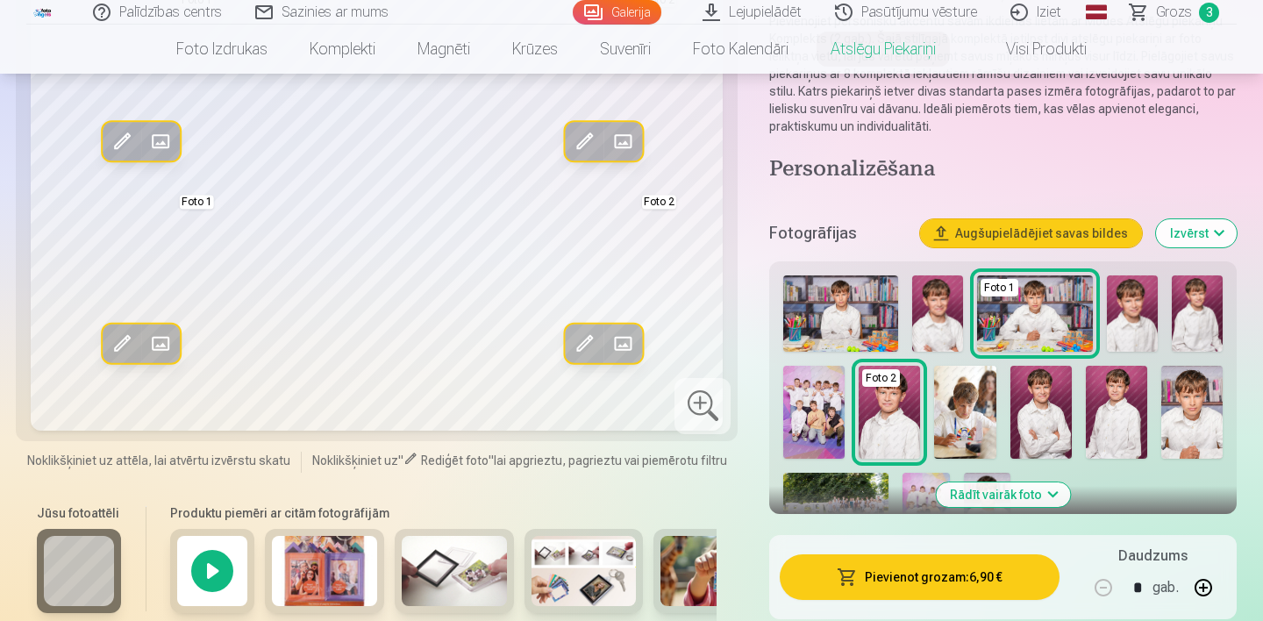
click at [627, 345] on span at bounding box center [623, 344] width 28 height 28
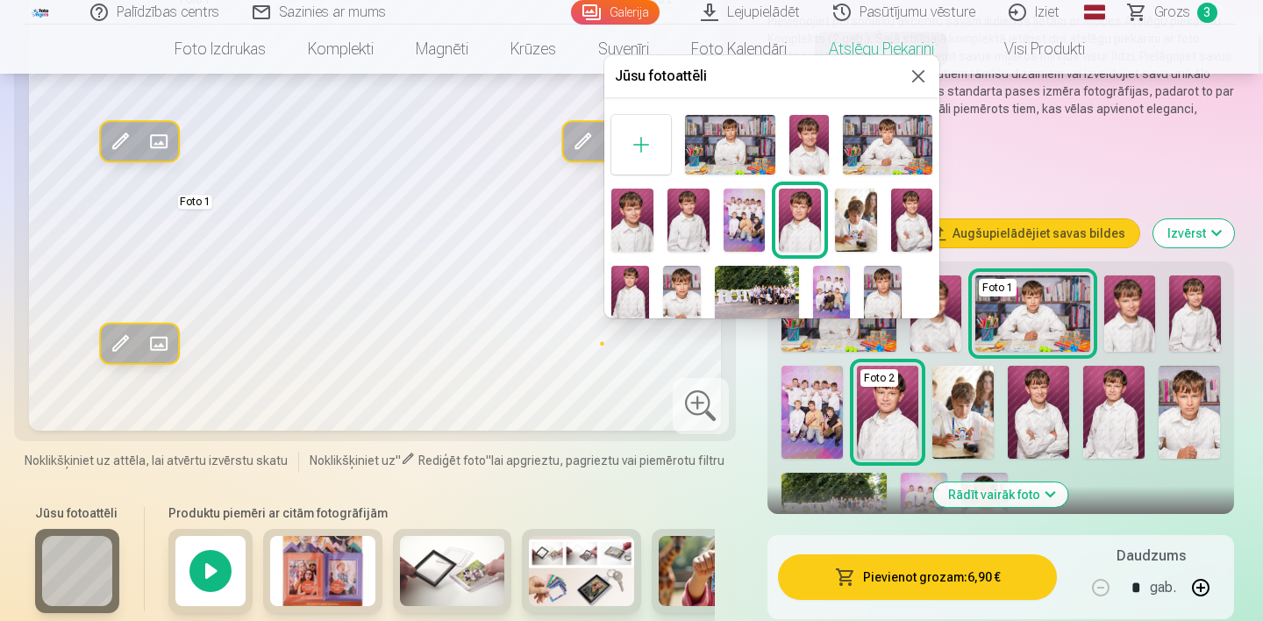
click at [820, 152] on img at bounding box center [808, 145] width 39 height 60
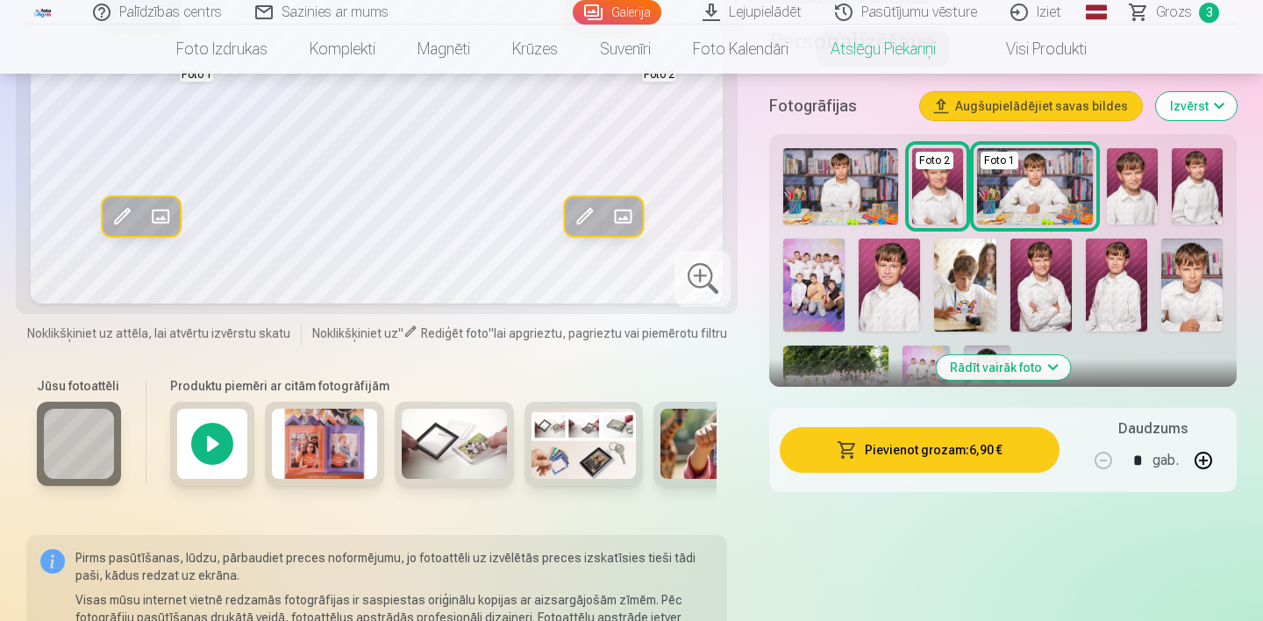
scroll to position [339, 0]
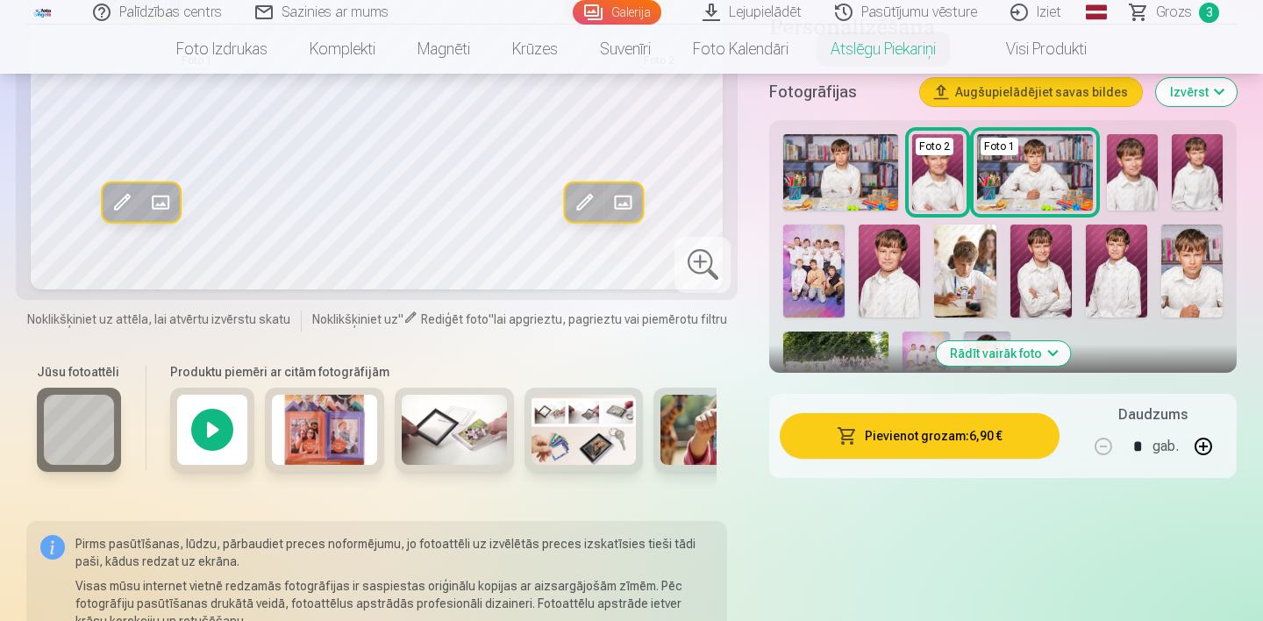
click at [936, 444] on button "Pievienot grozam : 6,90 €" at bounding box center [920, 436] width 280 height 46
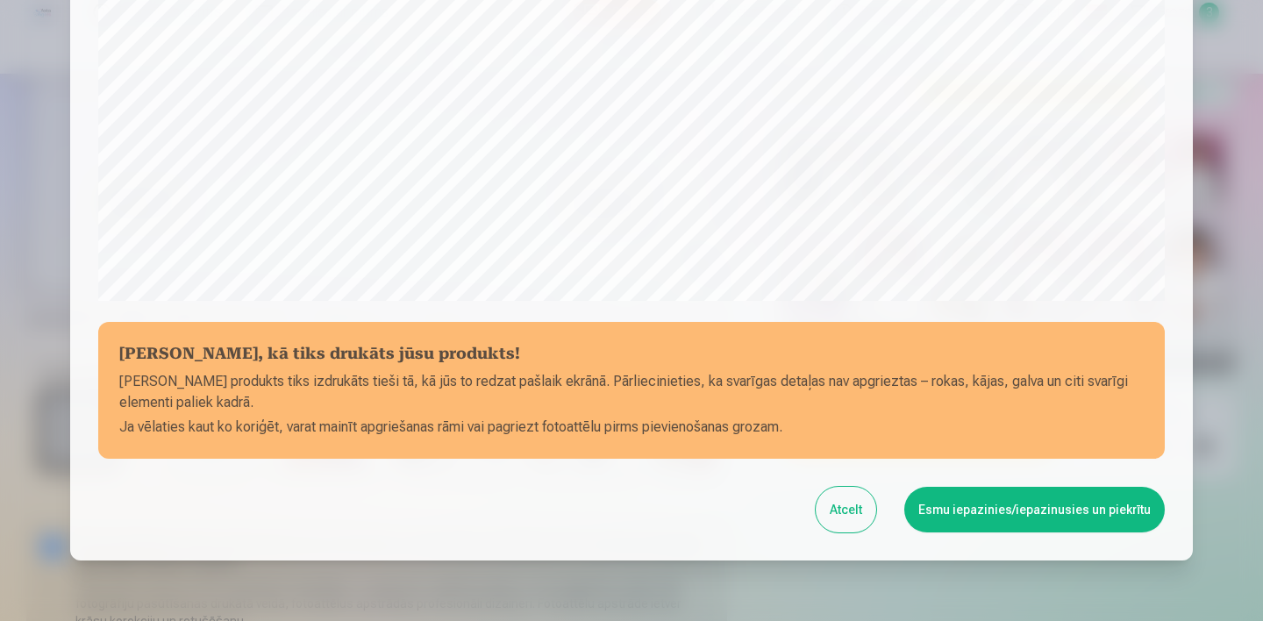
scroll to position [564, 0]
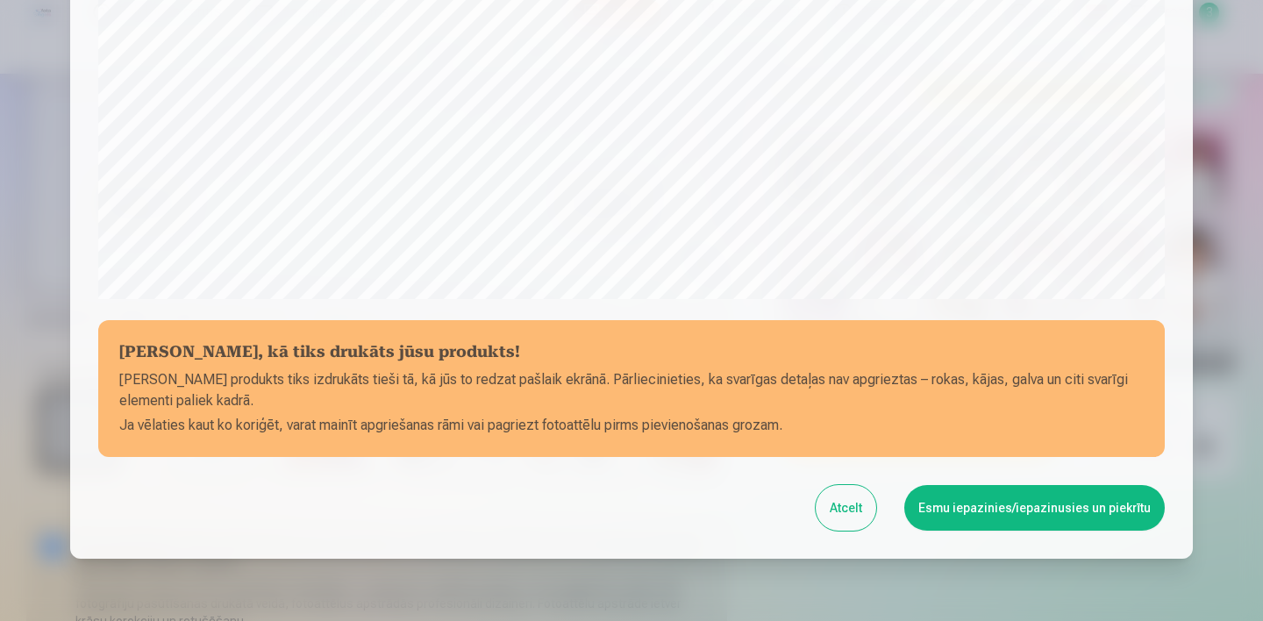
click at [1041, 509] on button "Esmu iepazinies/iepazinusies un piekrītu" at bounding box center [1034, 508] width 260 height 46
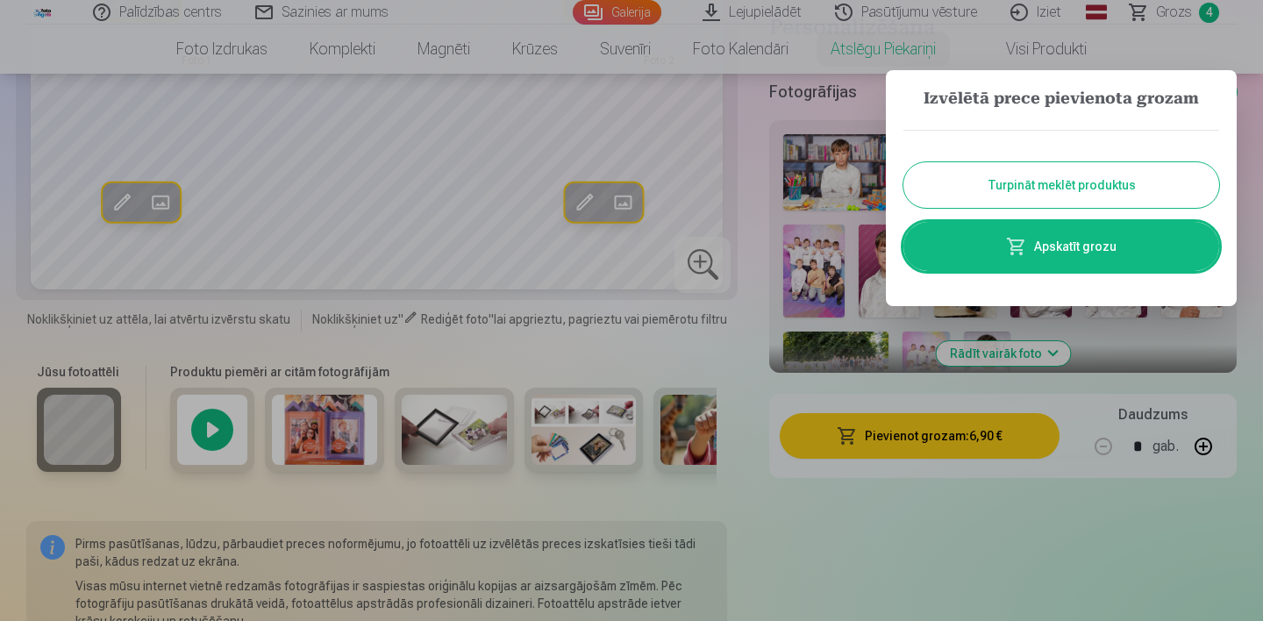
click at [1064, 241] on link "Apskatīt grozu" at bounding box center [1061, 246] width 316 height 49
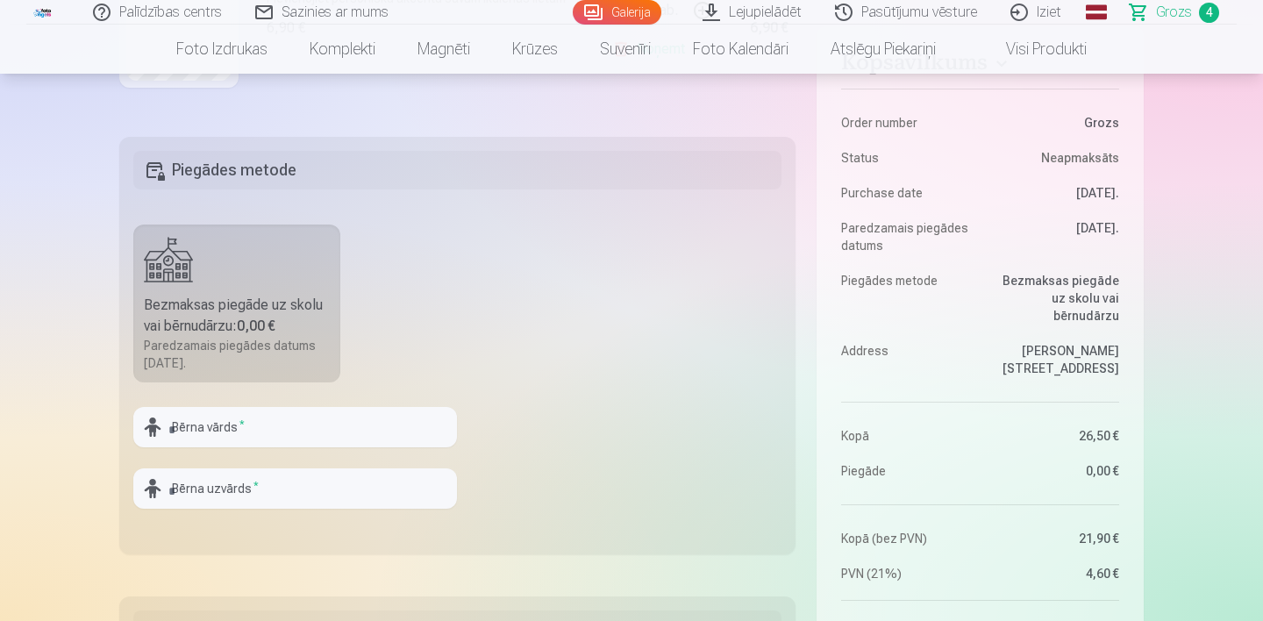
scroll to position [435, 0]
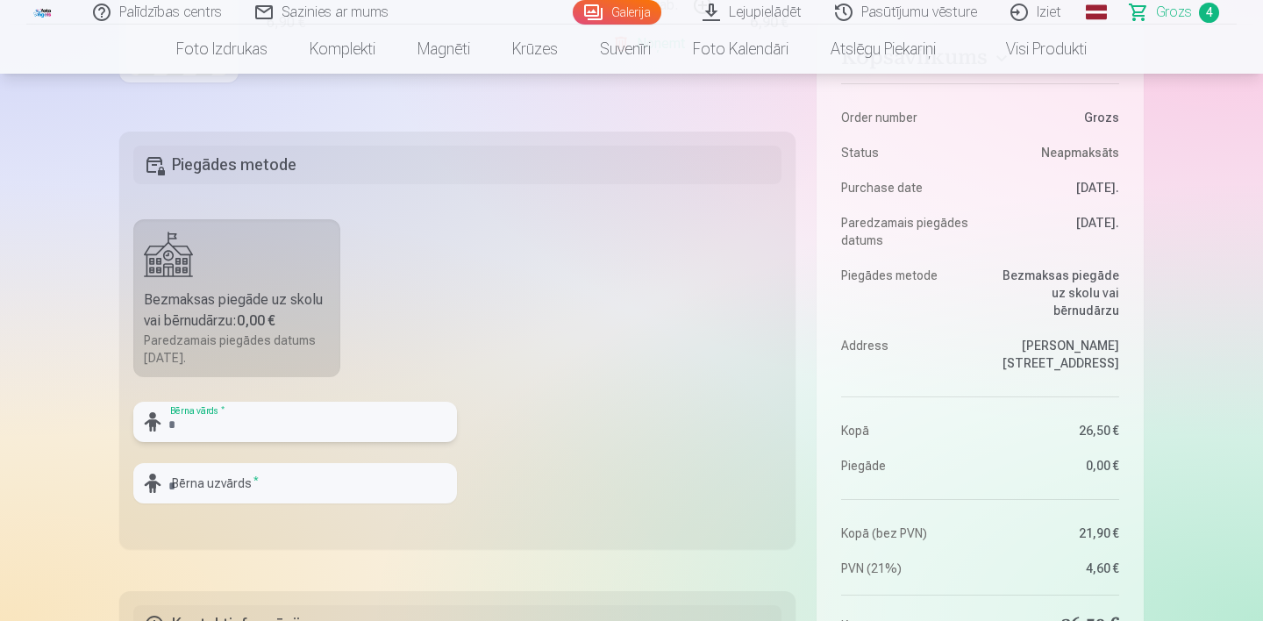
click at [338, 415] on input "text" at bounding box center [295, 422] width 324 height 40
type input "********"
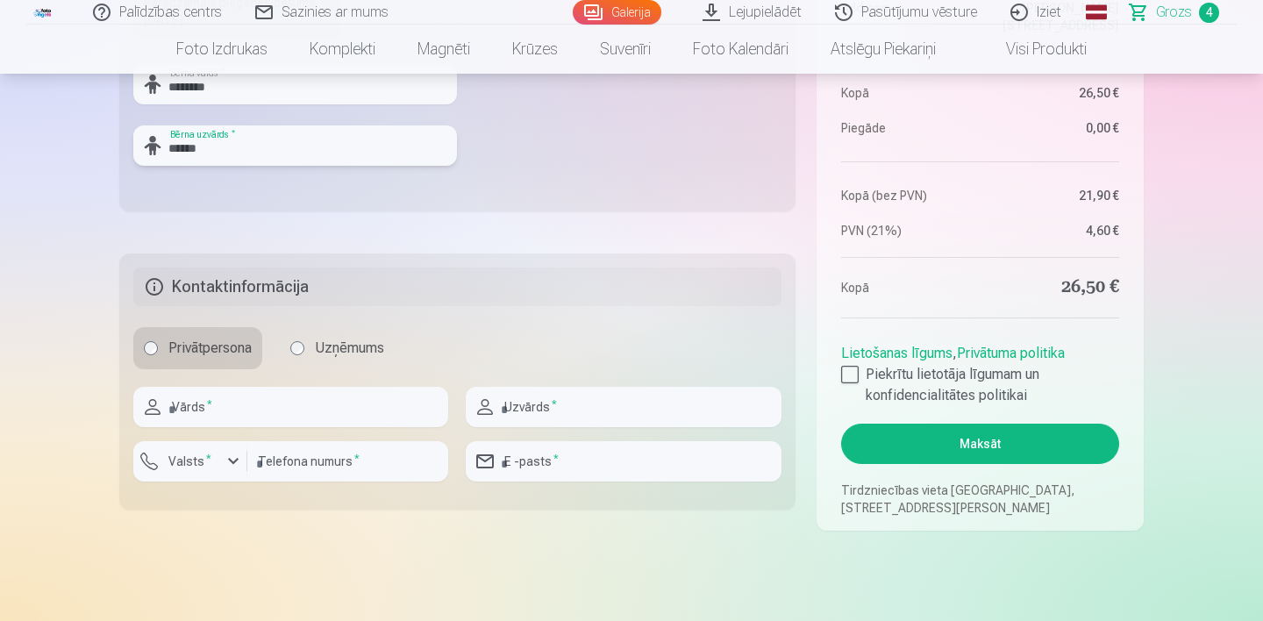
scroll to position [821, 0]
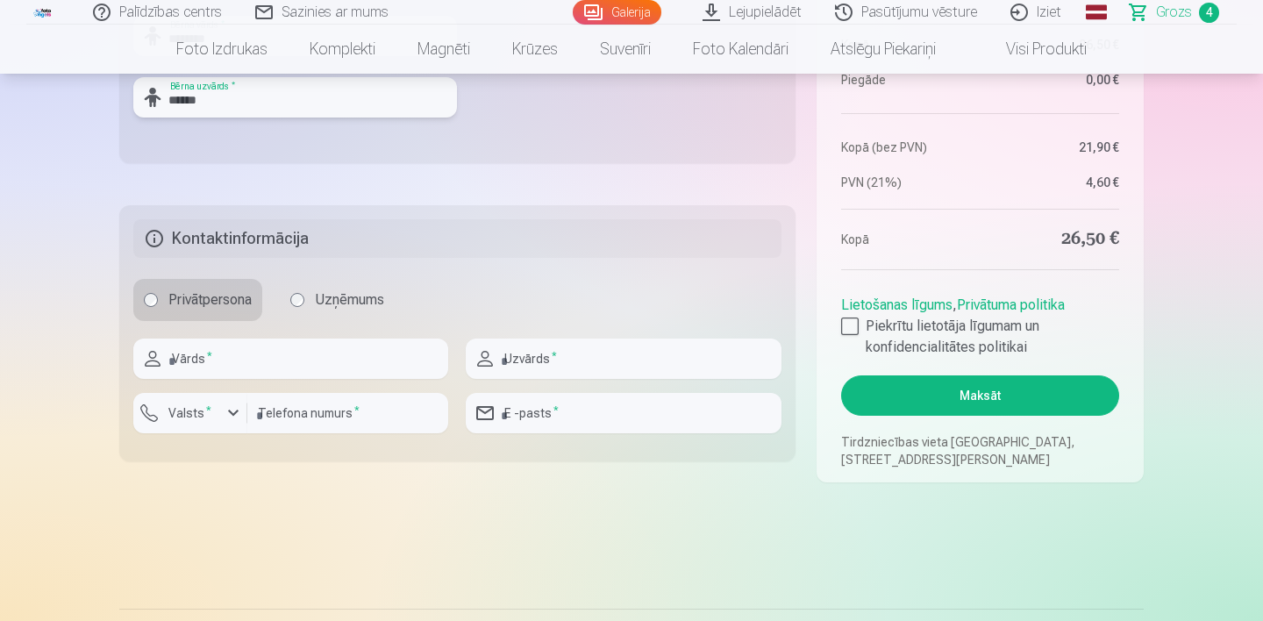
type input "******"
click at [289, 355] on input "text" at bounding box center [290, 358] width 315 height 40
type input "*******"
click at [563, 360] on input "text" at bounding box center [623, 358] width 315 height 40
type input "******"
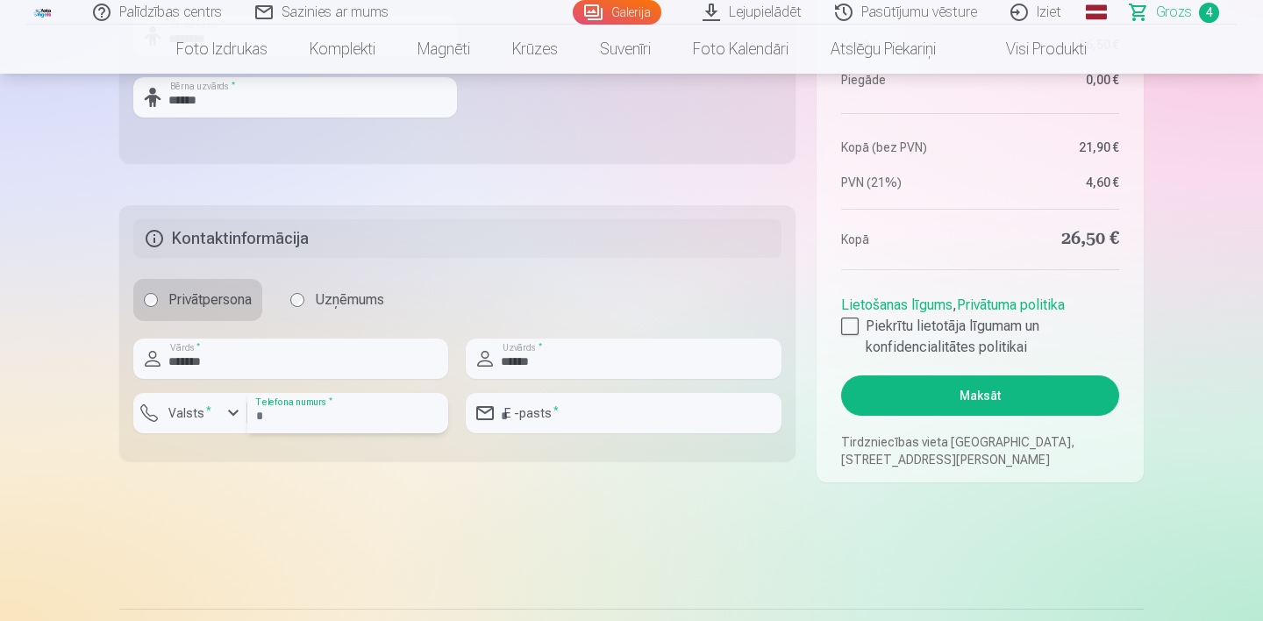
click at [353, 422] on input "number" at bounding box center [347, 413] width 201 height 40
type input "***"
click at [611, 418] on input "email" at bounding box center [623, 413] width 315 height 40
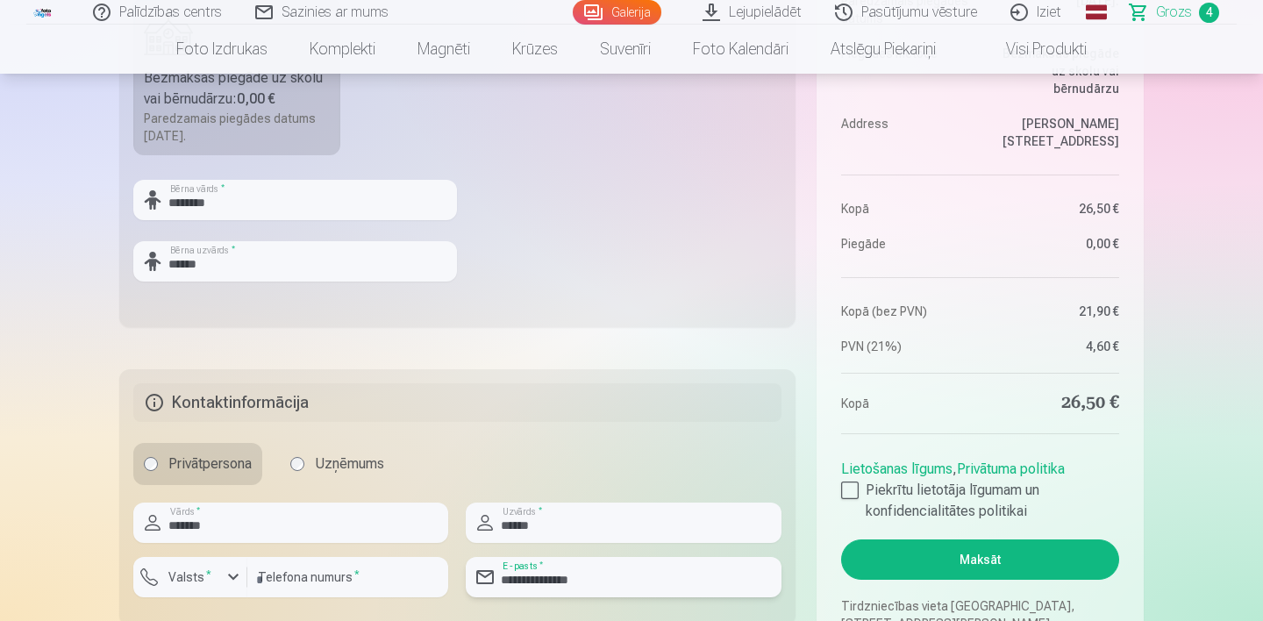
scroll to position [750, 0]
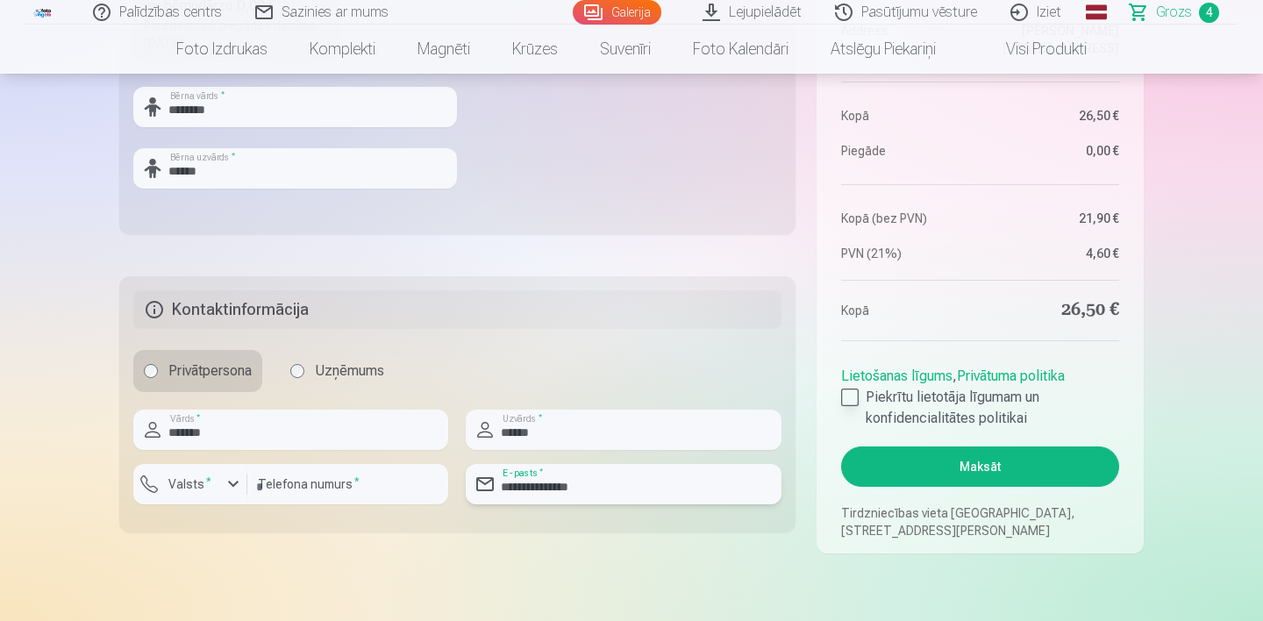
type input "**********"
click at [849, 396] on div at bounding box center [850, 397] width 18 height 18
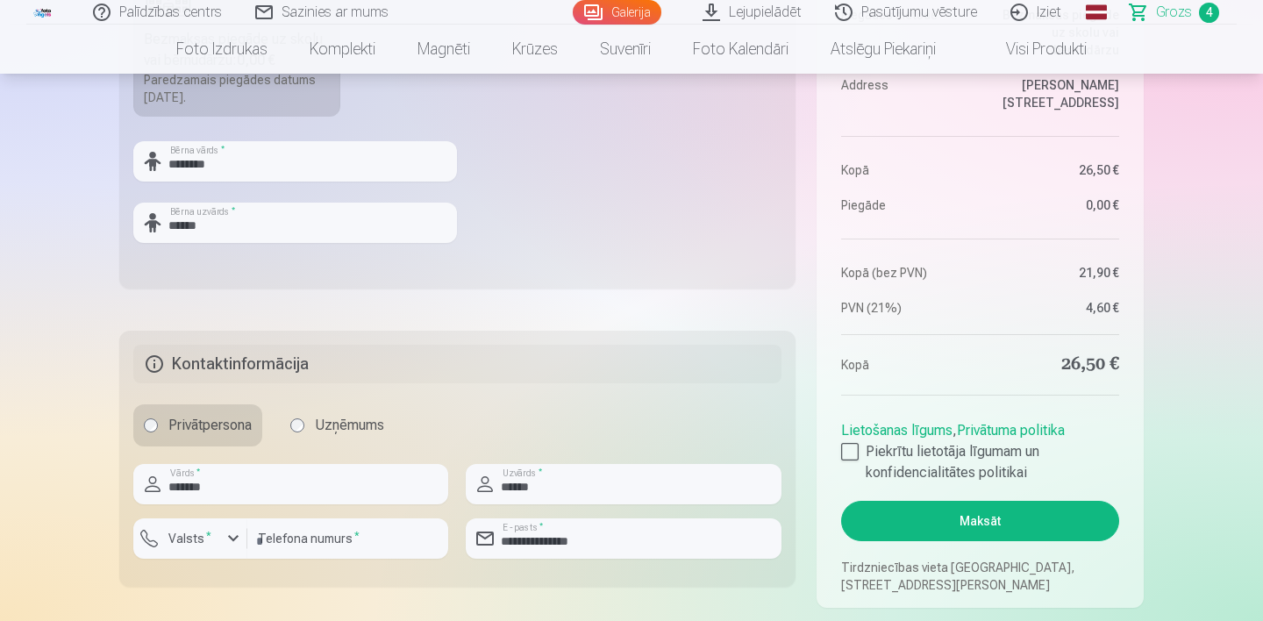
scroll to position [808, 0]
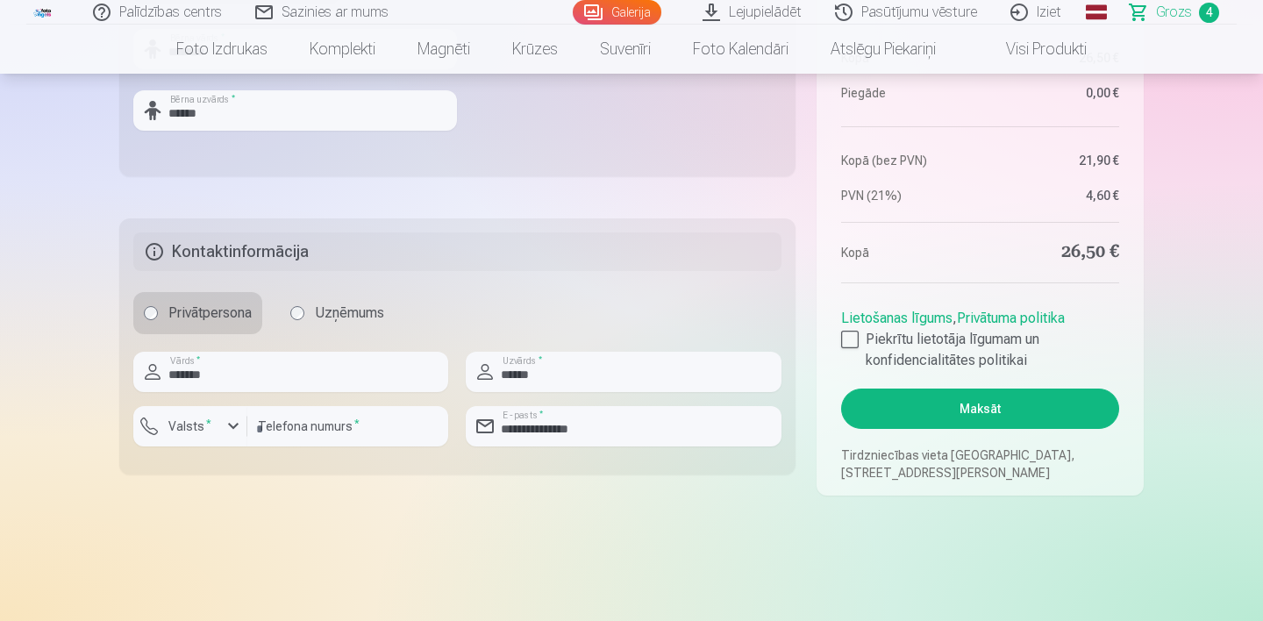
click at [941, 410] on button "Maksāt" at bounding box center [980, 408] width 278 height 40
click at [970, 411] on button "Maksāt" at bounding box center [980, 408] width 278 height 40
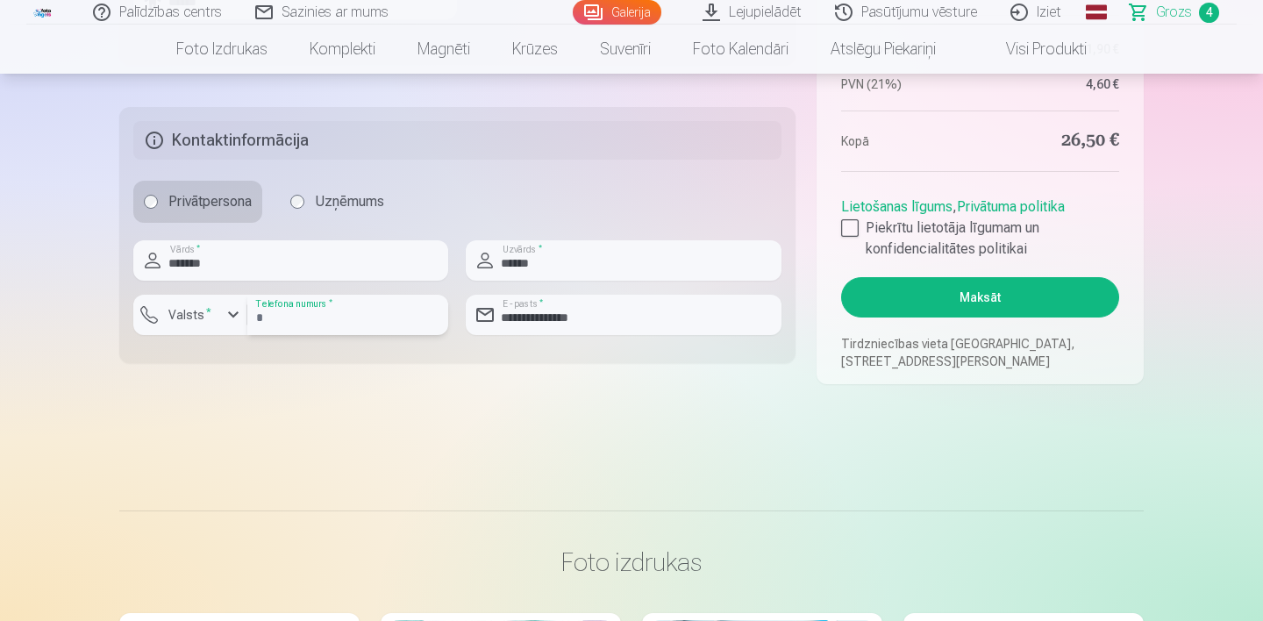
scroll to position [917, 0]
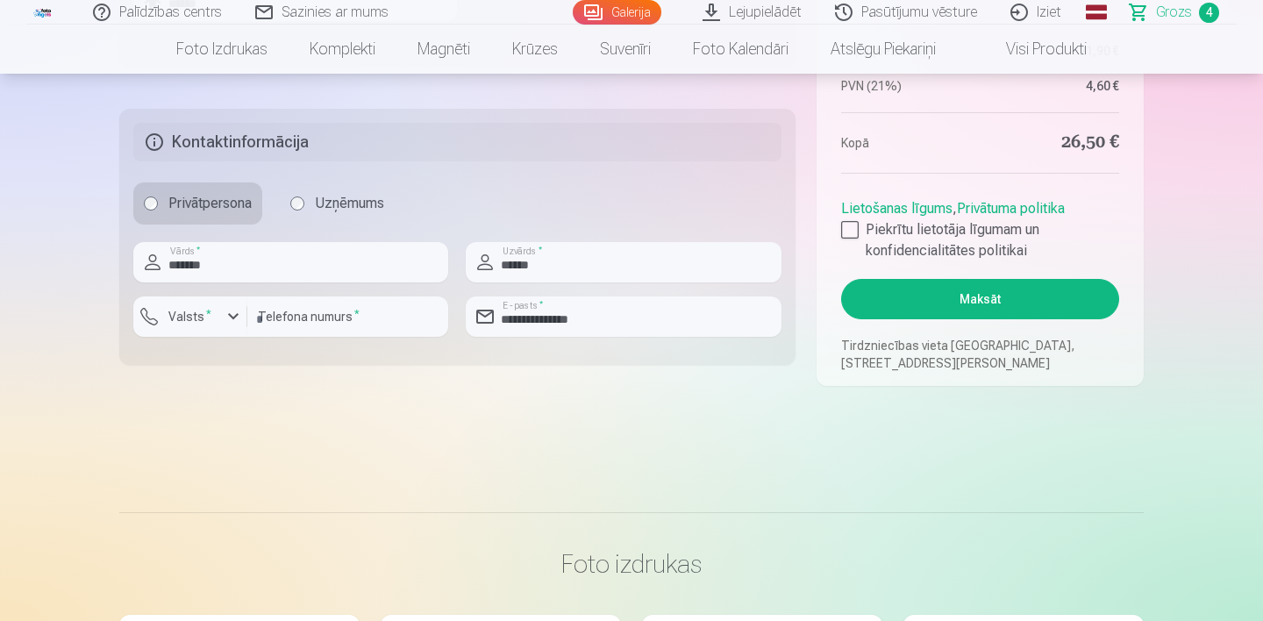
click at [987, 303] on button "Maksāt" at bounding box center [980, 299] width 278 height 40
click at [401, 319] on input "number" at bounding box center [347, 316] width 201 height 40
click at [232, 319] on div "button" at bounding box center [233, 316] width 21 height 21
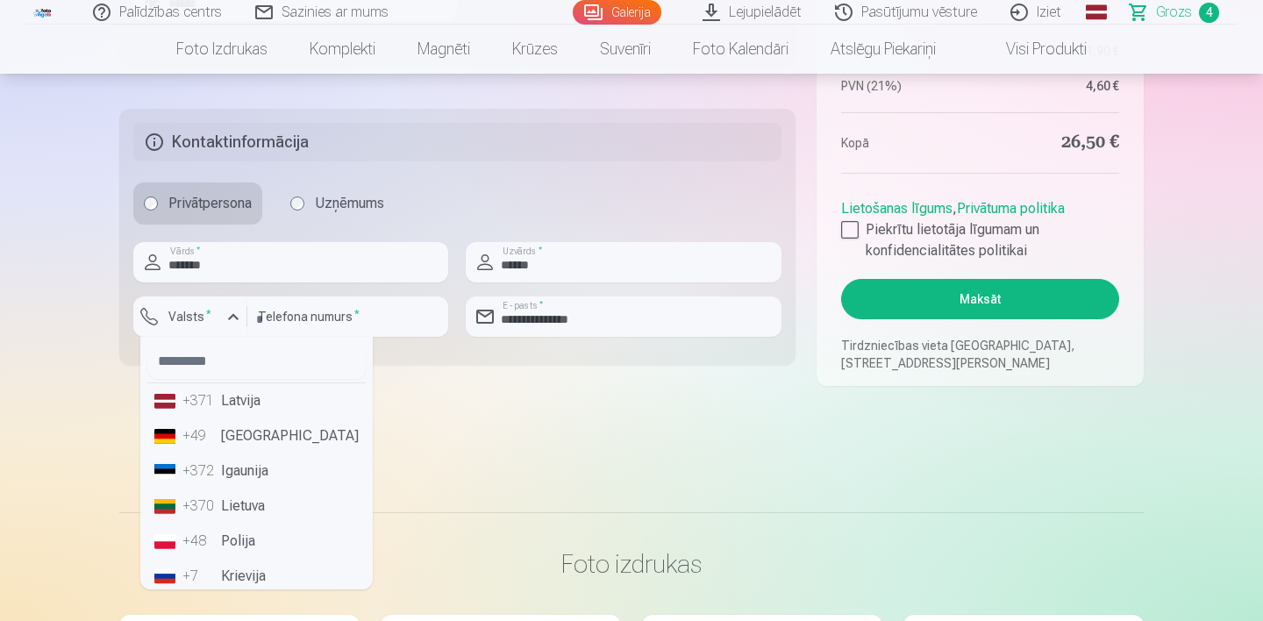
click at [244, 407] on li "+371 Latvija" at bounding box center [256, 400] width 218 height 35
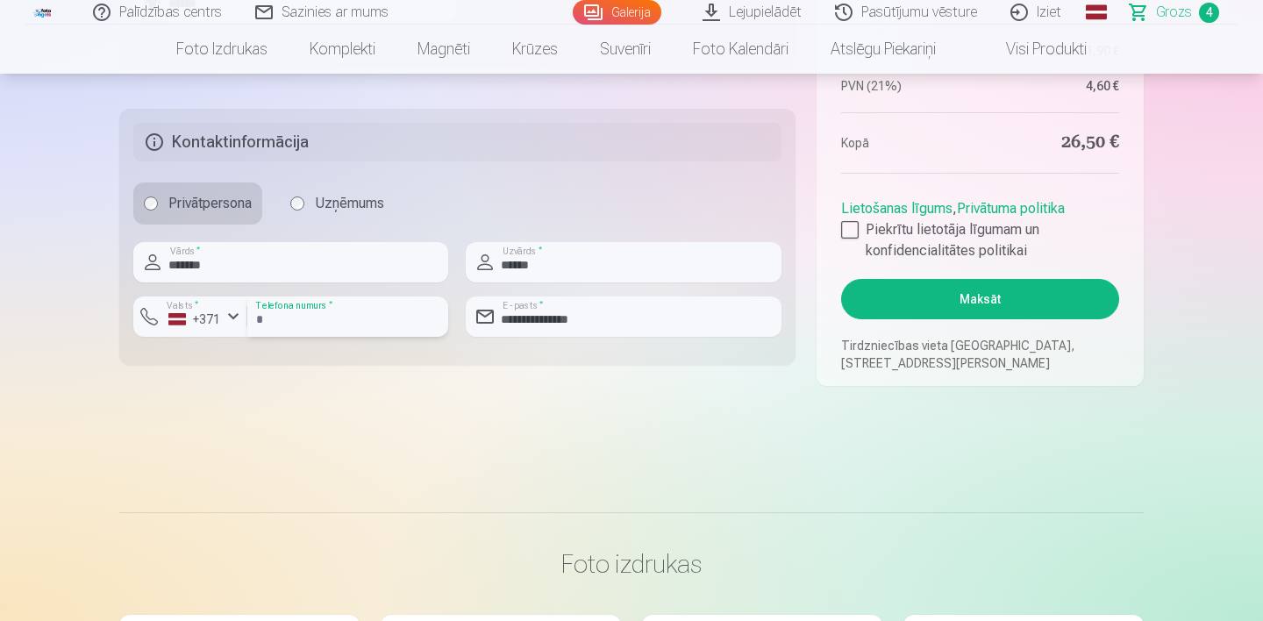
click at [288, 322] on input "number" at bounding box center [347, 316] width 201 height 40
click at [409, 310] on input "********" at bounding box center [347, 316] width 201 height 40
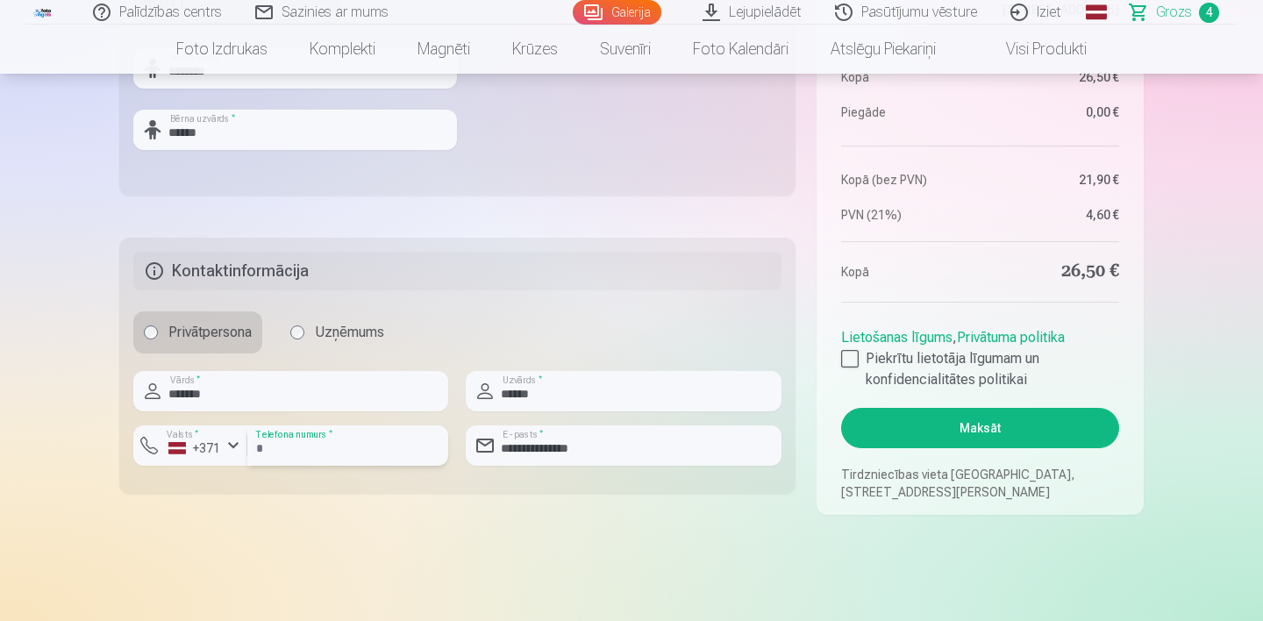
scroll to position [869, 0]
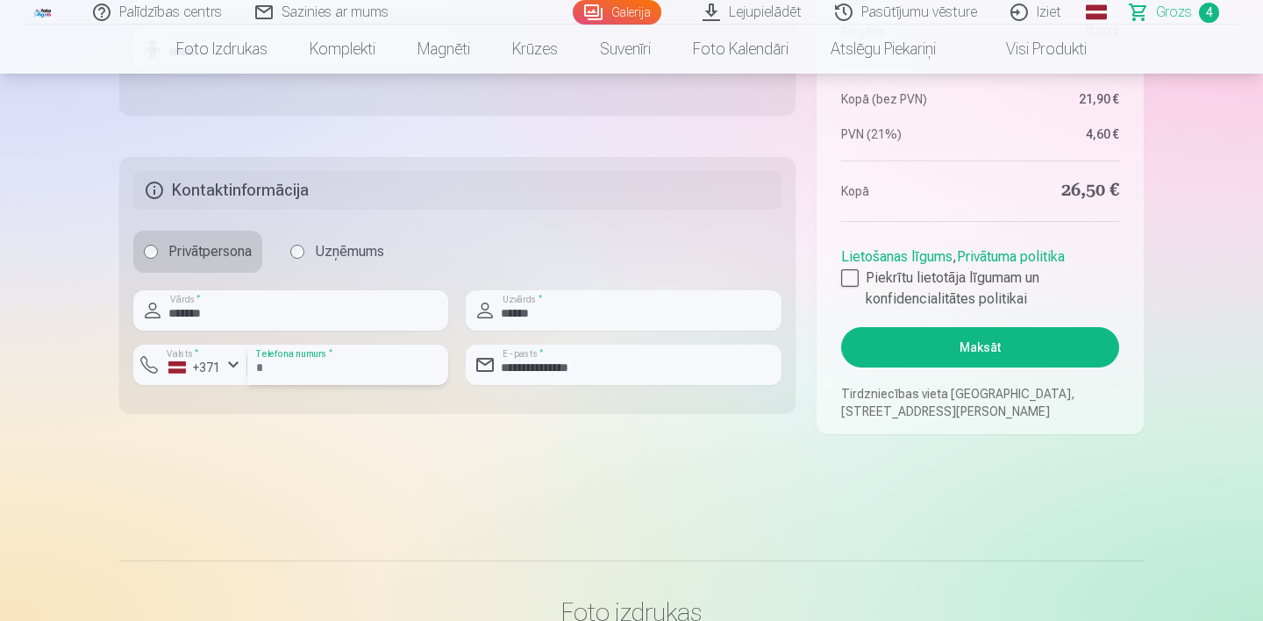
type input "********"
click at [987, 353] on button "Maksāt" at bounding box center [980, 347] width 278 height 40
